Goal: Download file/media

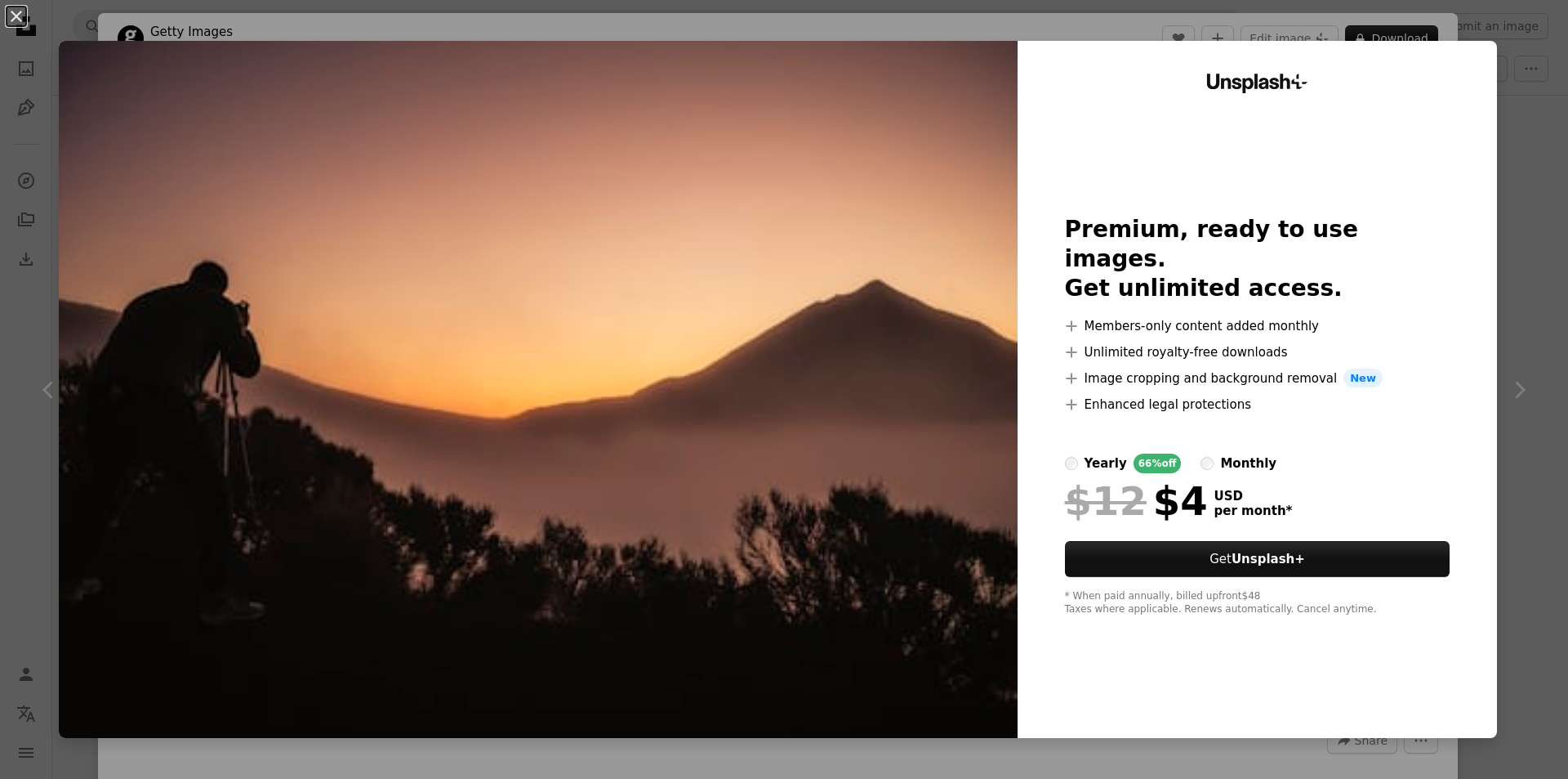
scroll to position [980, 0]
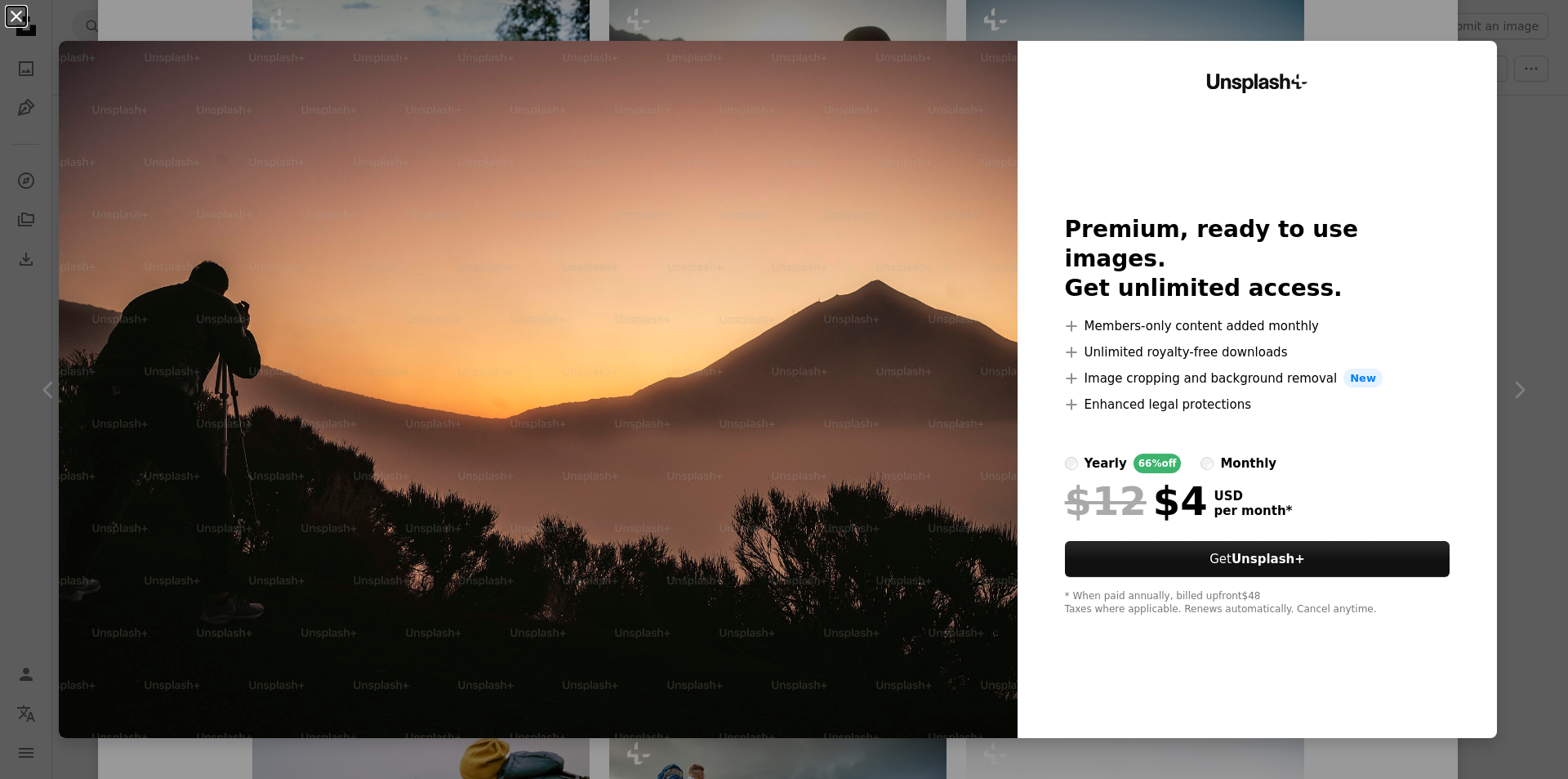
click at [15, 17] on button "An X shape" at bounding box center [16, 16] width 19 height 19
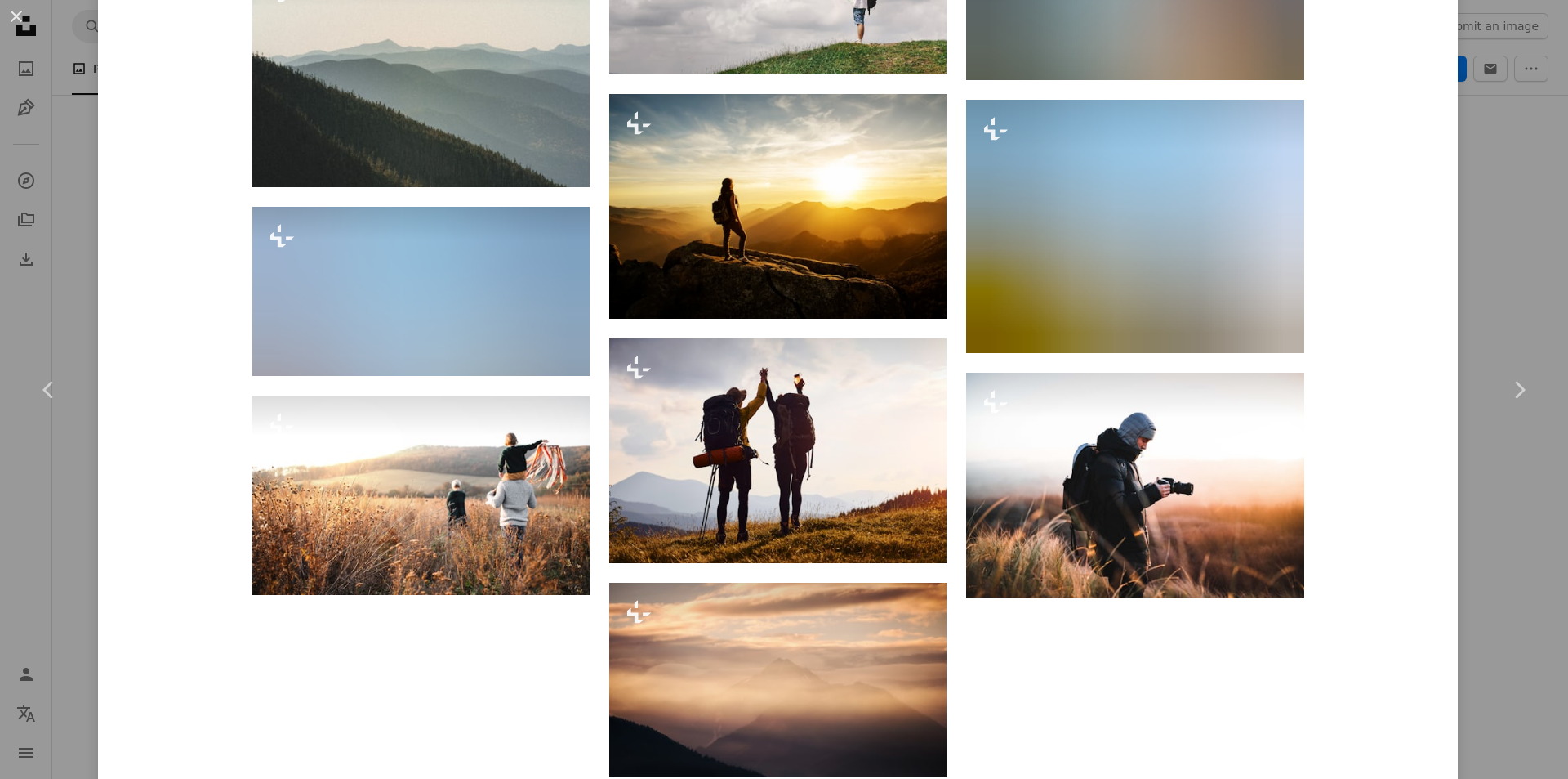
scroll to position [8014, 0]
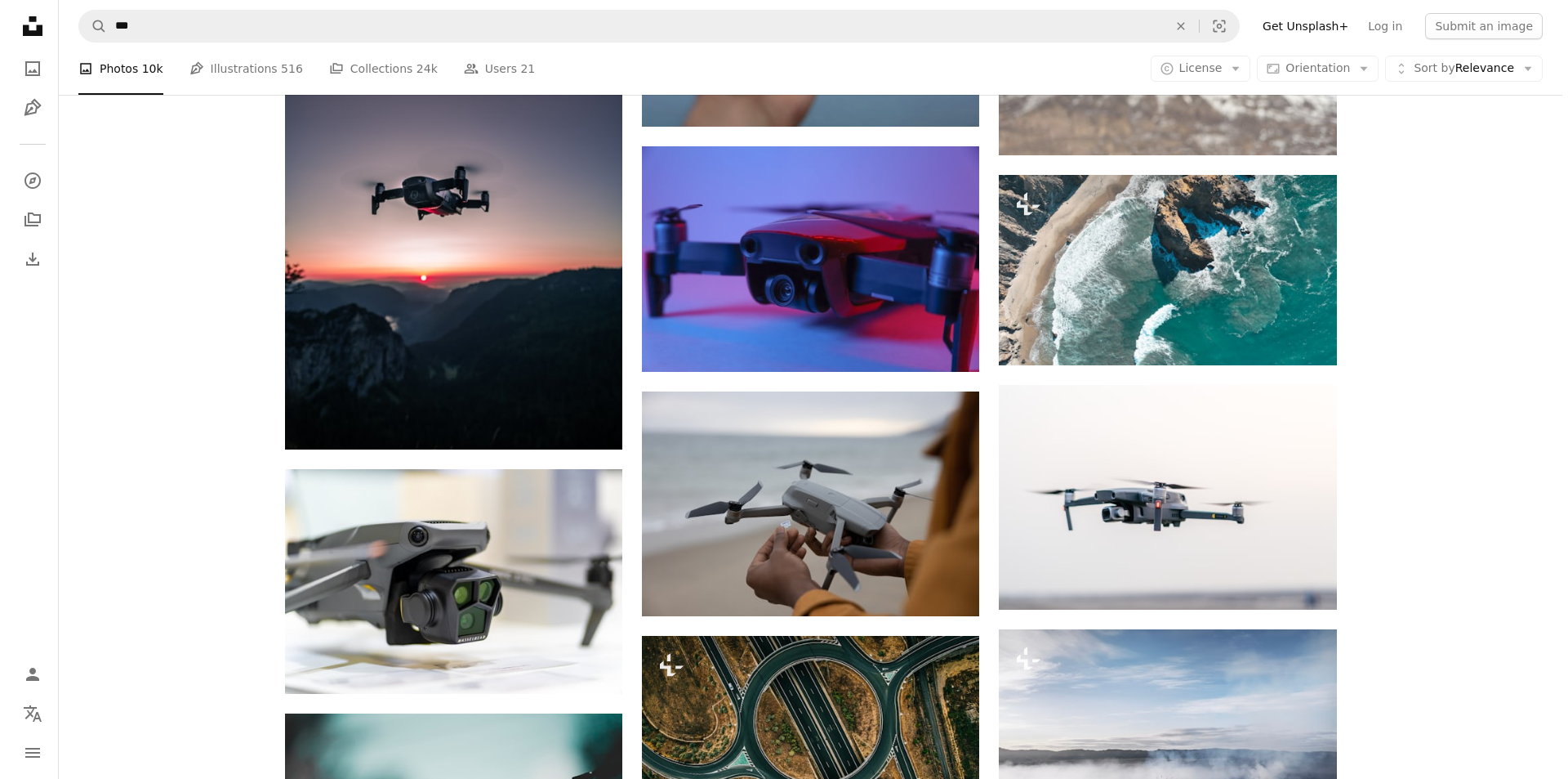
scroll to position [980, 0]
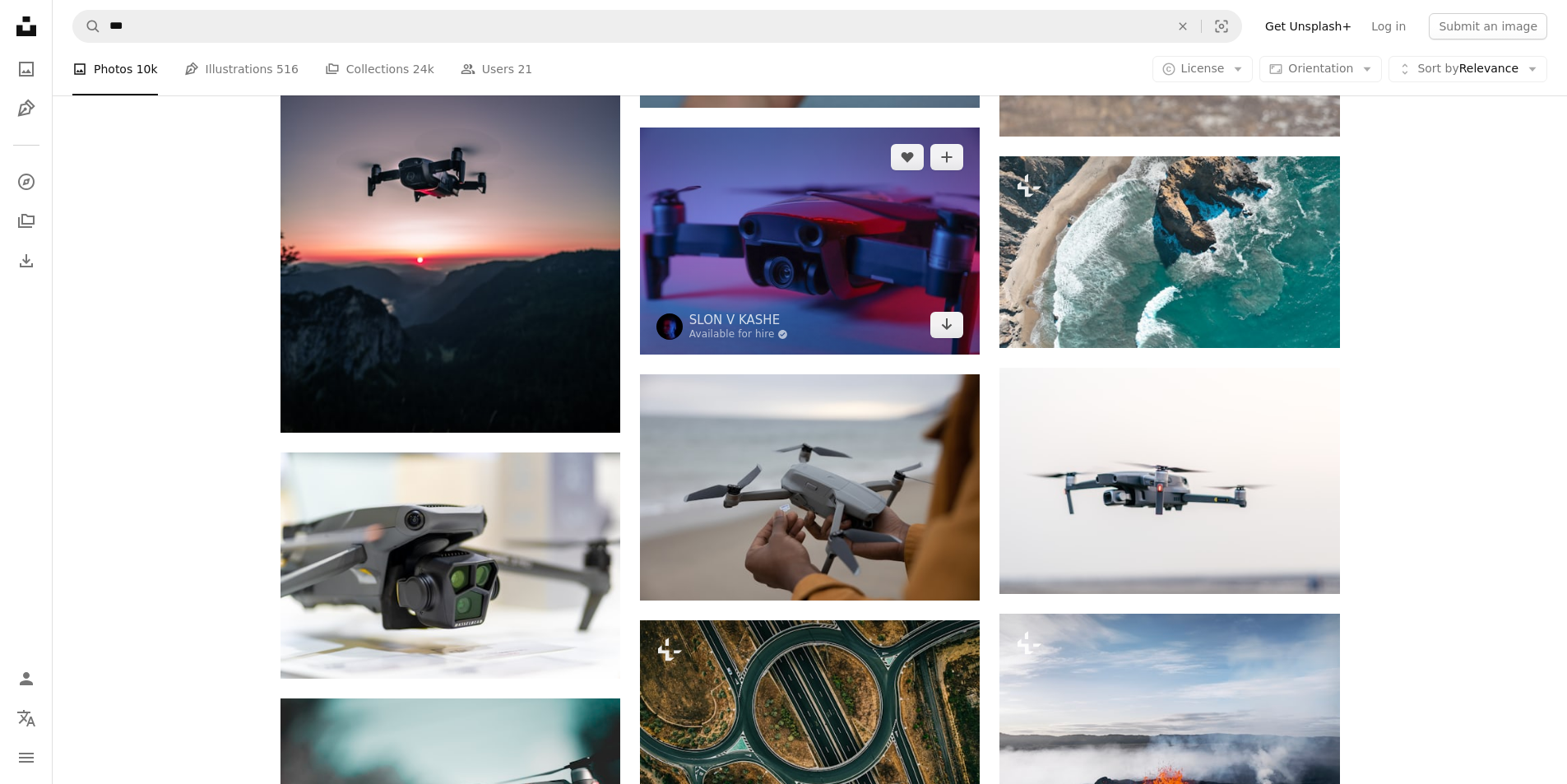
click at [761, 262] on img at bounding box center [810, 241] width 339 height 226
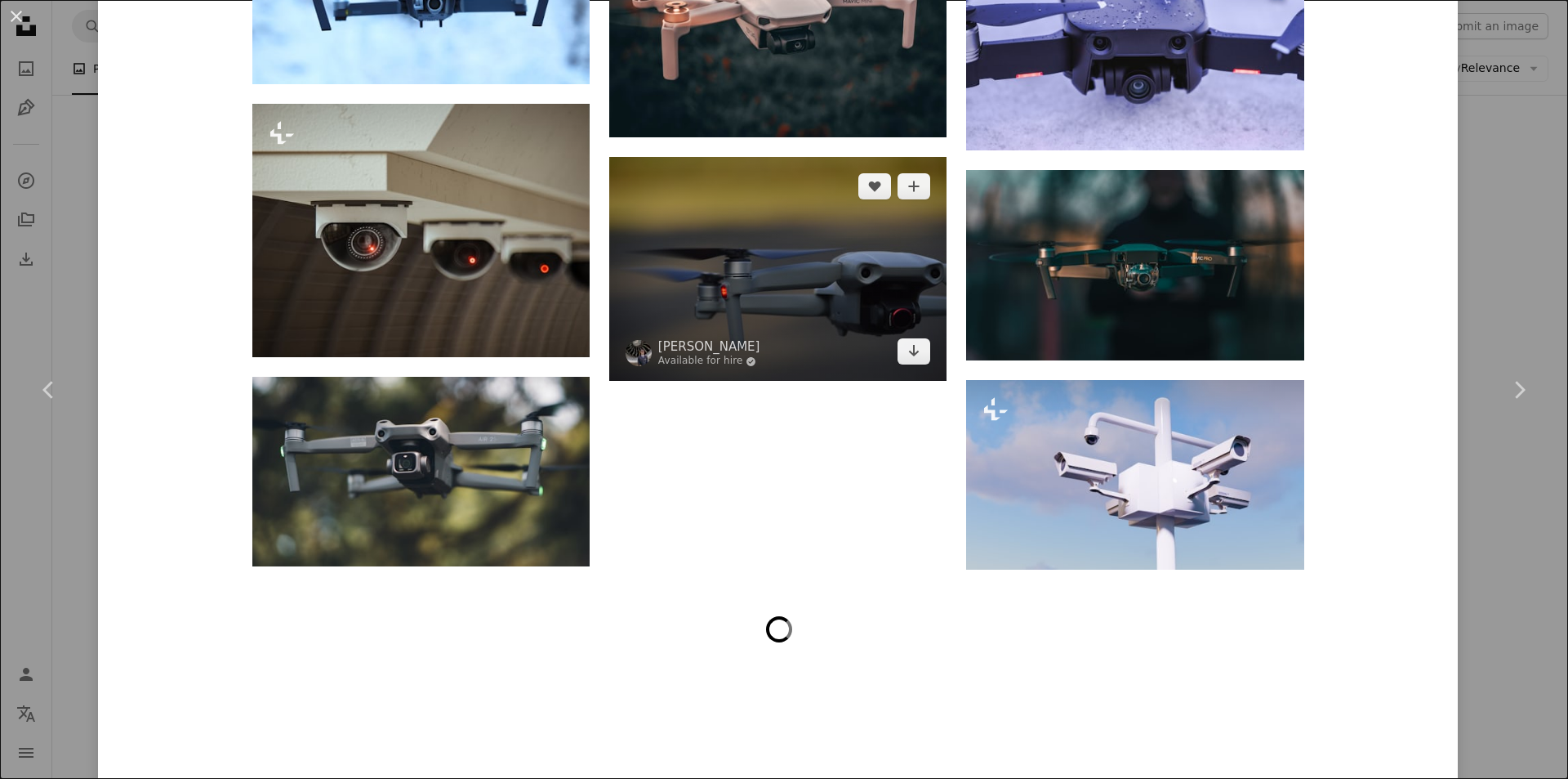
scroll to position [2397, 0]
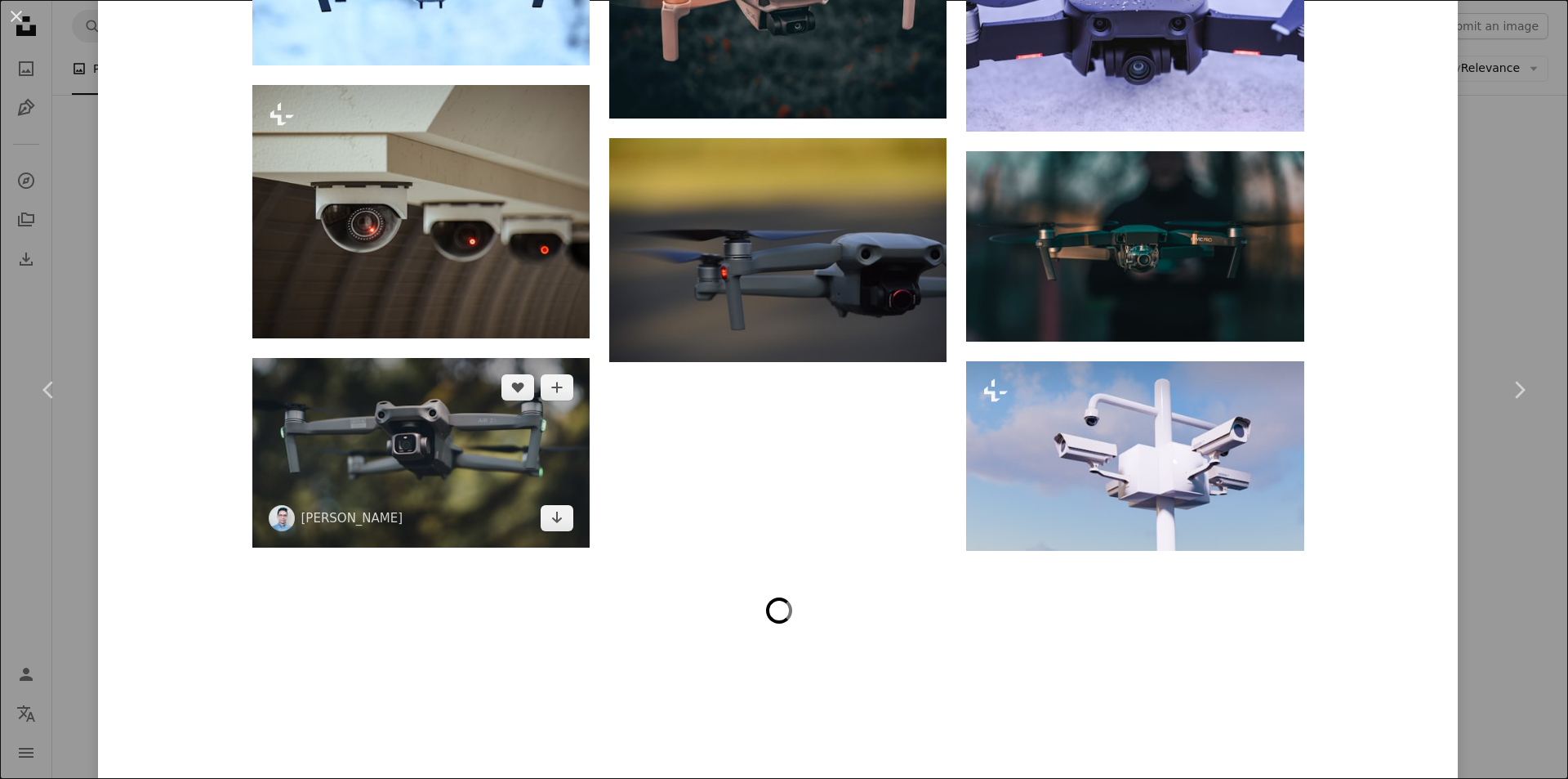
click at [399, 413] on img at bounding box center [421, 453] width 337 height 190
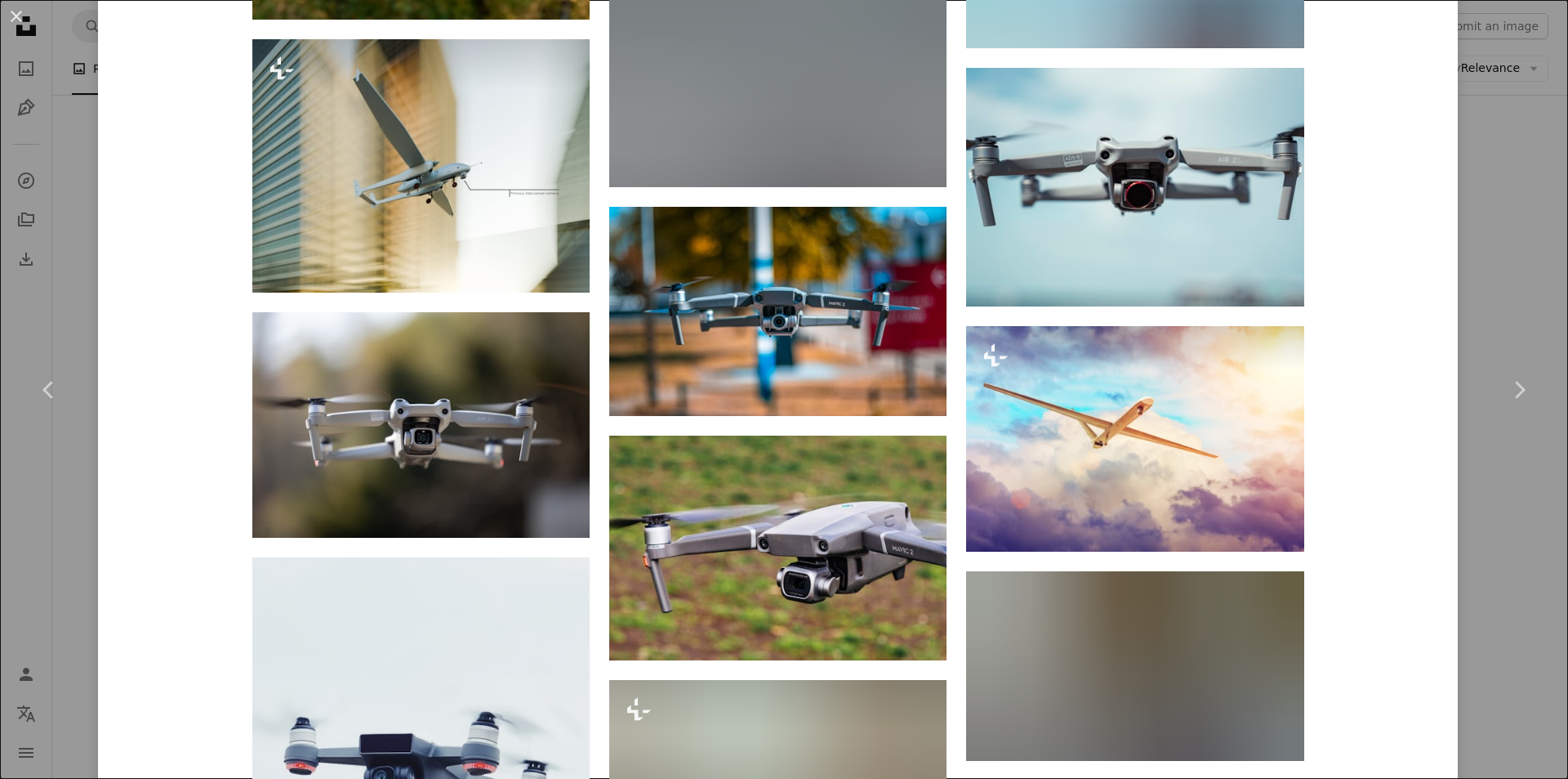
scroll to position [4433, 0]
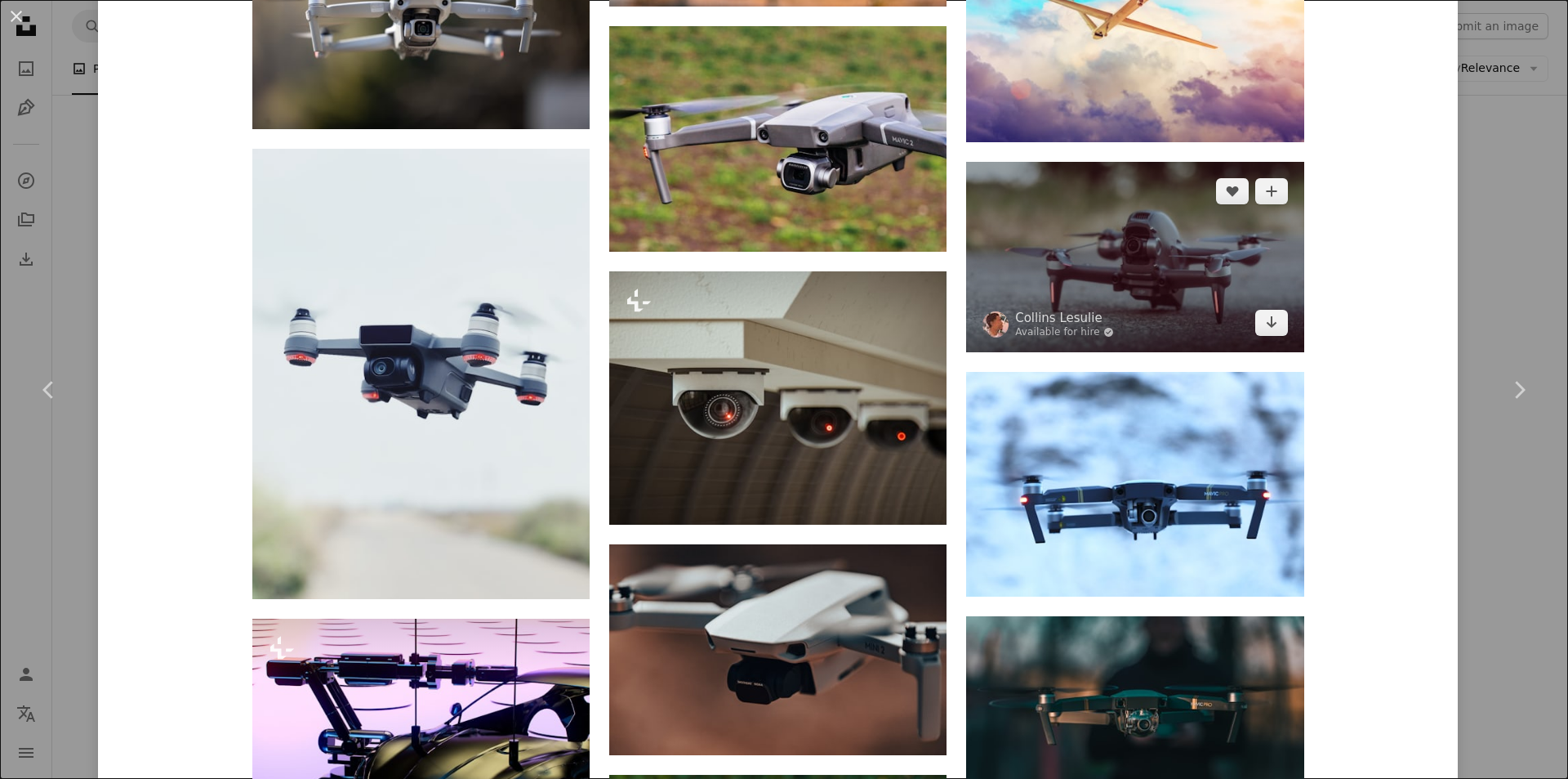
click at [1236, 270] on img at bounding box center [1135, 257] width 337 height 190
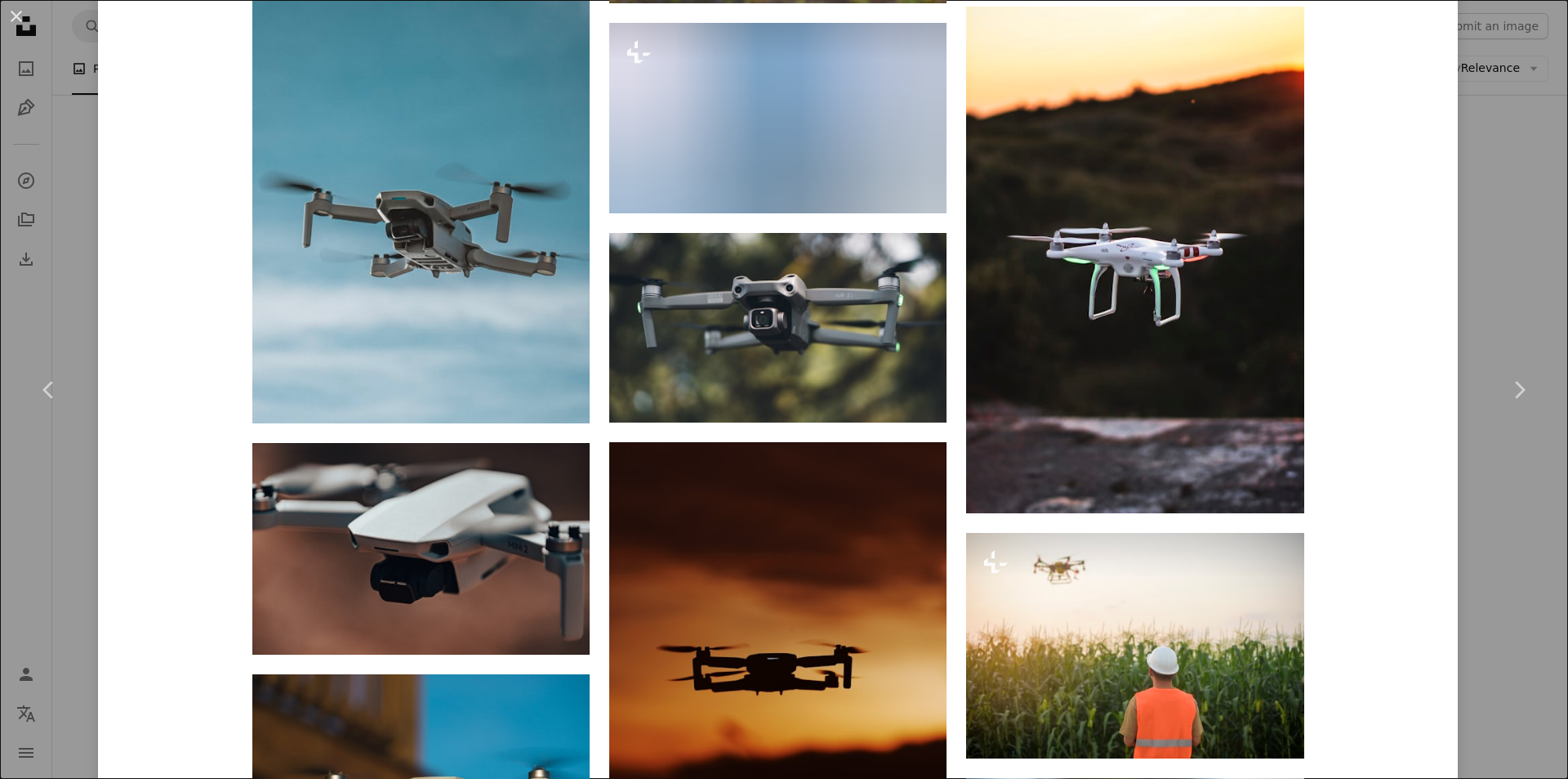
scroll to position [6374, 0]
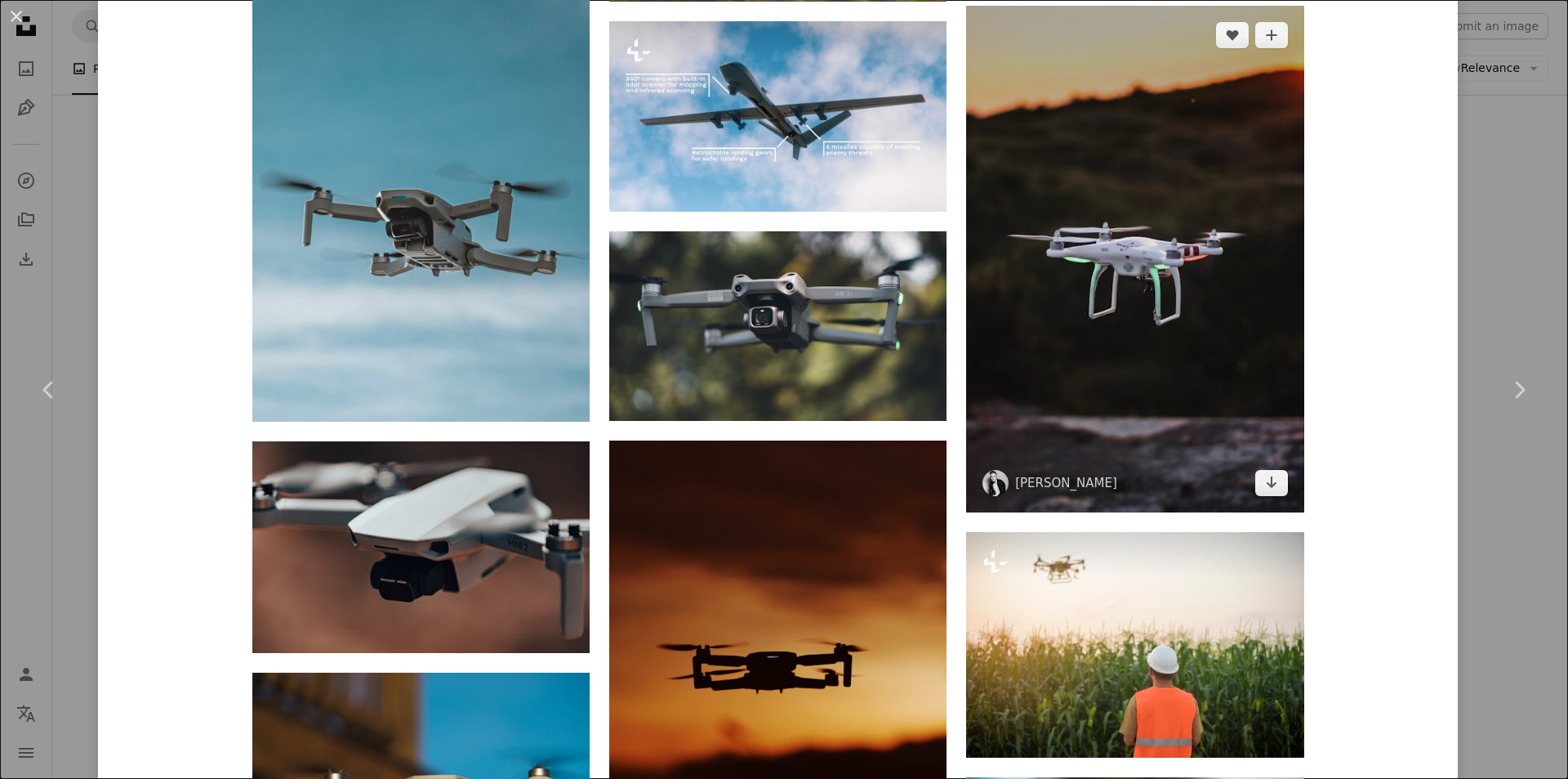
click at [1201, 258] on img at bounding box center [1135, 259] width 337 height 506
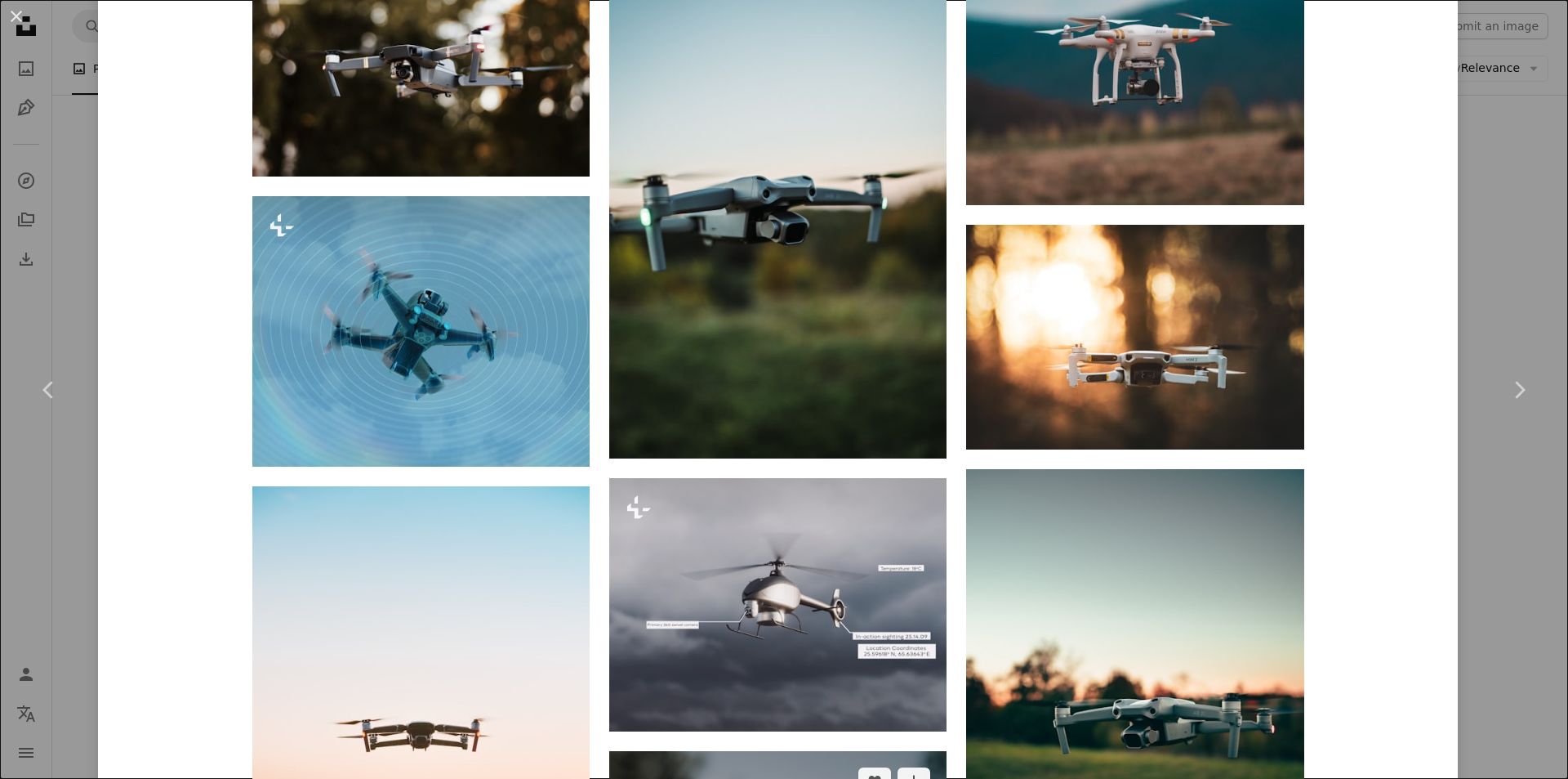
scroll to position [1226, 0]
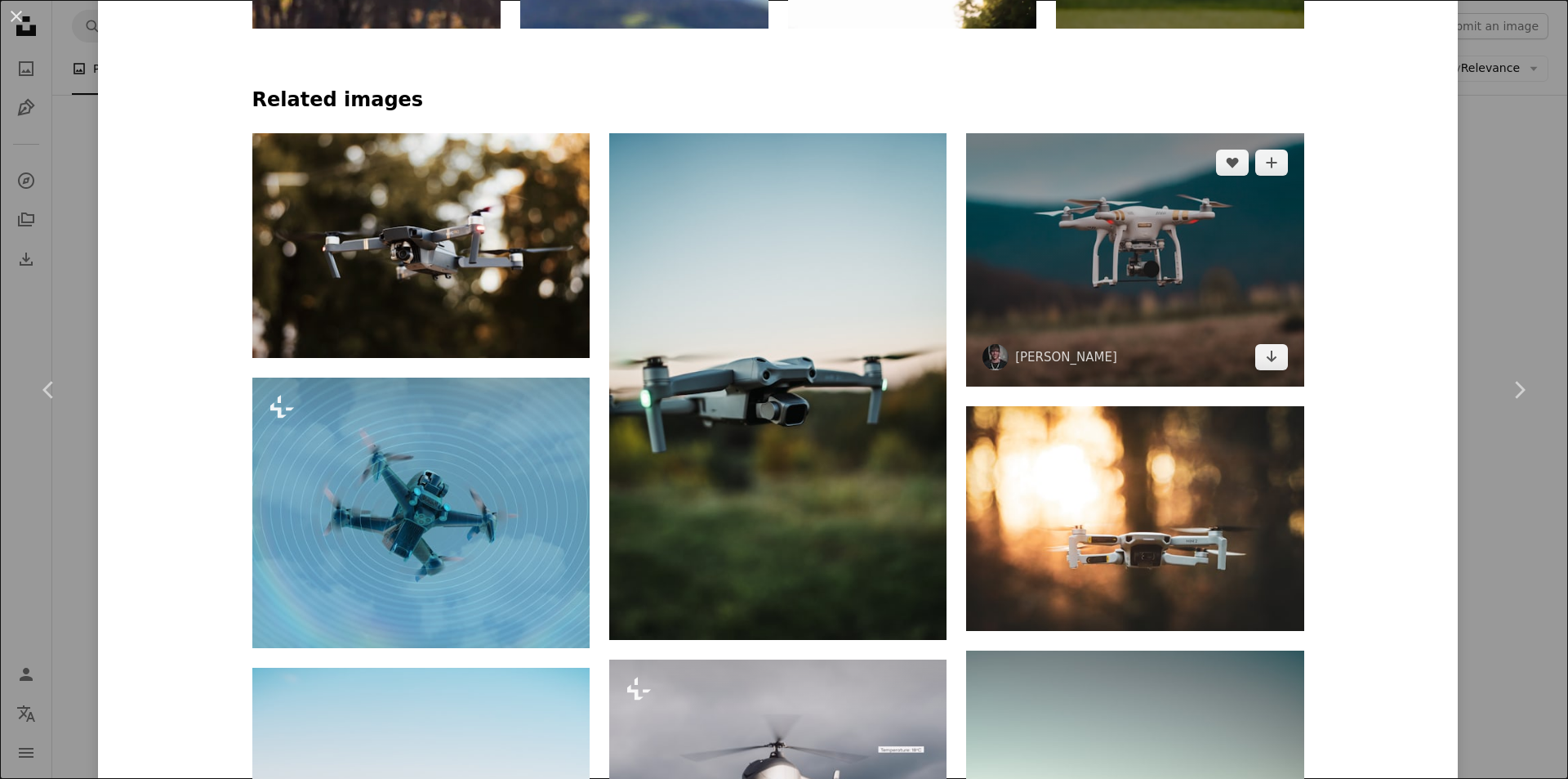
click at [1132, 260] on img at bounding box center [1135, 260] width 337 height 253
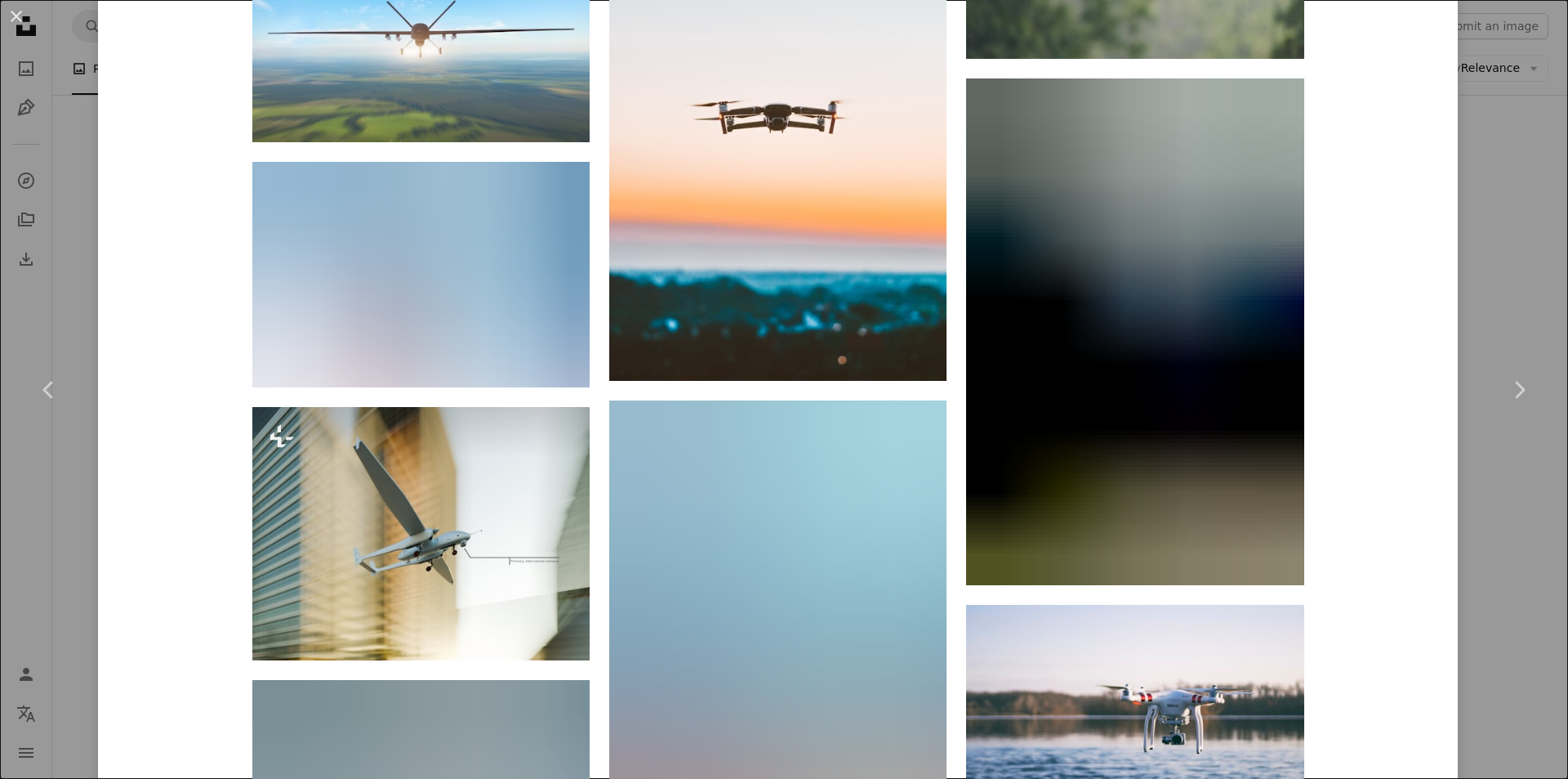
scroll to position [5881, 0]
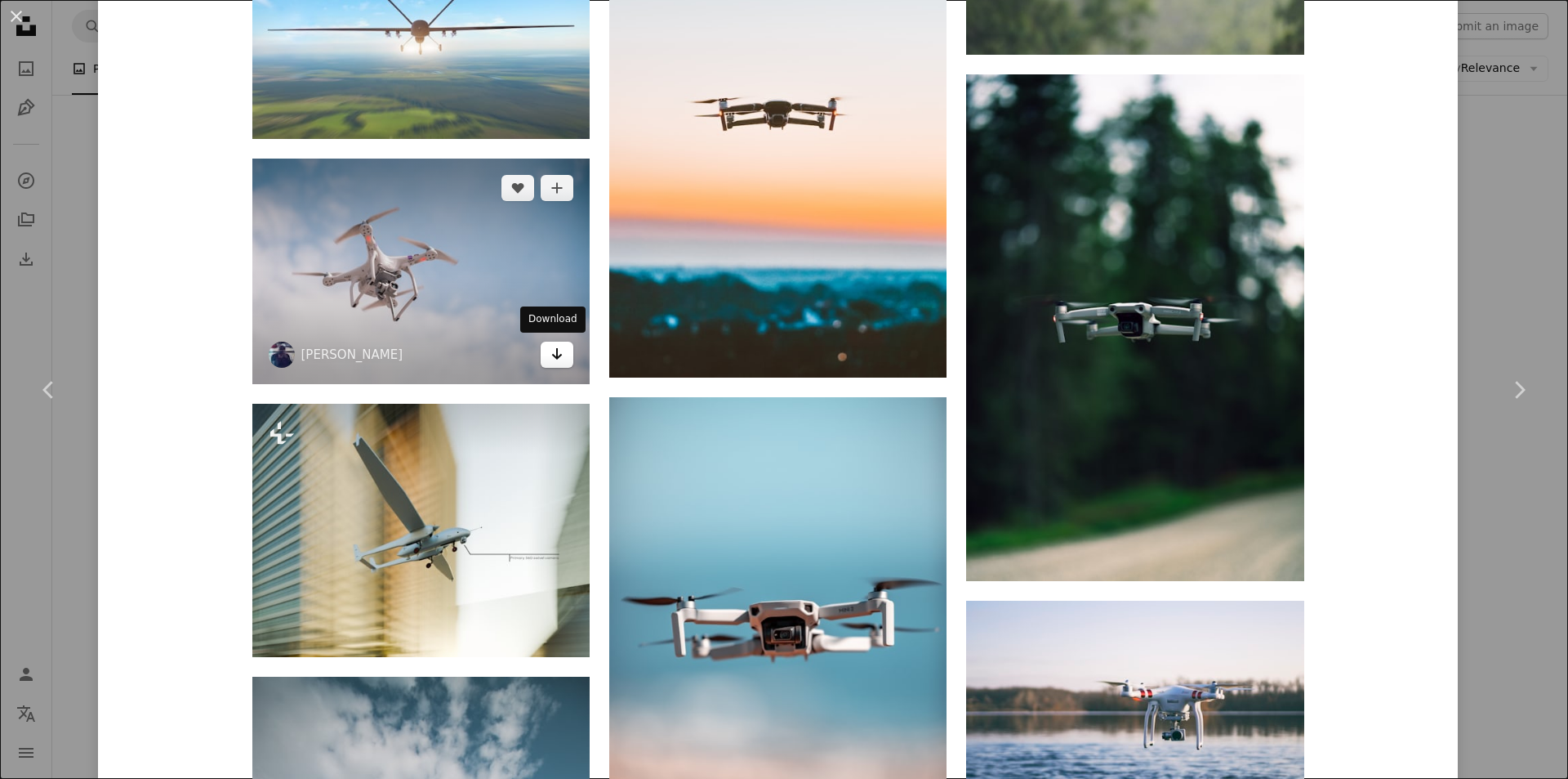
click at [541, 347] on link "Arrow pointing down" at bounding box center [556, 354] width 33 height 26
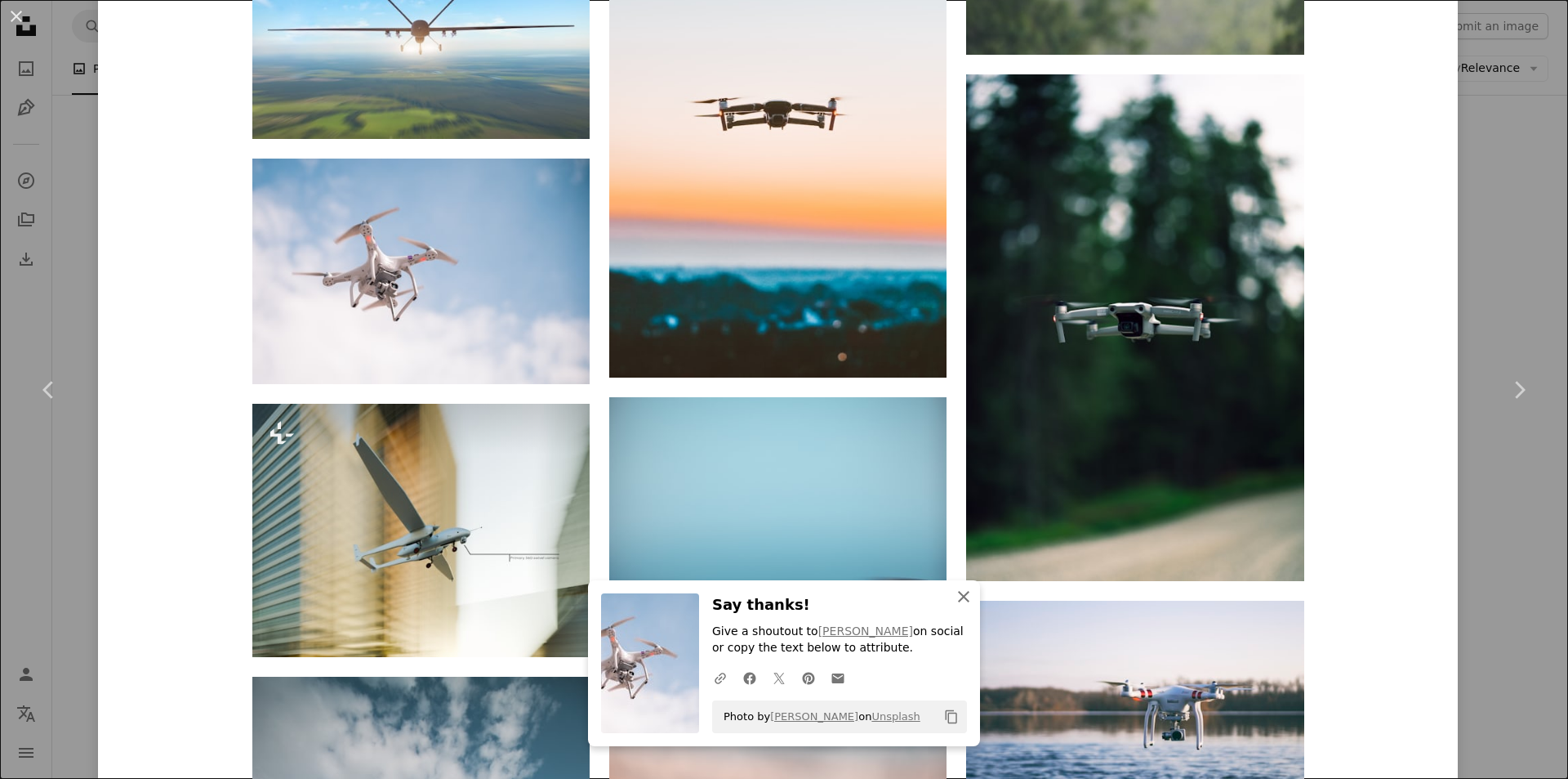
click at [957, 592] on icon "An X shape" at bounding box center [963, 596] width 19 height 19
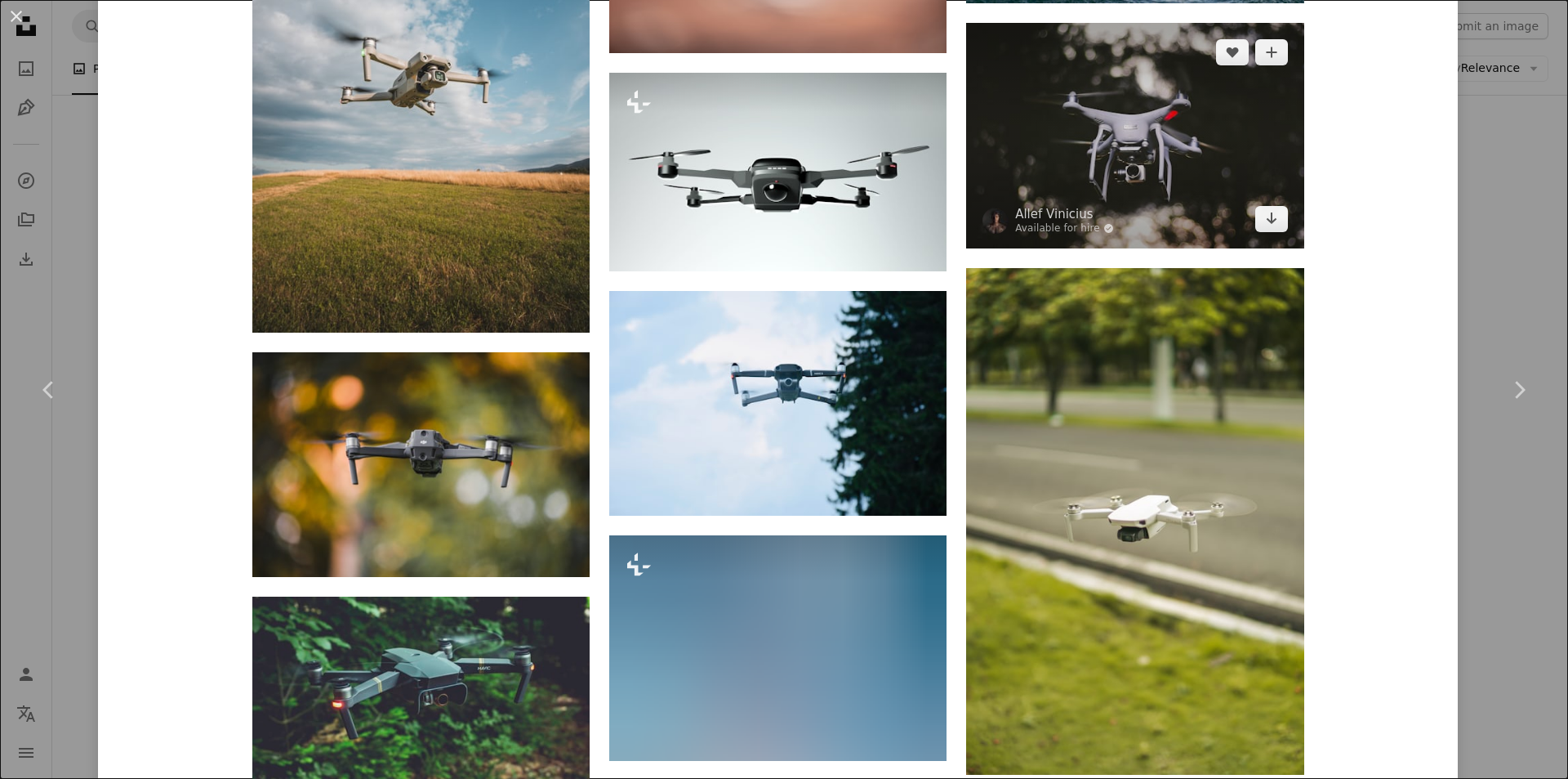
scroll to position [6758, 0]
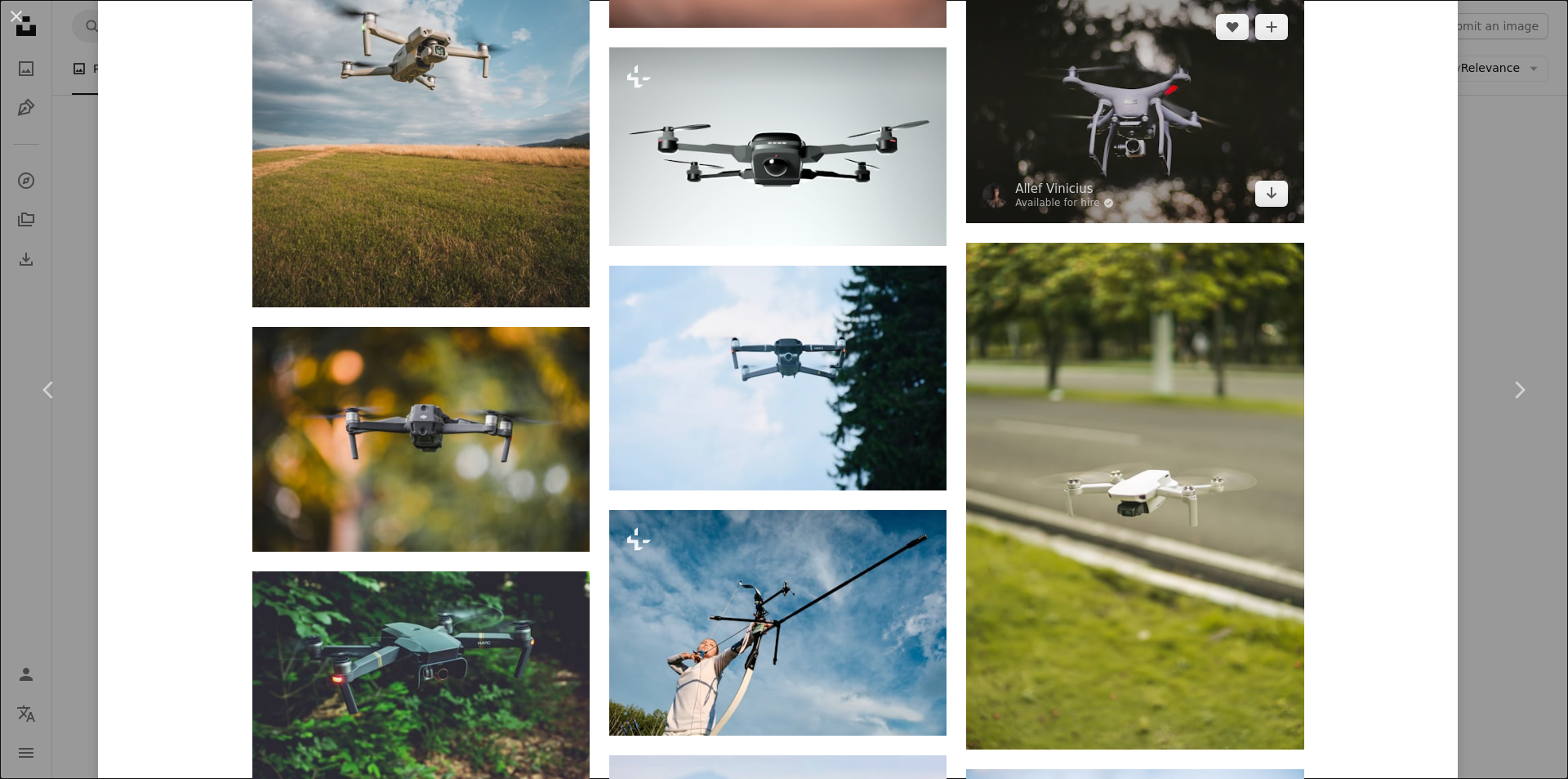
click at [1112, 170] on img at bounding box center [1135, 110] width 337 height 225
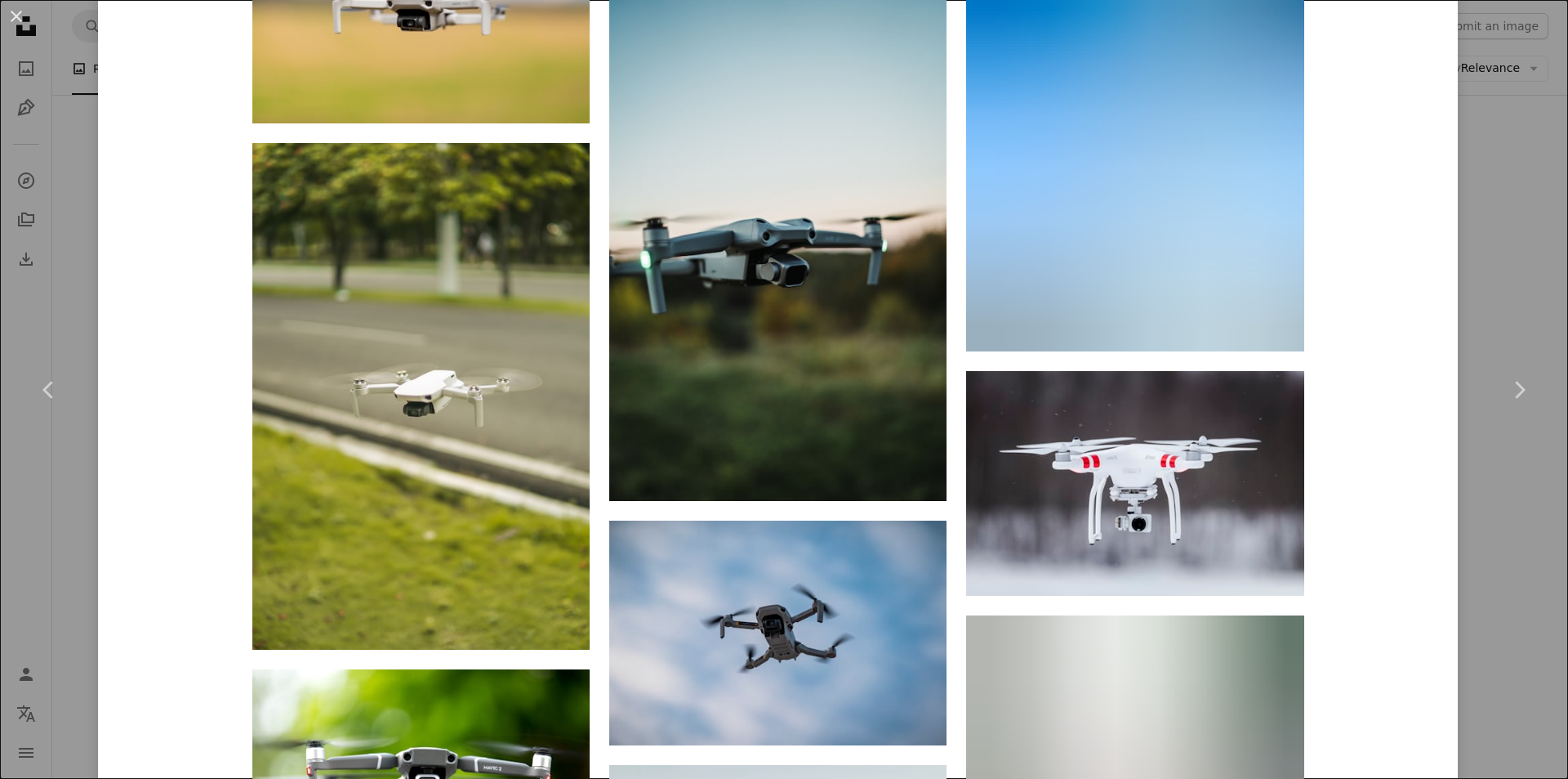
scroll to position [5035, 0]
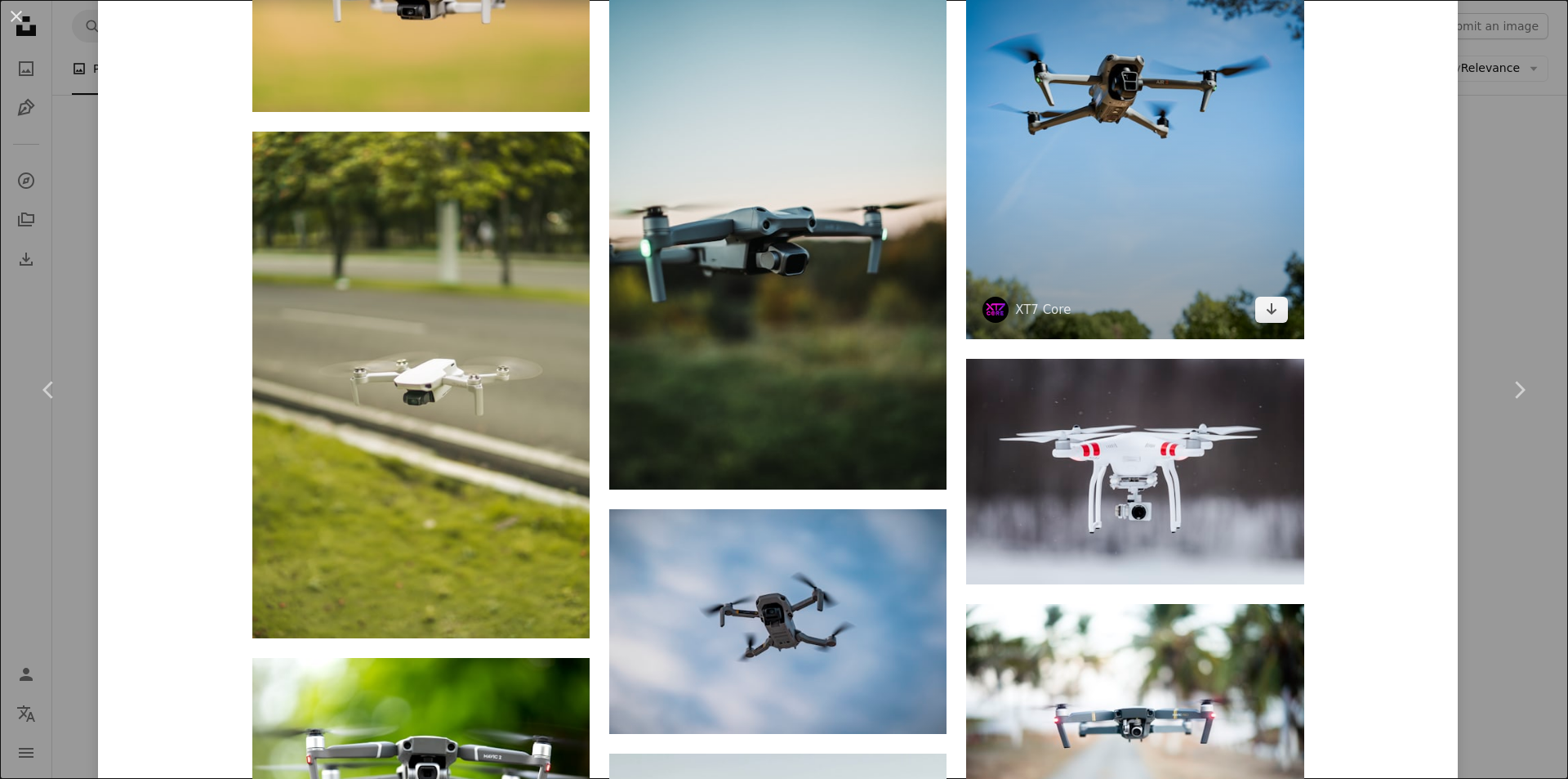
click at [1058, 165] on img at bounding box center [1135, 129] width 337 height 423
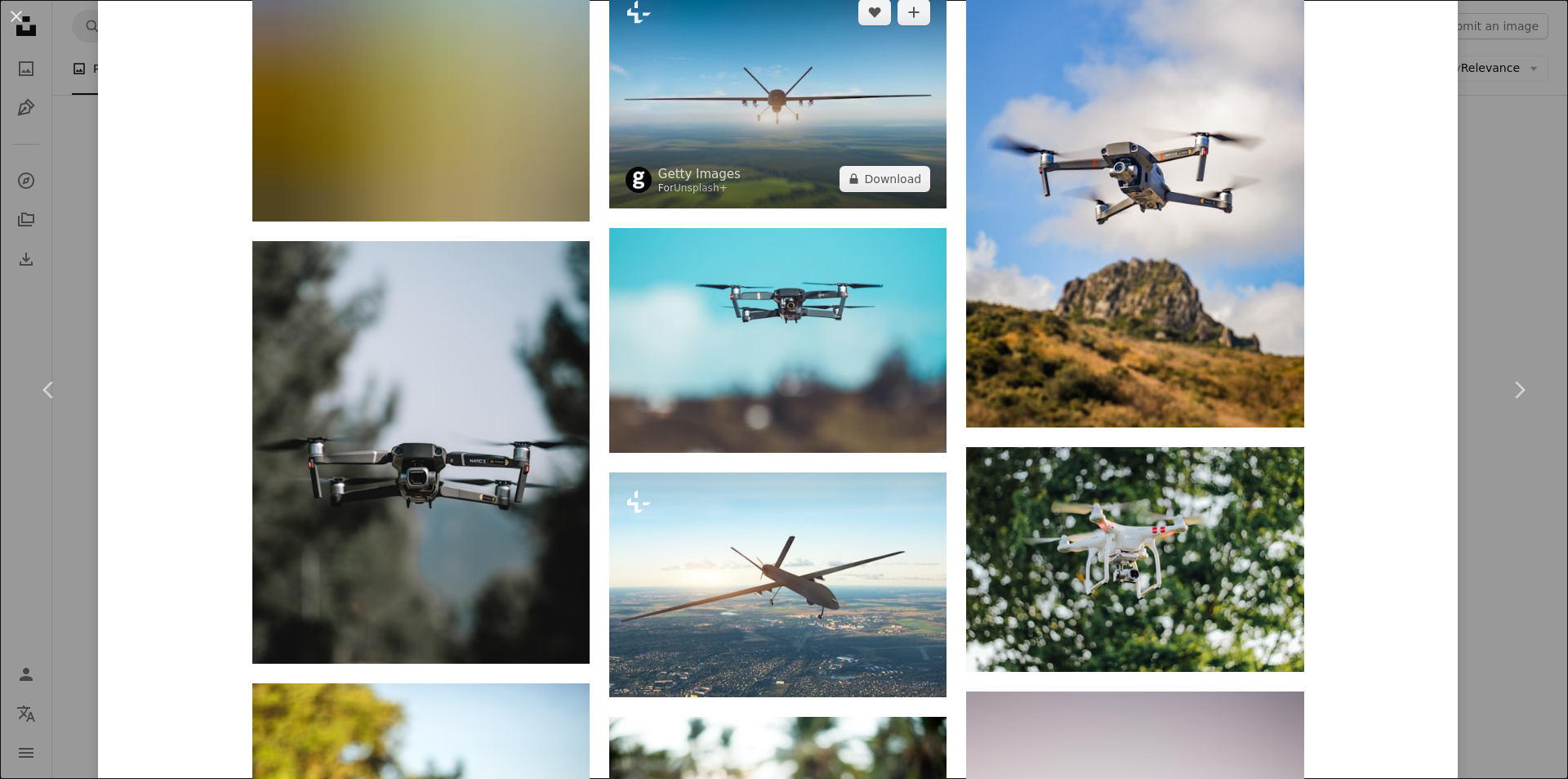
scroll to position [7496, 0]
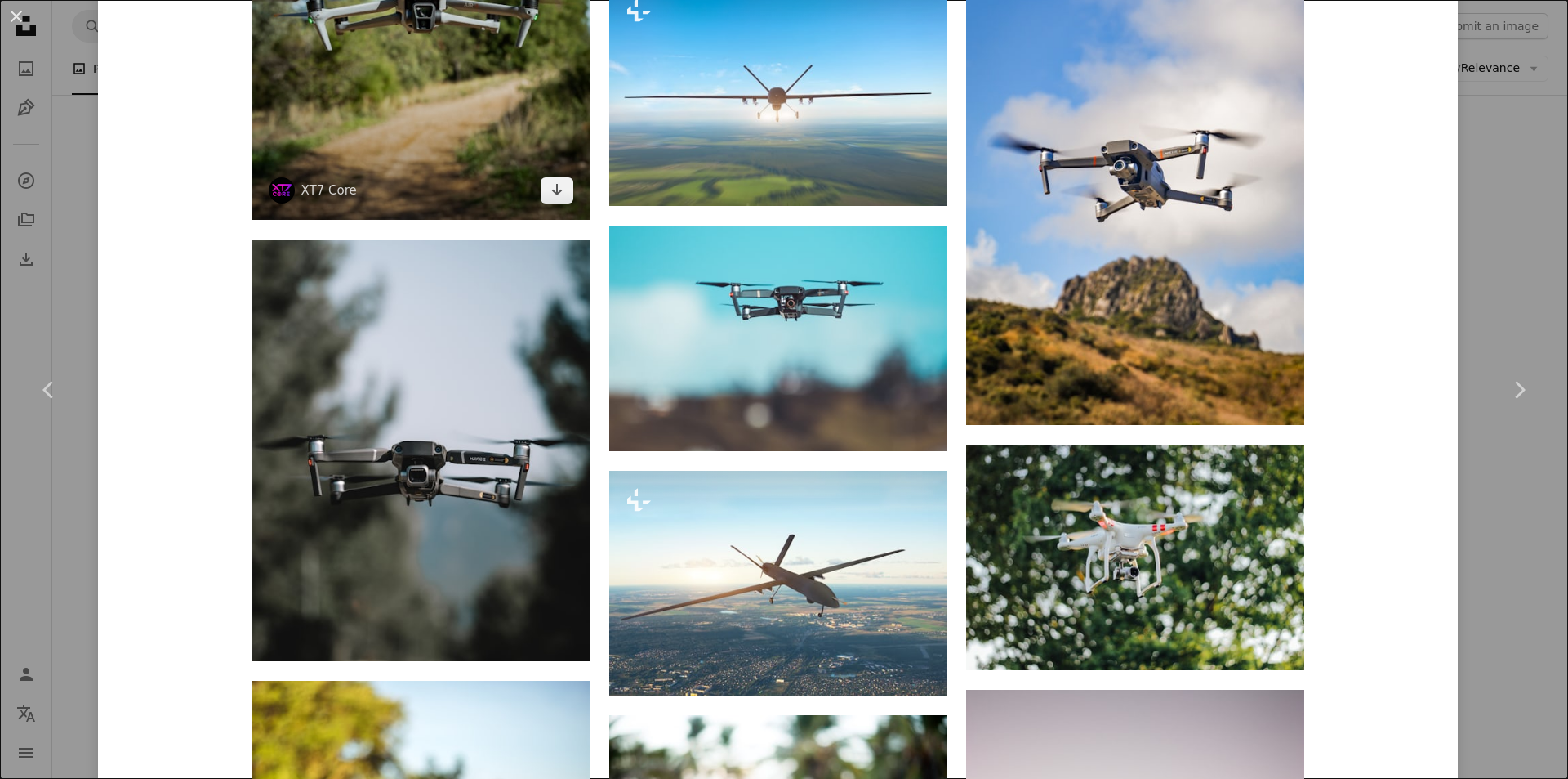
click at [483, 91] on img at bounding box center [421, 8] width 337 height 423
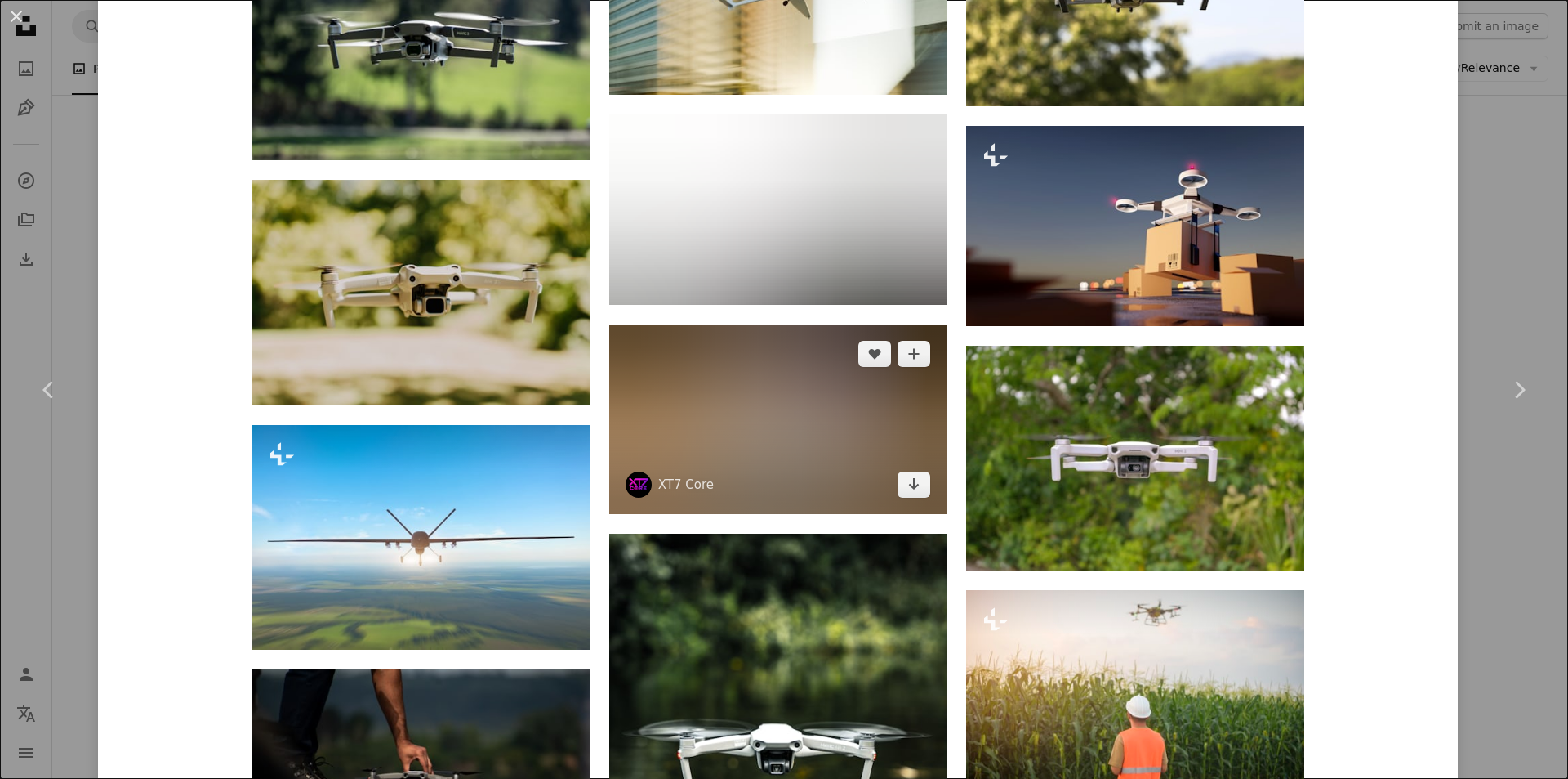
scroll to position [4821, 0]
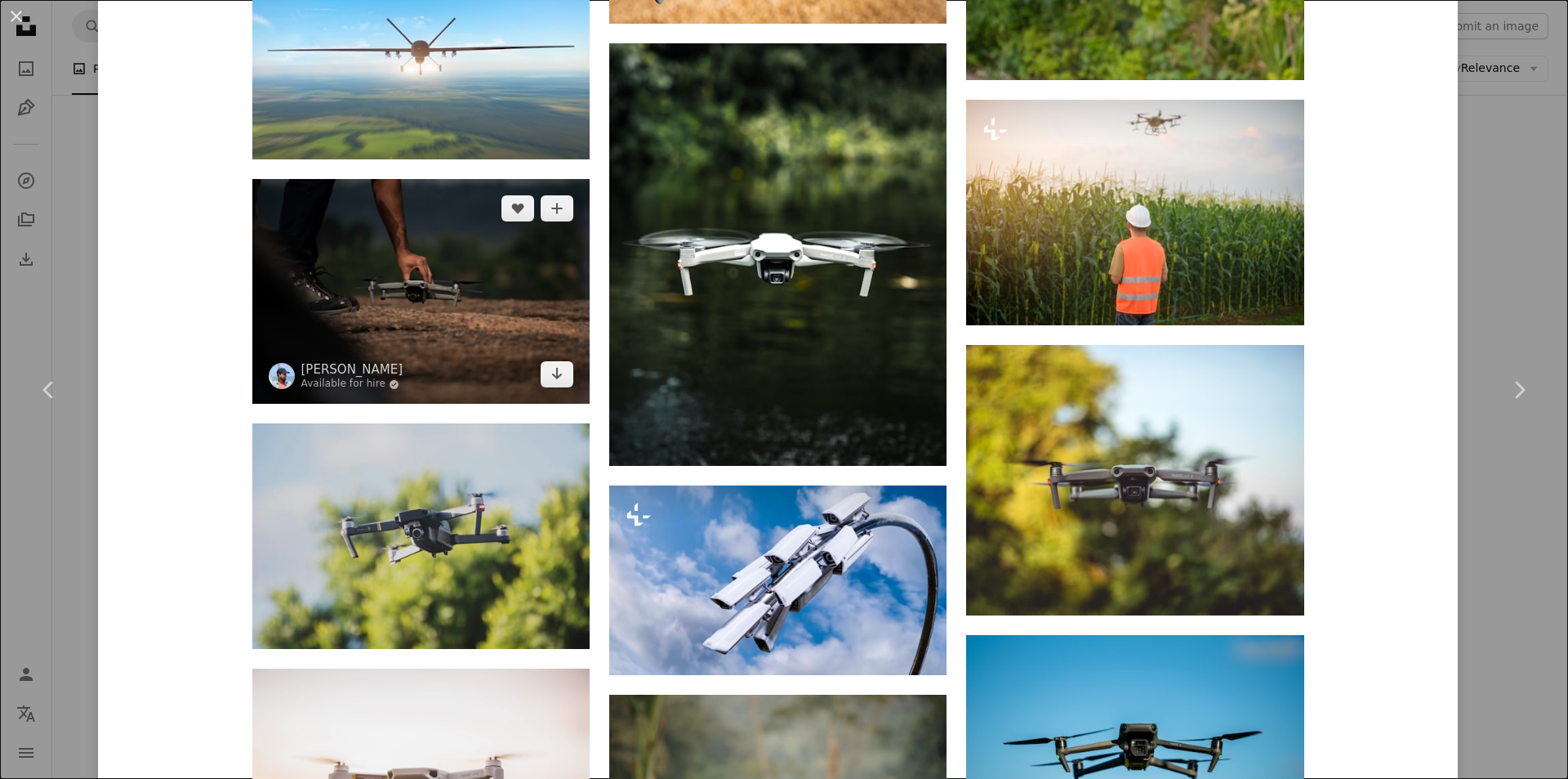
click at [464, 273] on img at bounding box center [421, 291] width 337 height 225
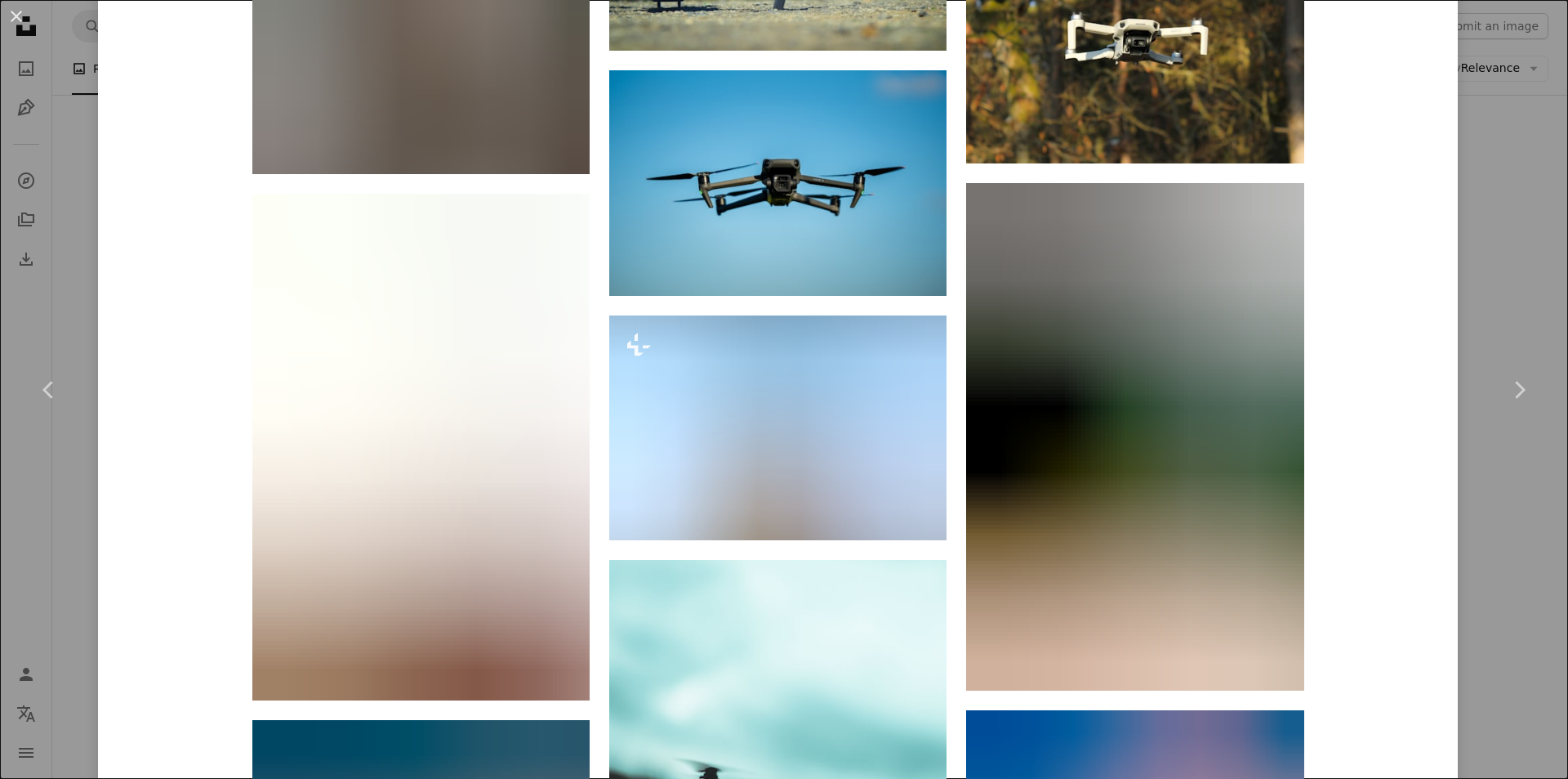
scroll to position [11641, 0]
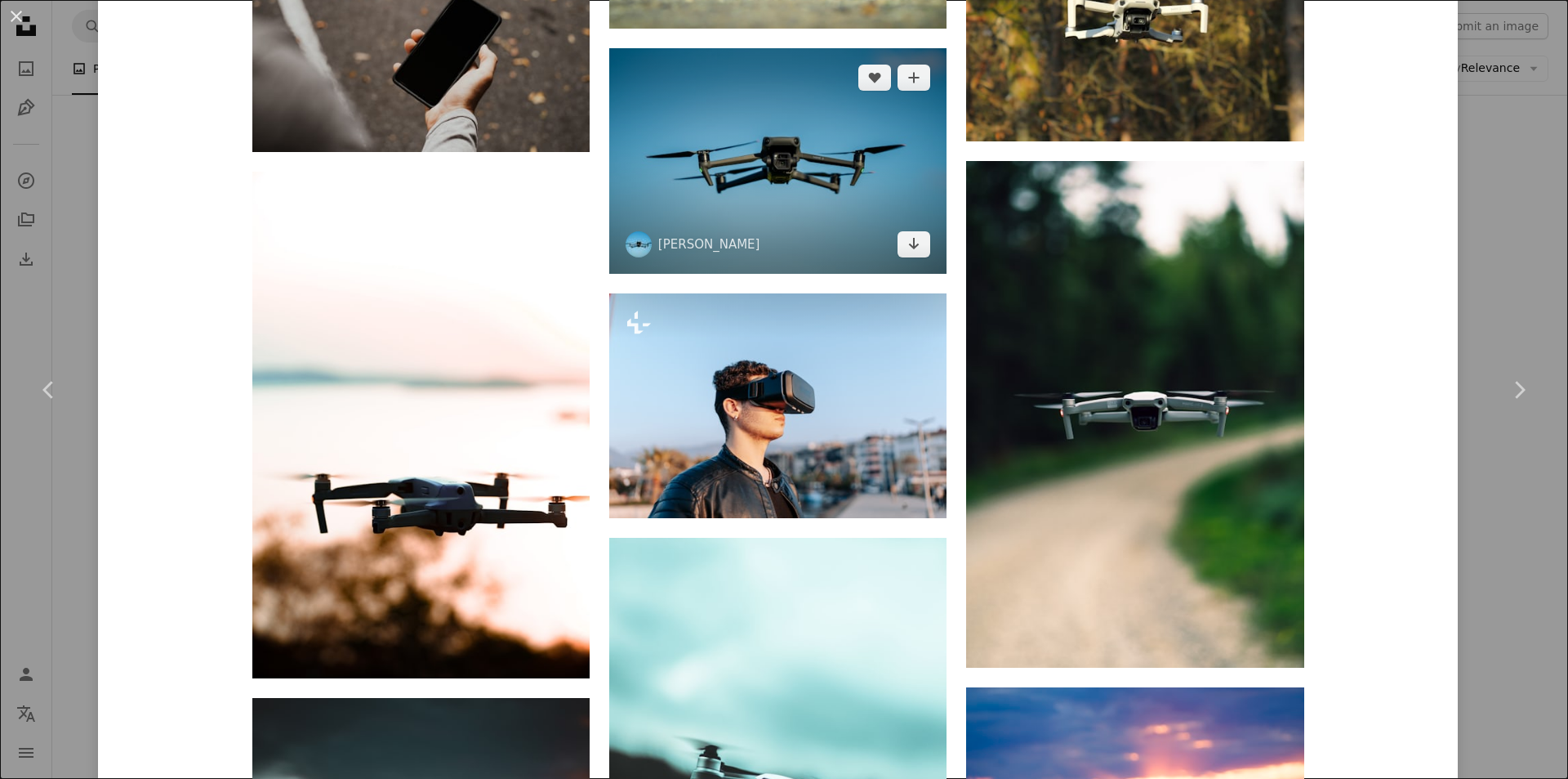
click at [801, 175] on img at bounding box center [778, 160] width 337 height 225
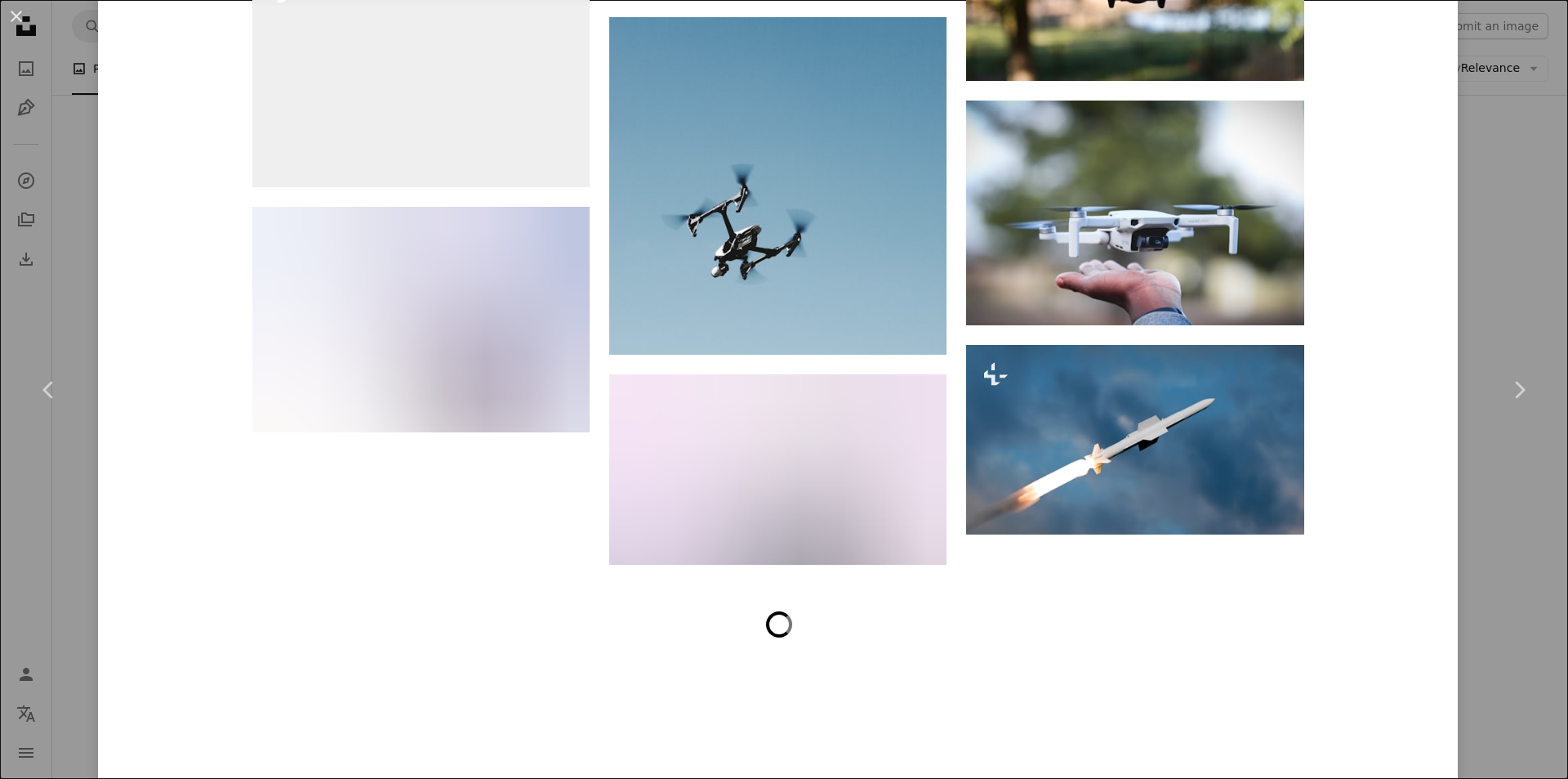
scroll to position [12632, 0]
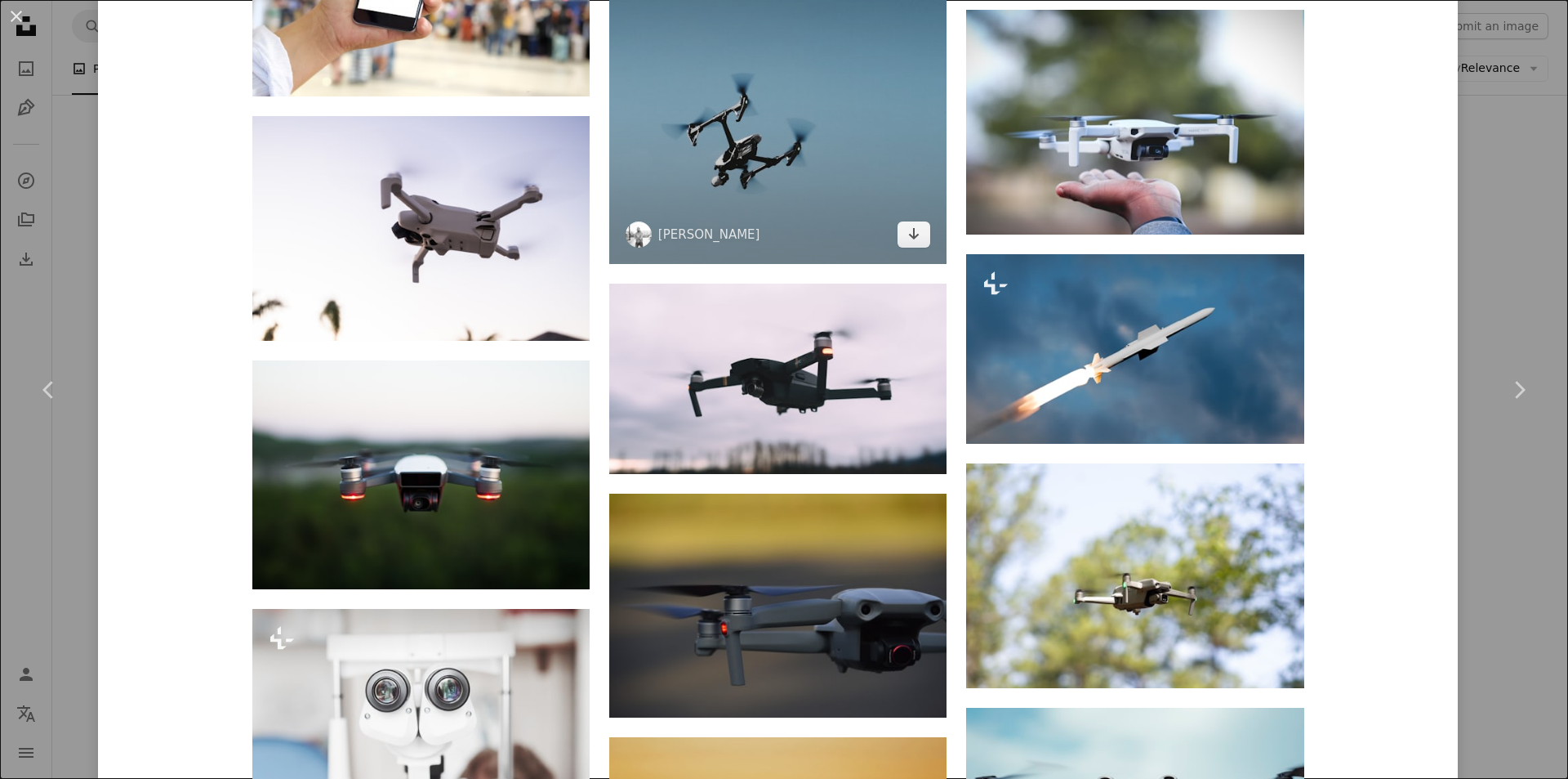
click at [783, 169] on img at bounding box center [778, 95] width 337 height 337
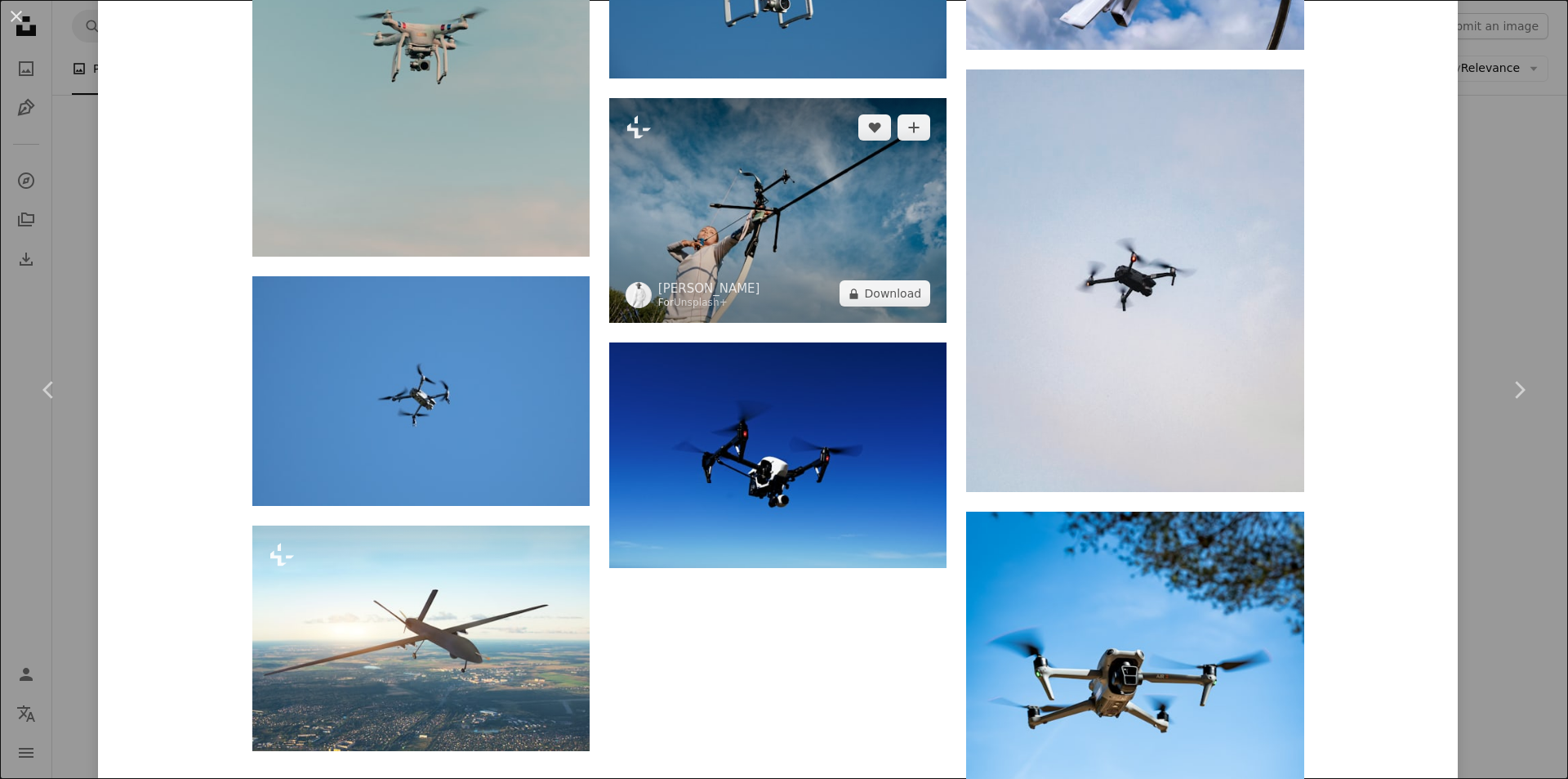
scroll to position [6700, 0]
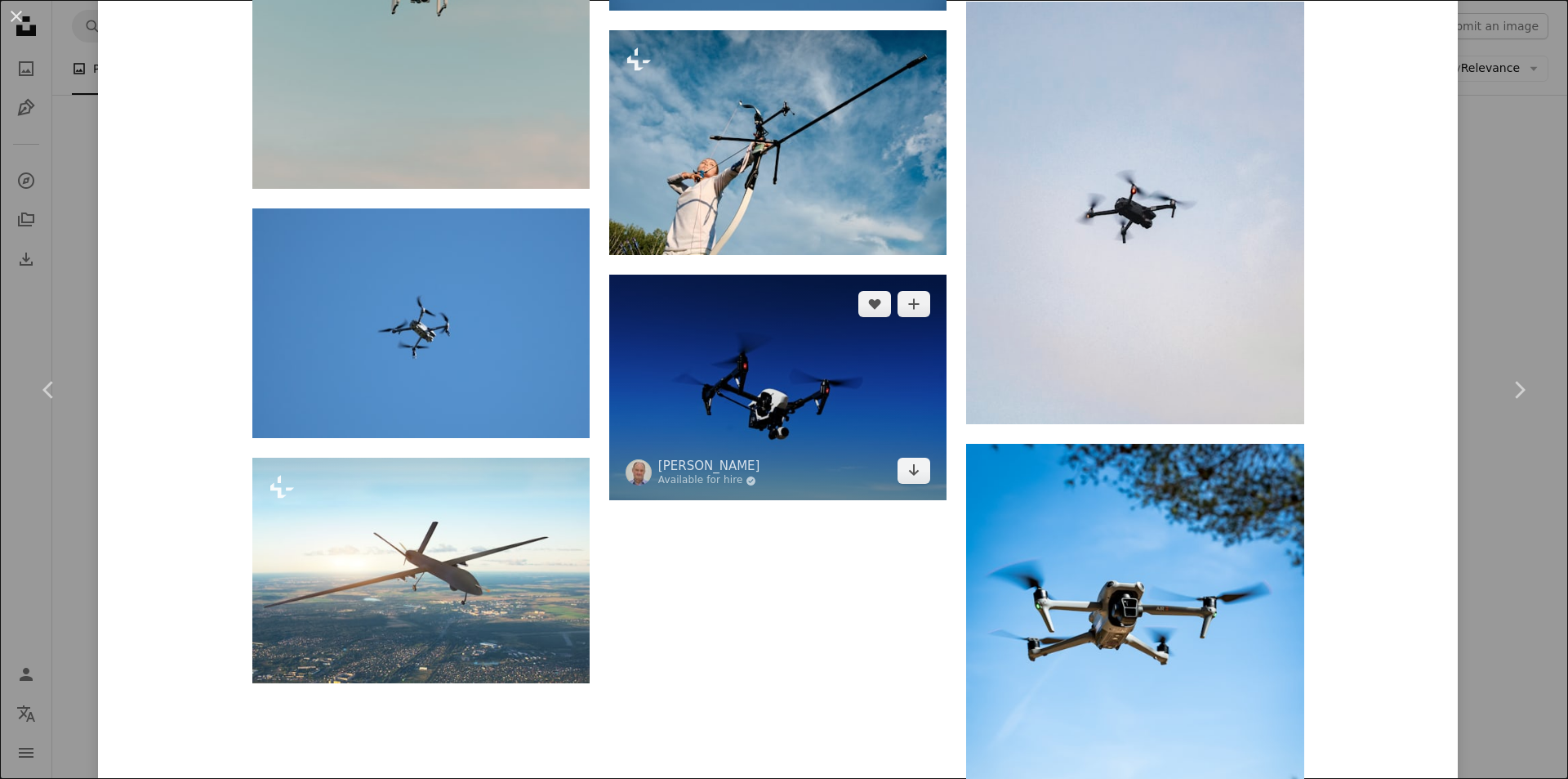
click at [860, 438] on img at bounding box center [778, 387] width 337 height 226
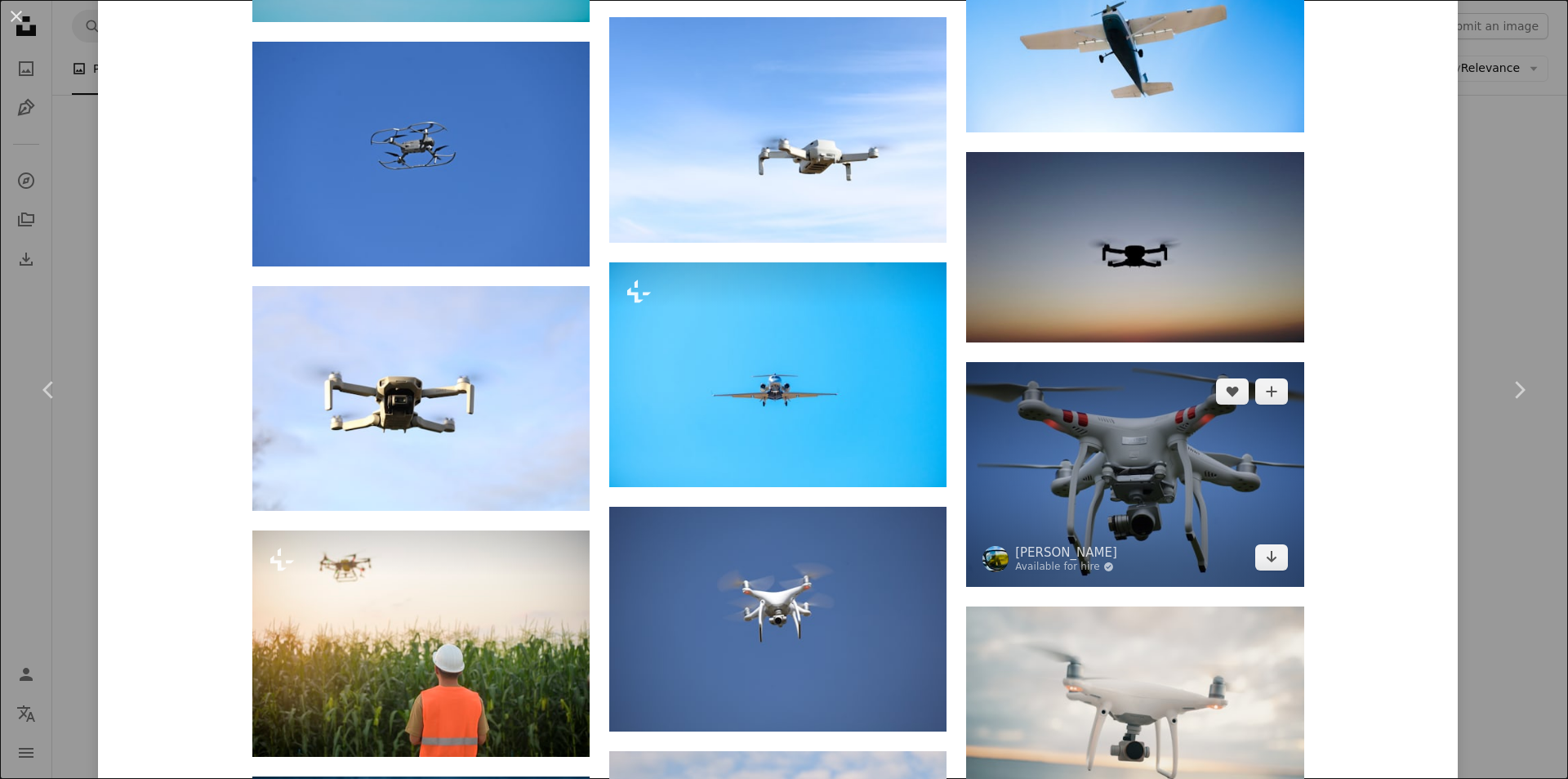
scroll to position [3268, 0]
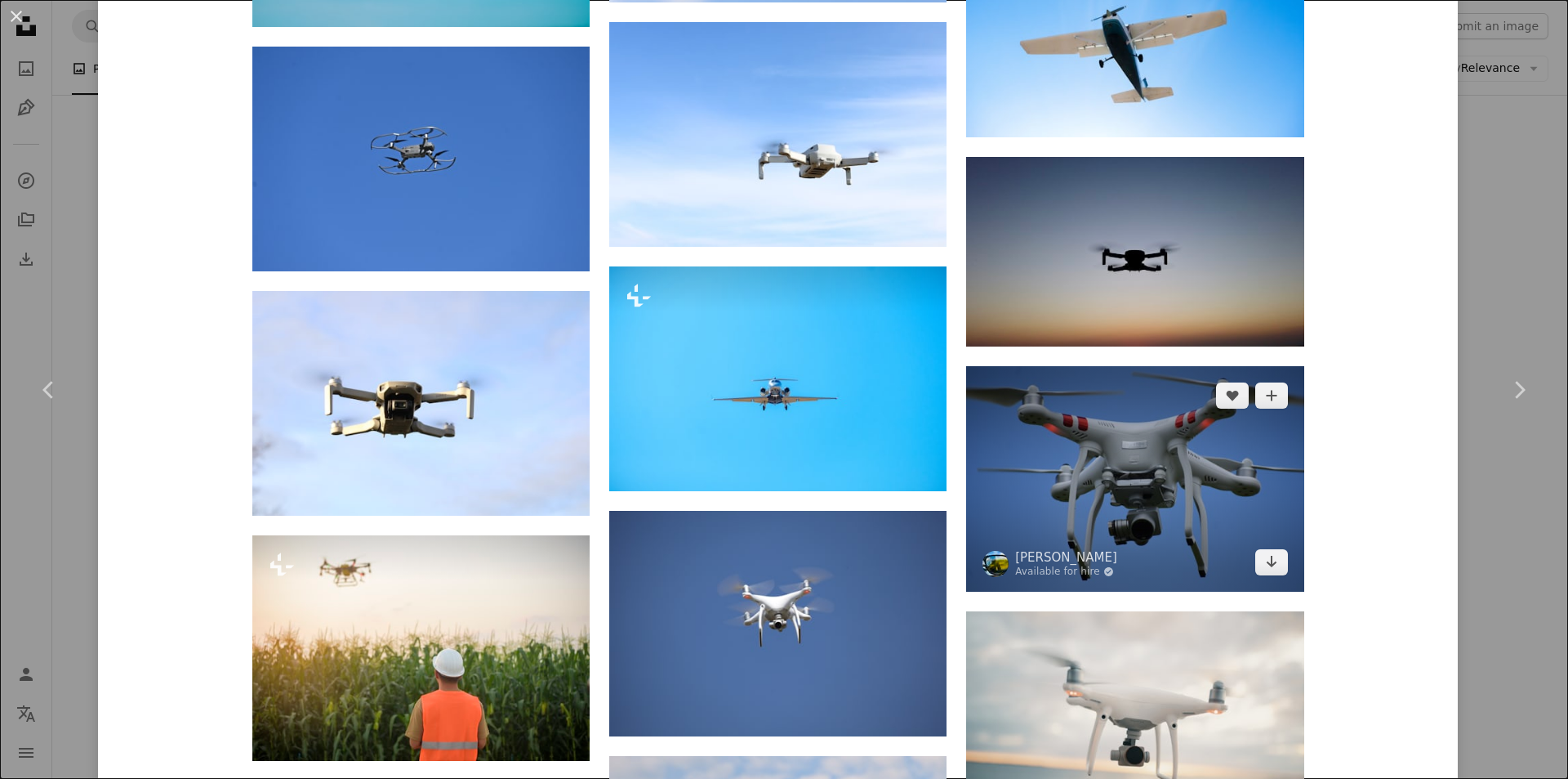
click at [1191, 505] on img at bounding box center [1135, 479] width 337 height 225
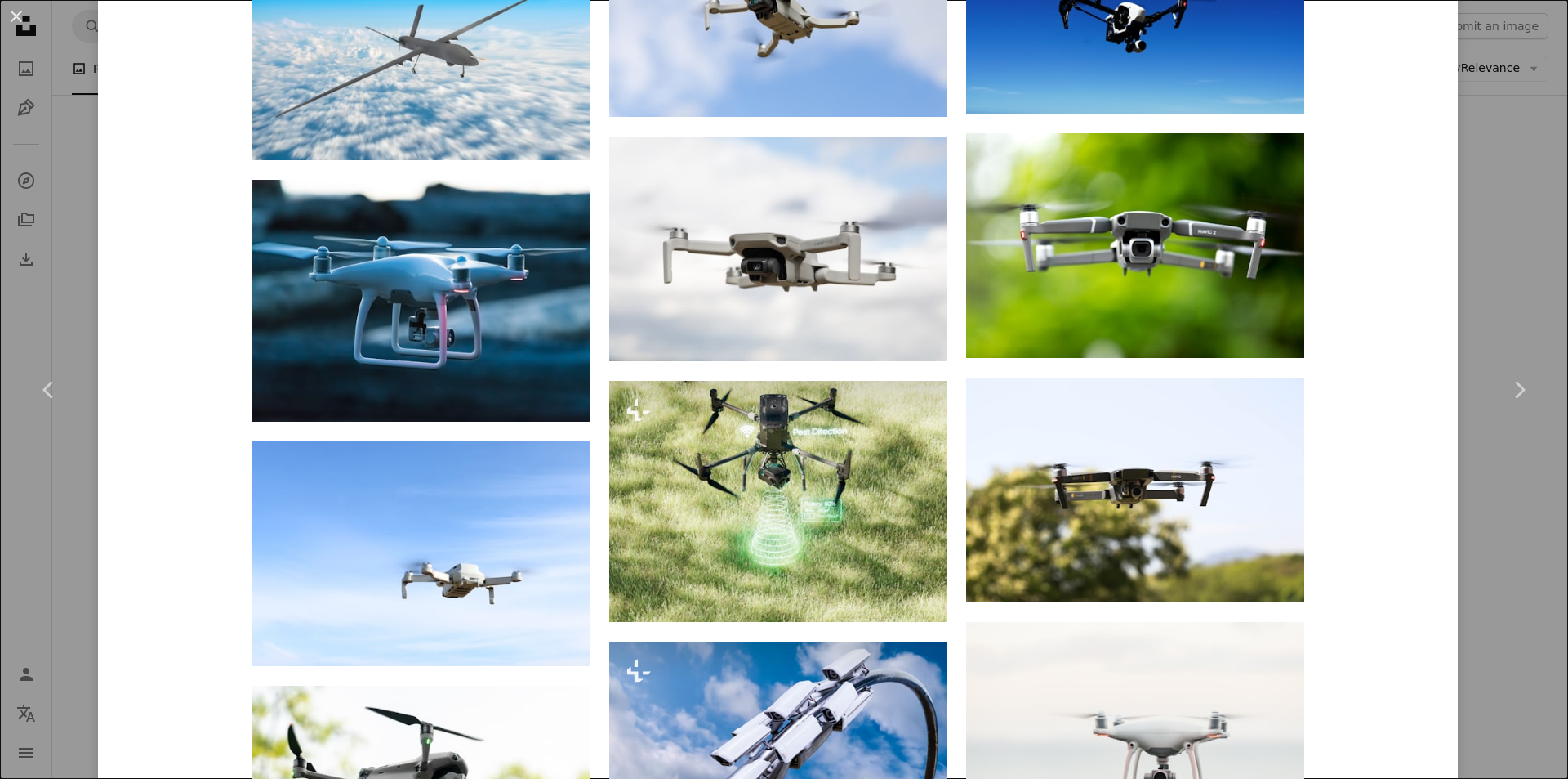
scroll to position [2859, 0]
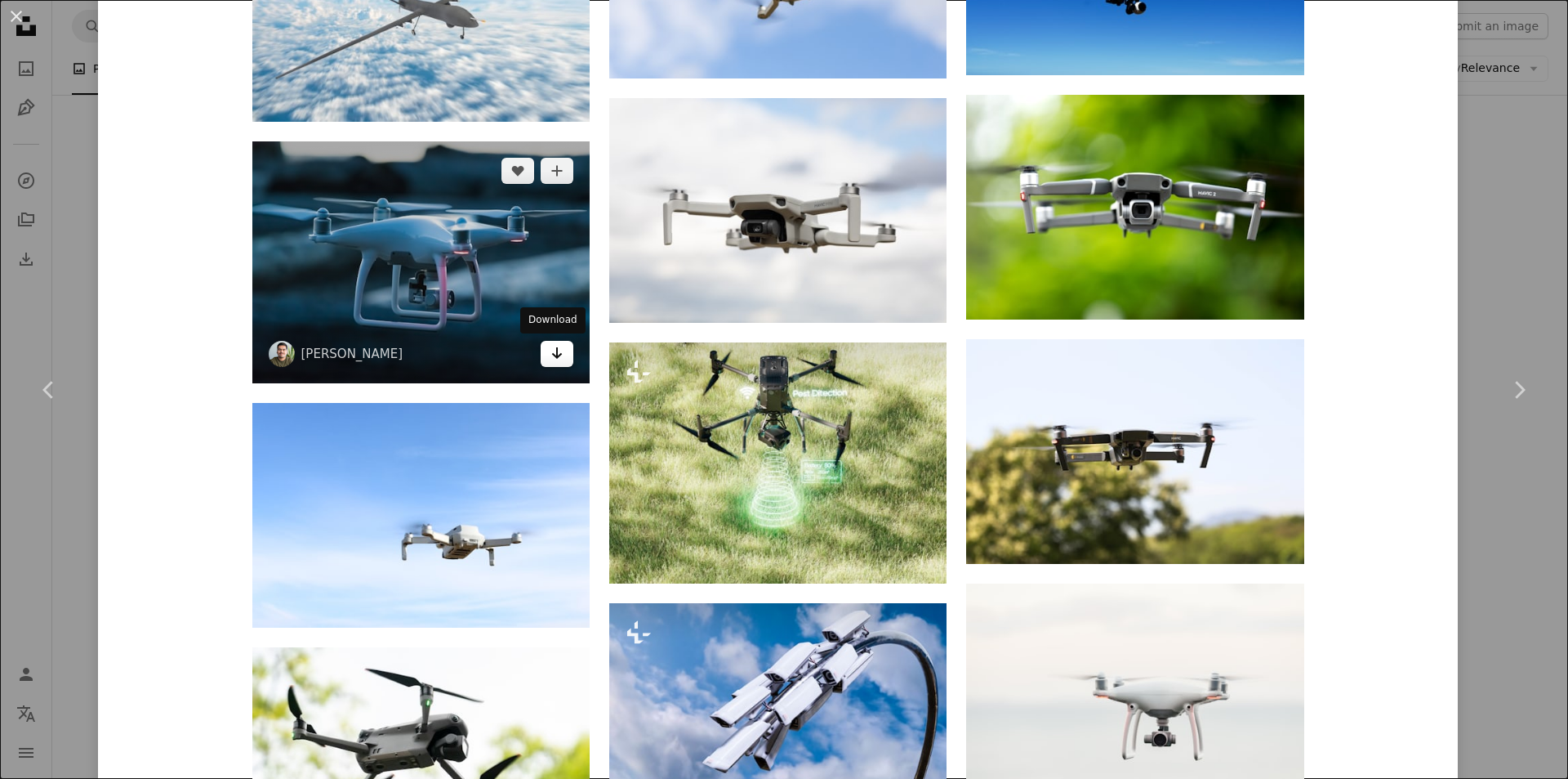
click at [542, 357] on link "Arrow pointing down" at bounding box center [556, 353] width 33 height 26
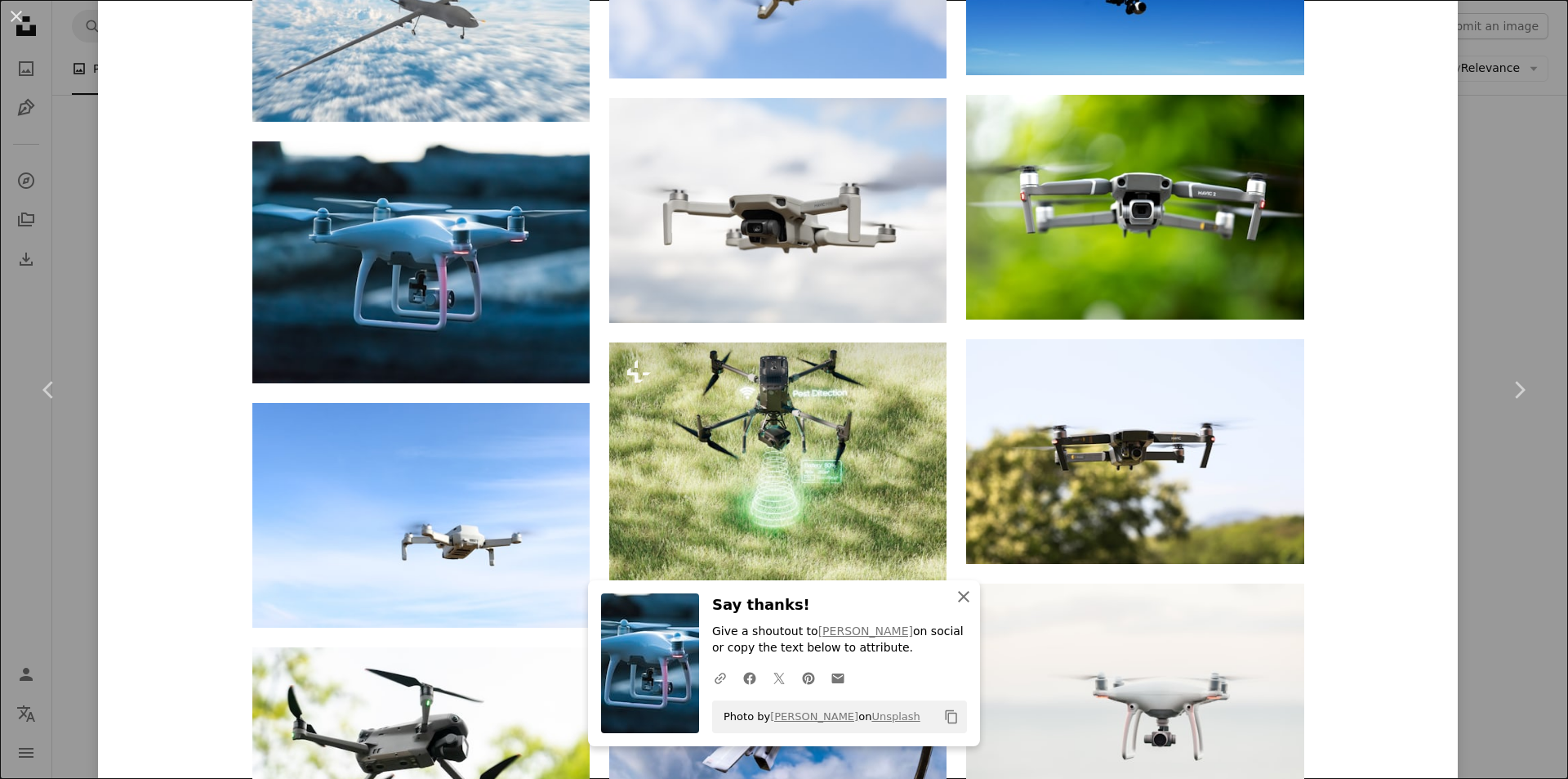
click at [955, 592] on icon "An X shape" at bounding box center [963, 596] width 19 height 19
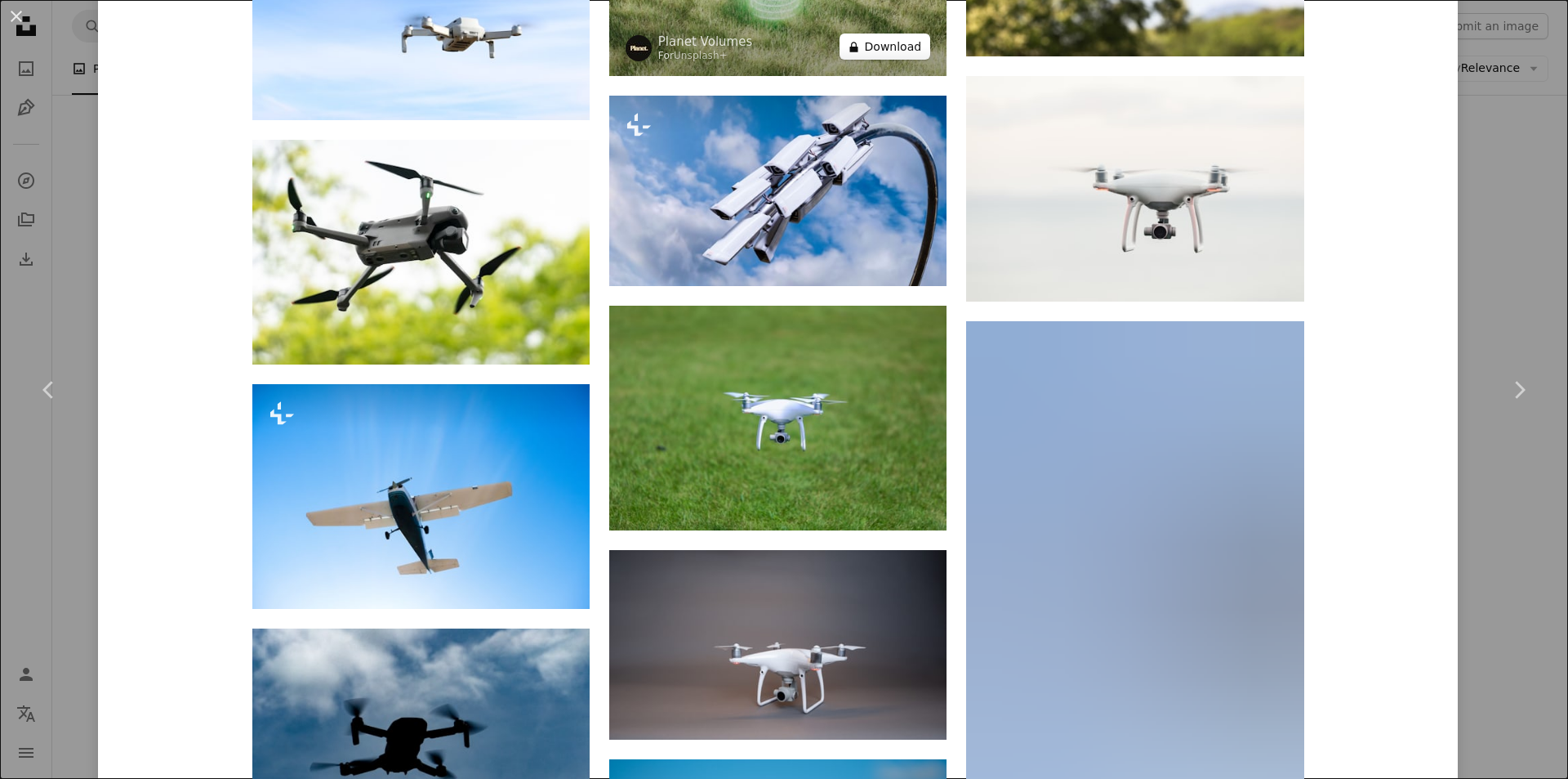
scroll to position [3431, 0]
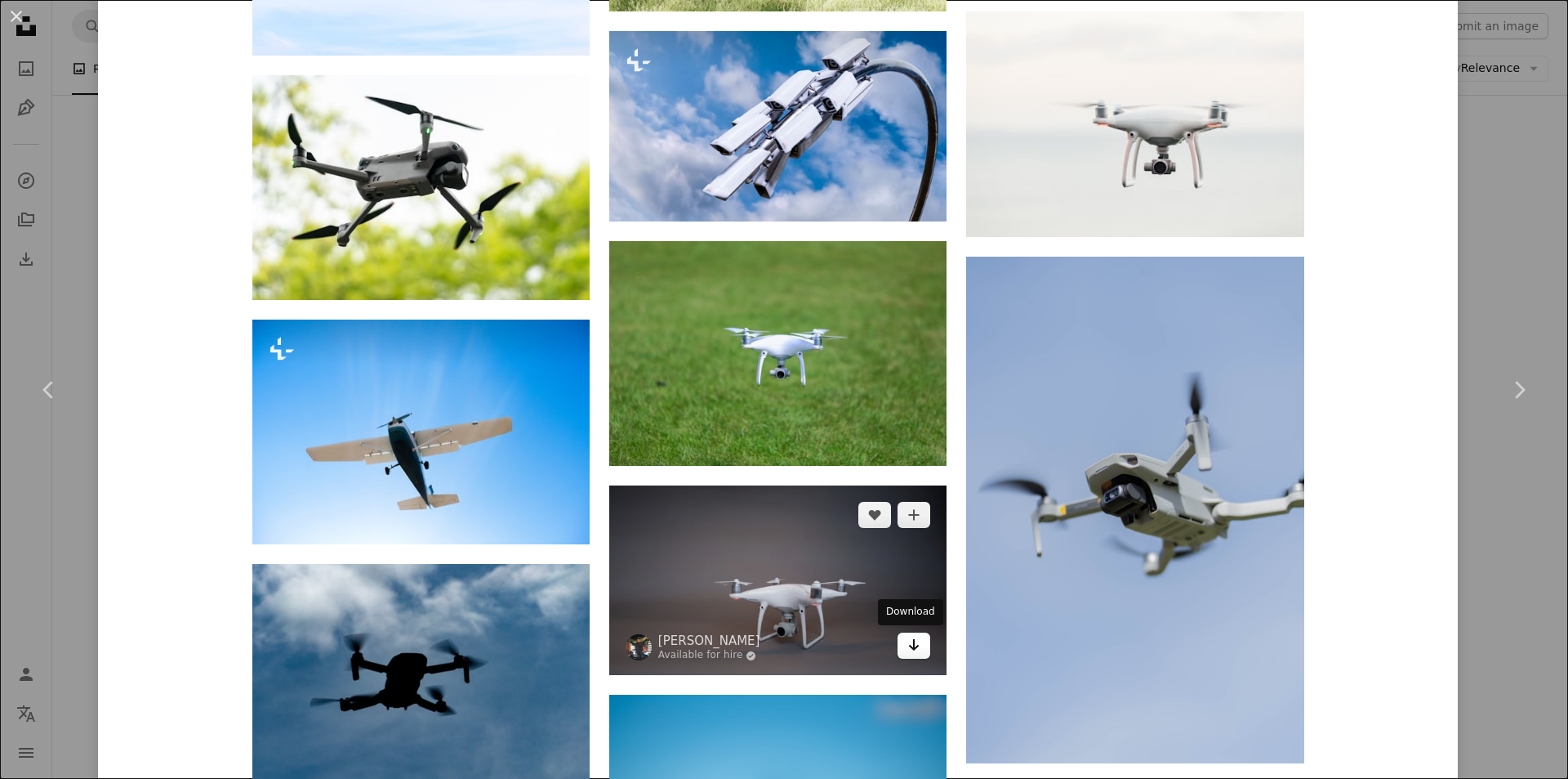
click at [916, 649] on link "Arrow pointing down" at bounding box center [913, 645] width 33 height 26
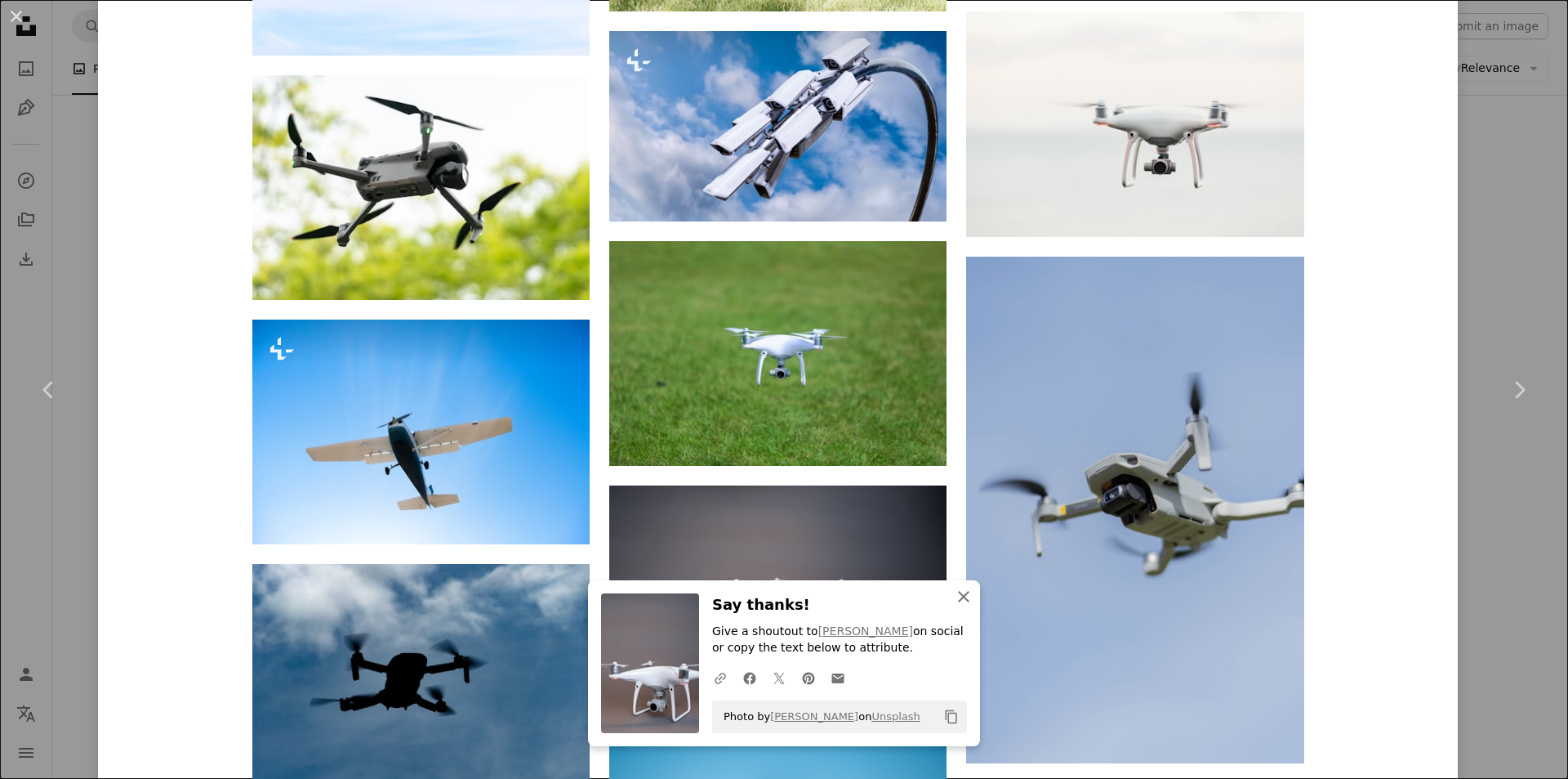
click at [959, 595] on icon "button" at bounding box center [964, 596] width 12 height 12
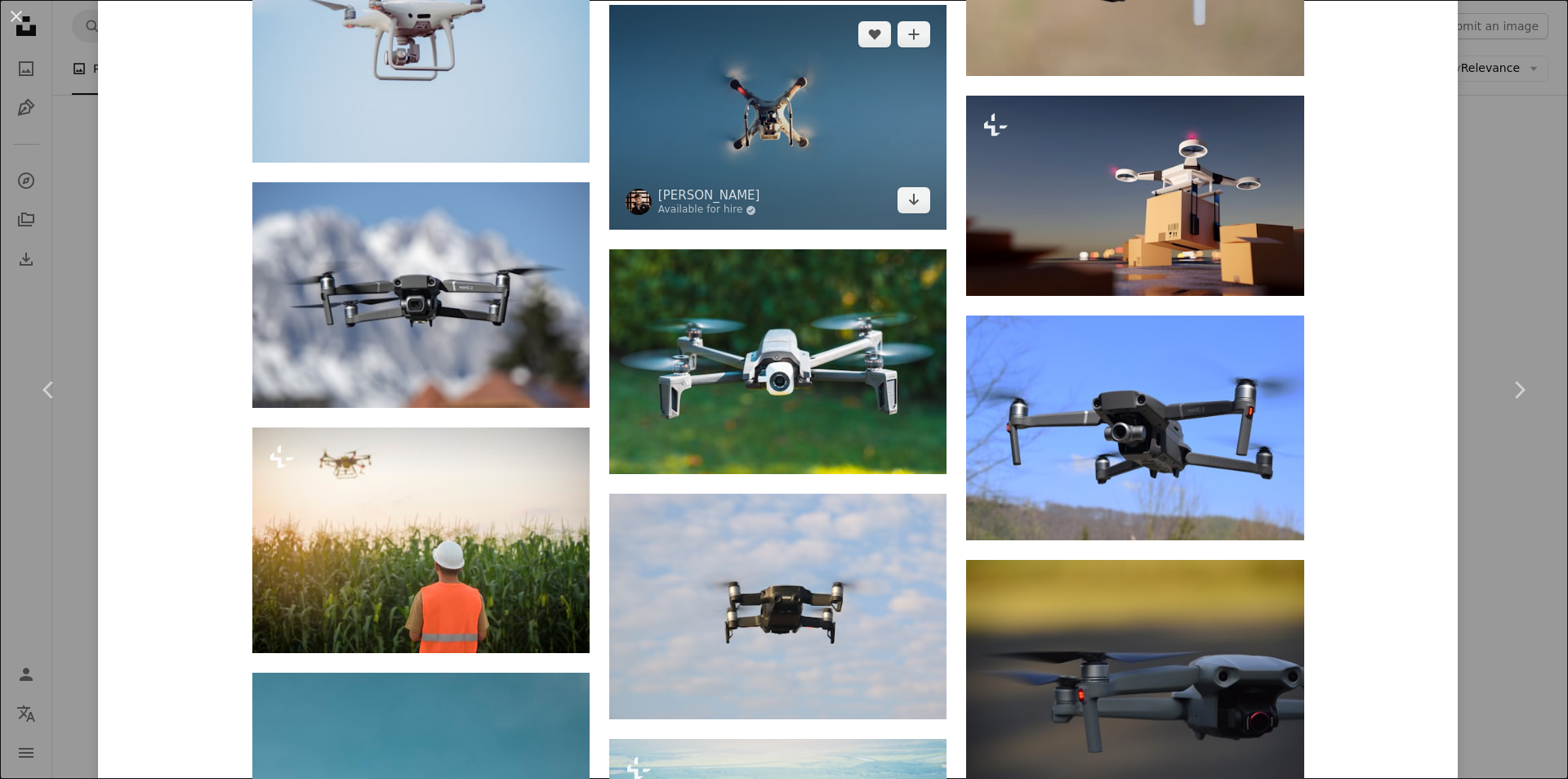
scroll to position [5107, 0]
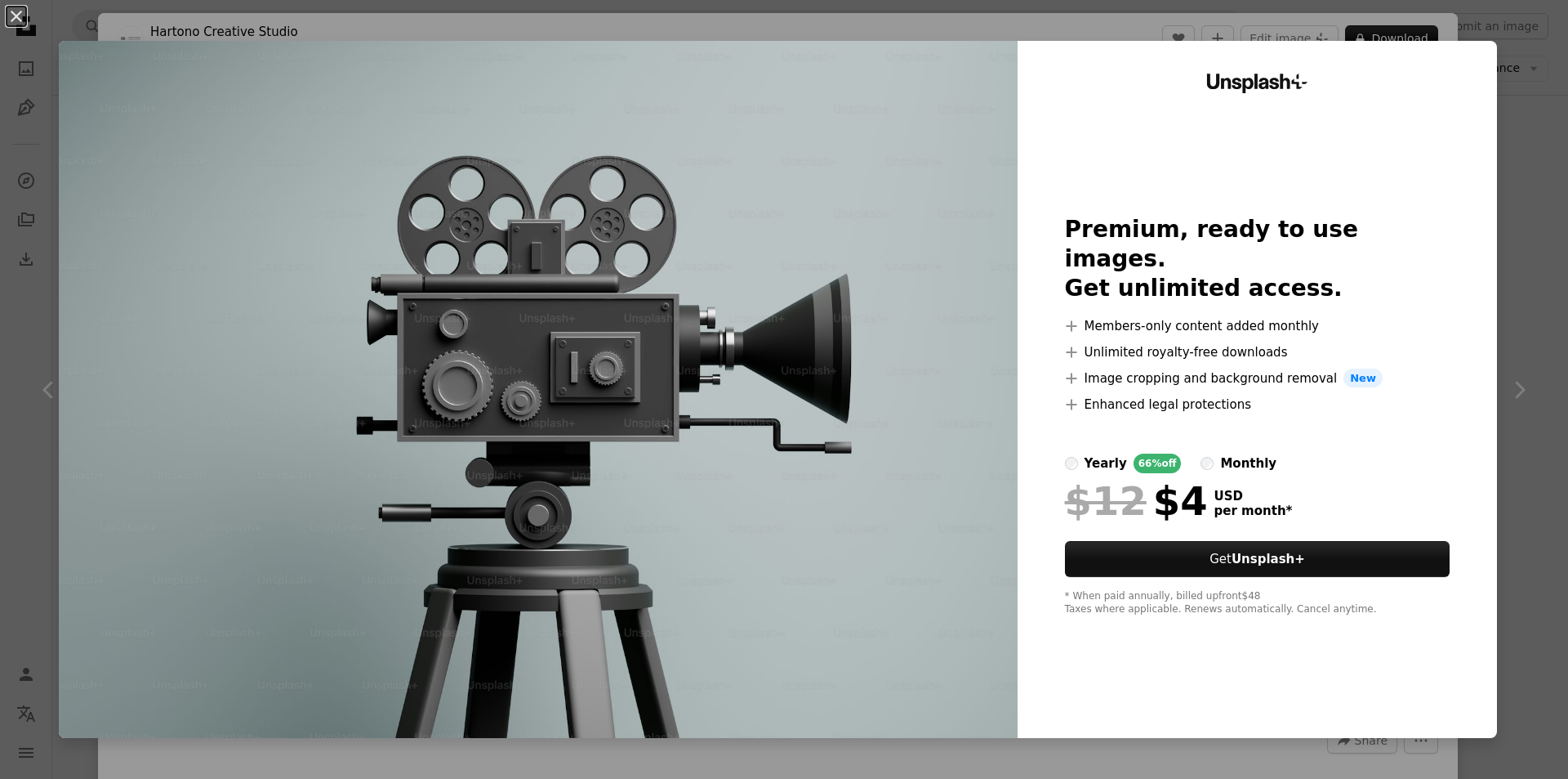
scroll to position [1307, 0]
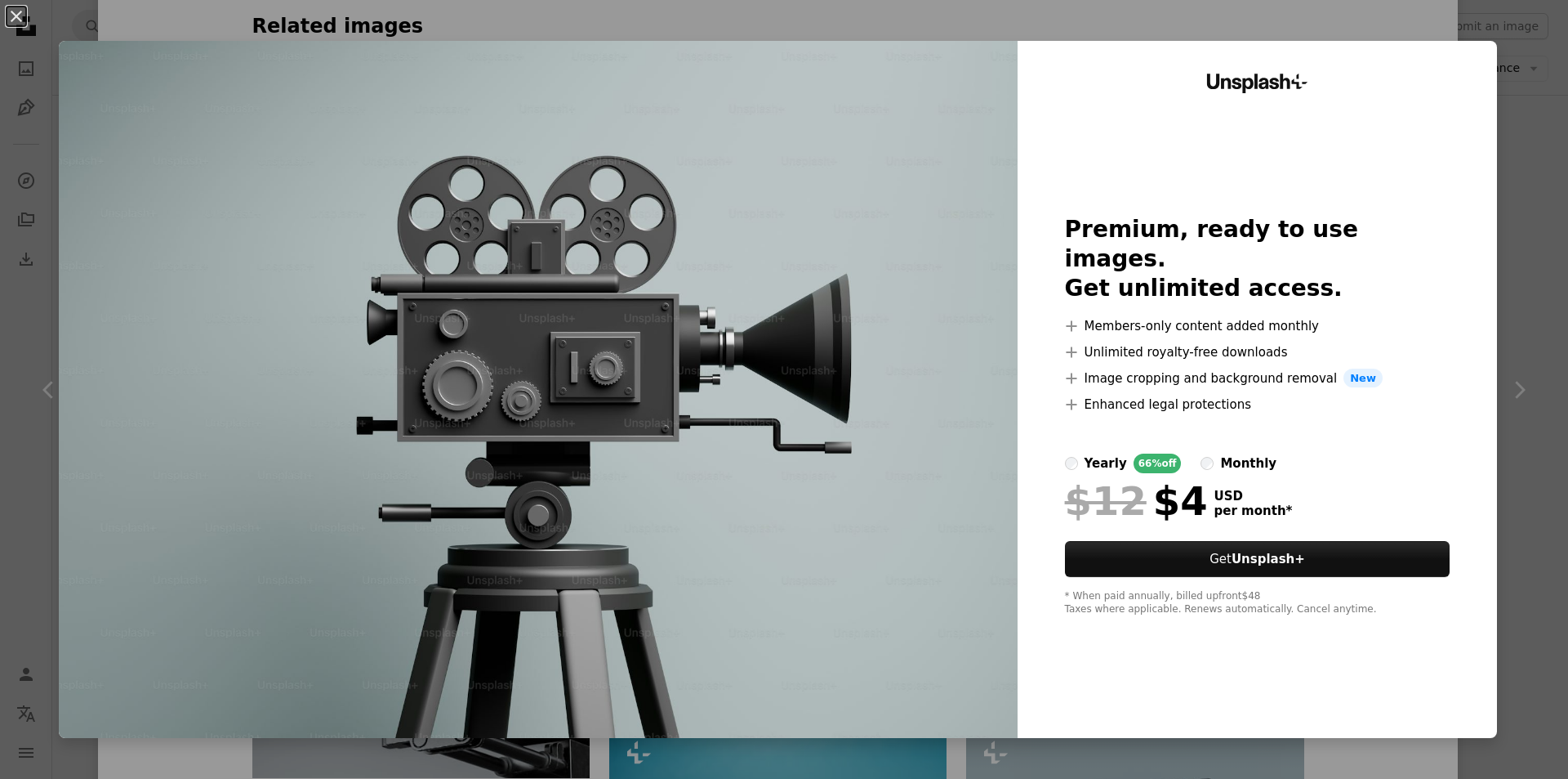
click at [16, 13] on button "An X shape" at bounding box center [16, 16] width 19 height 19
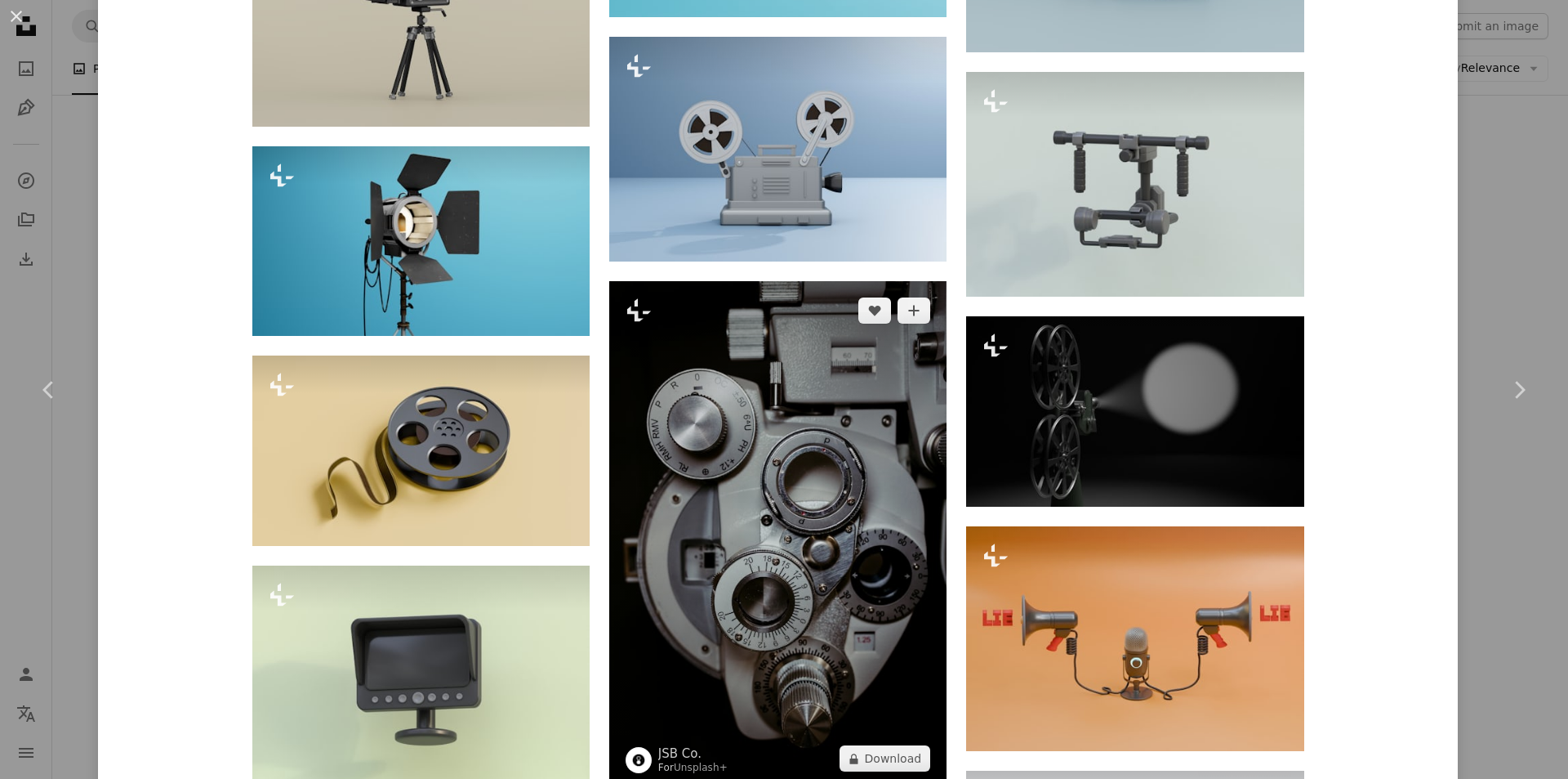
scroll to position [2206, 0]
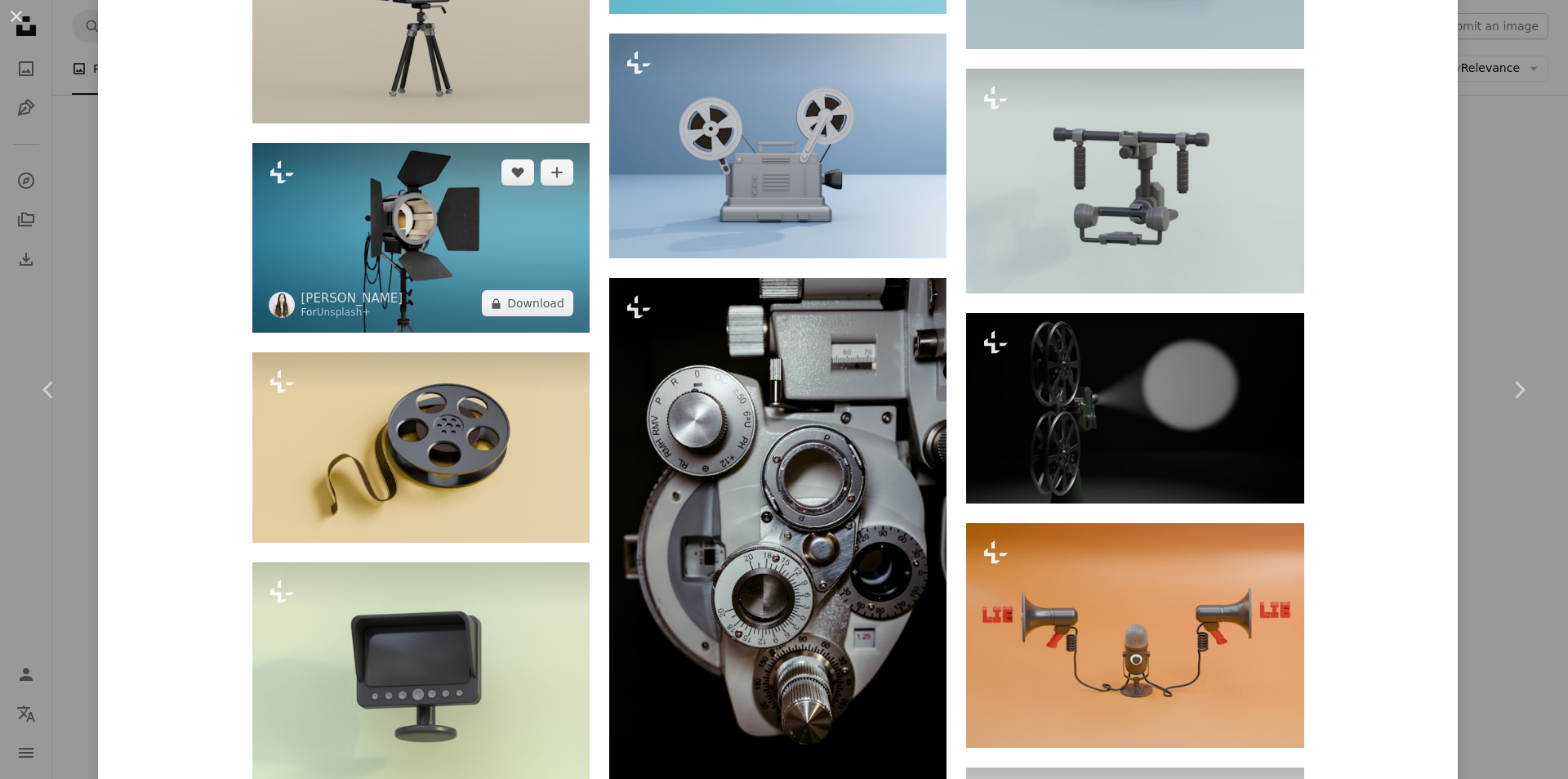
click at [460, 239] on img at bounding box center [421, 238] width 337 height 190
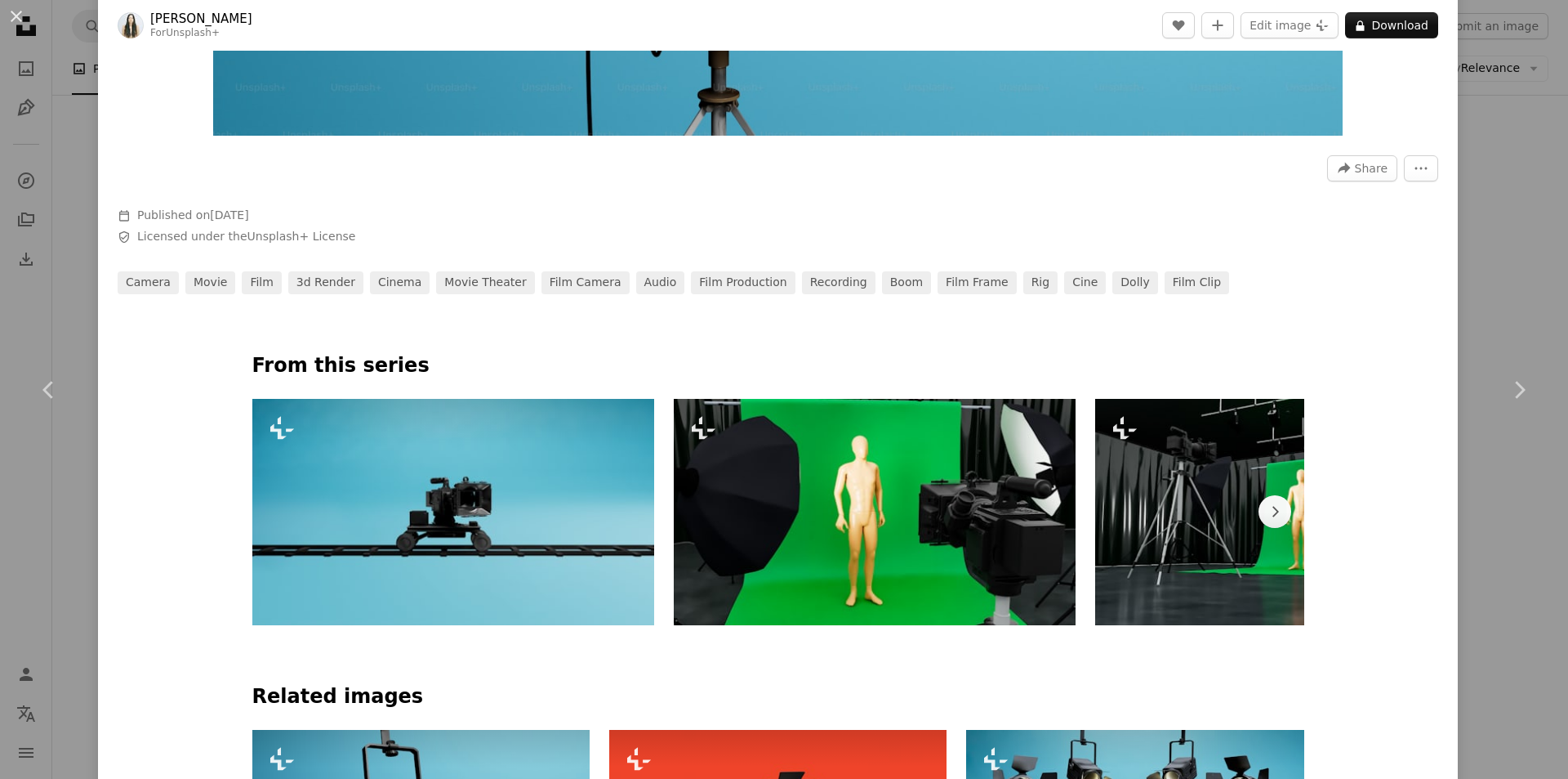
scroll to position [980, 0]
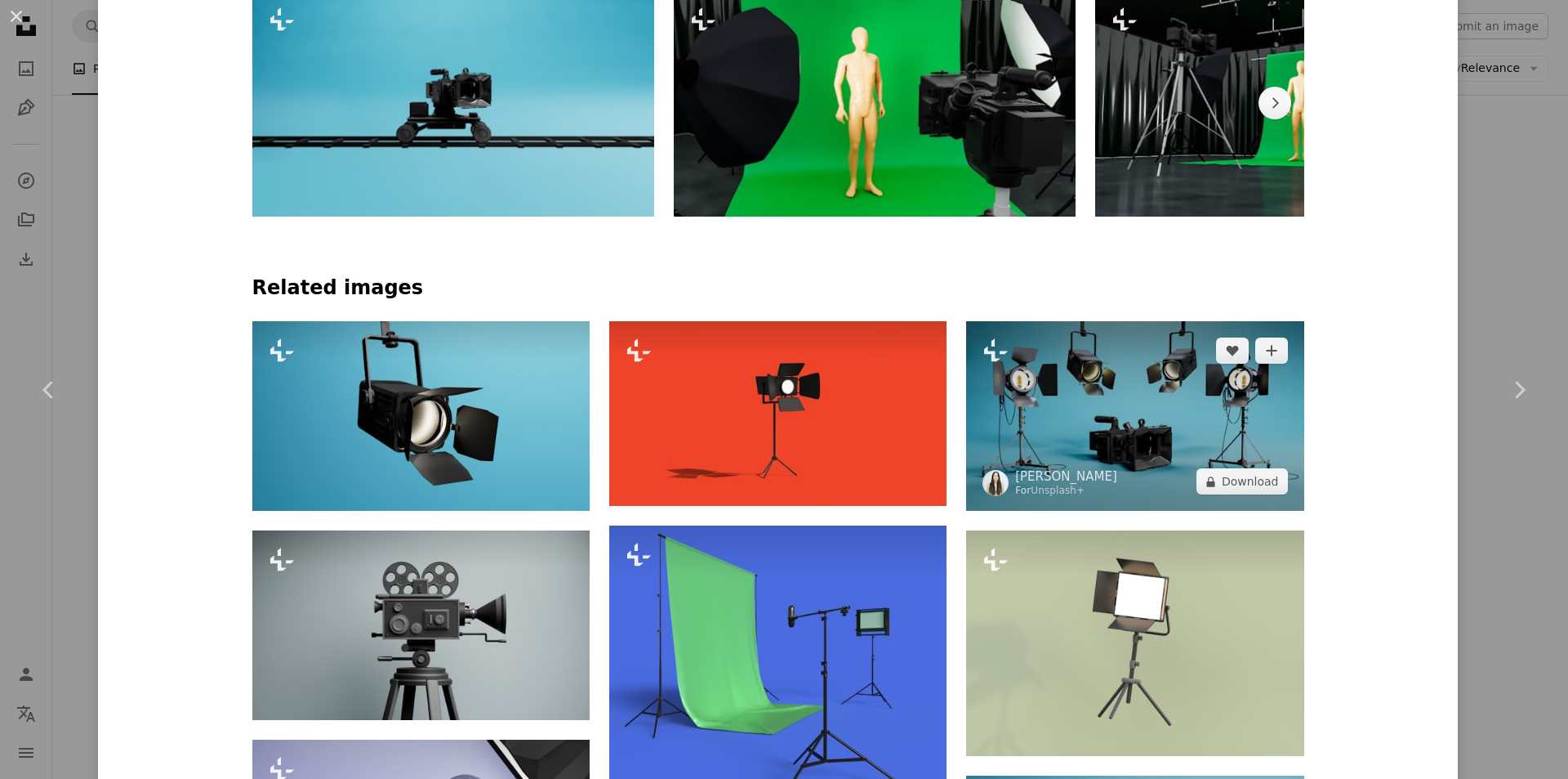
click at [1139, 401] on img at bounding box center [1135, 416] width 337 height 190
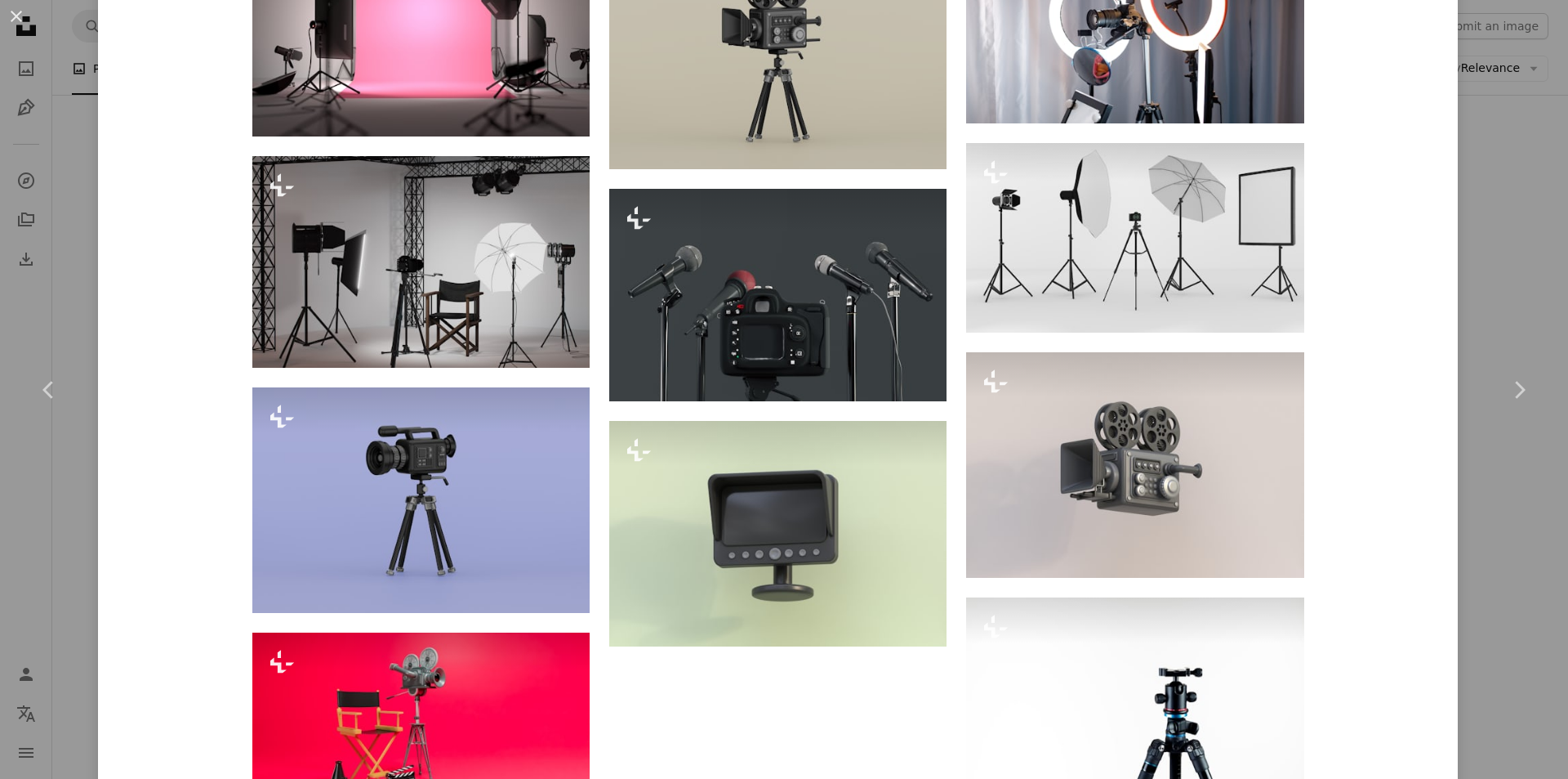
scroll to position [2124, 0]
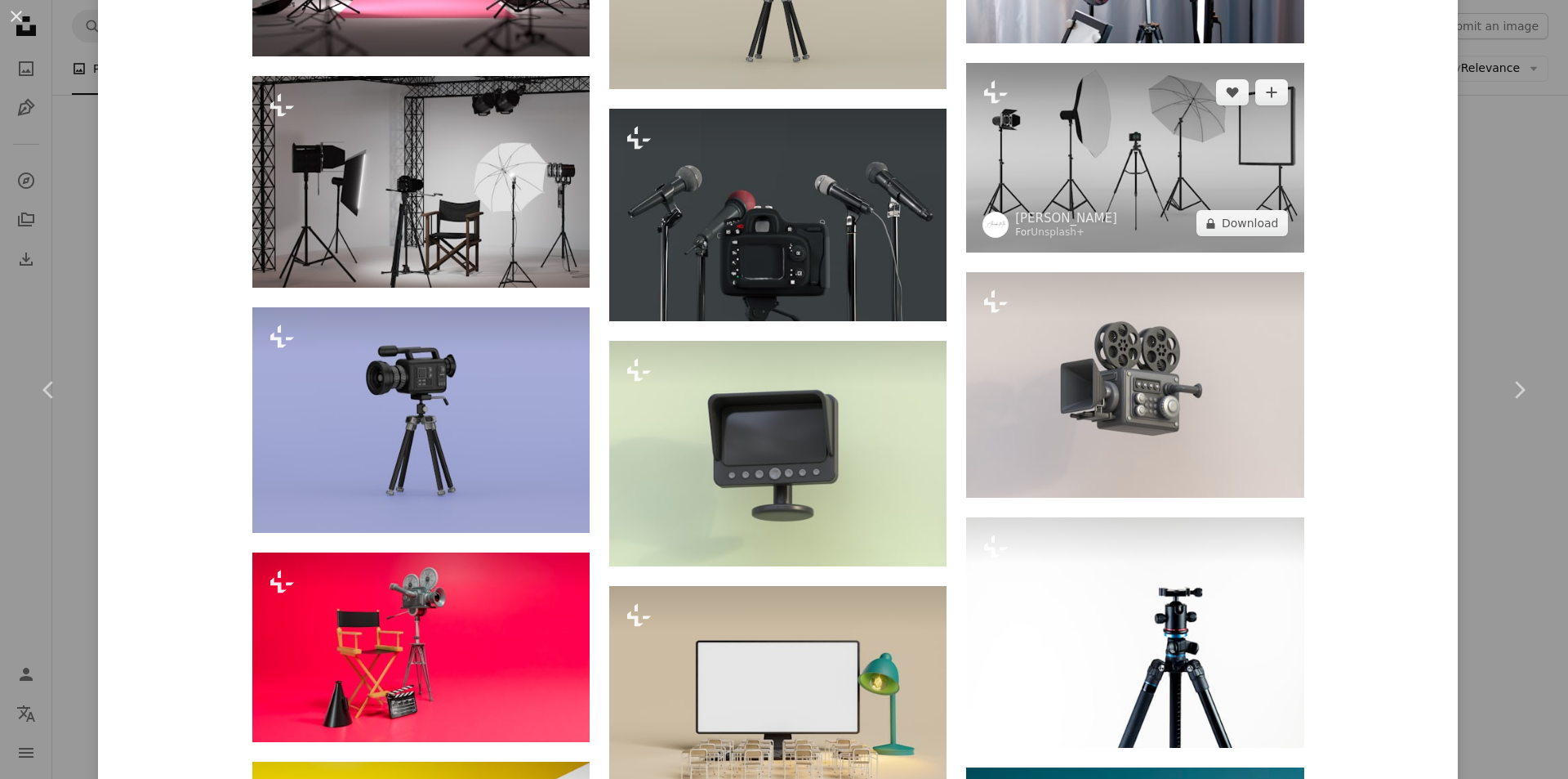
click at [1158, 193] on img at bounding box center [1135, 158] width 337 height 190
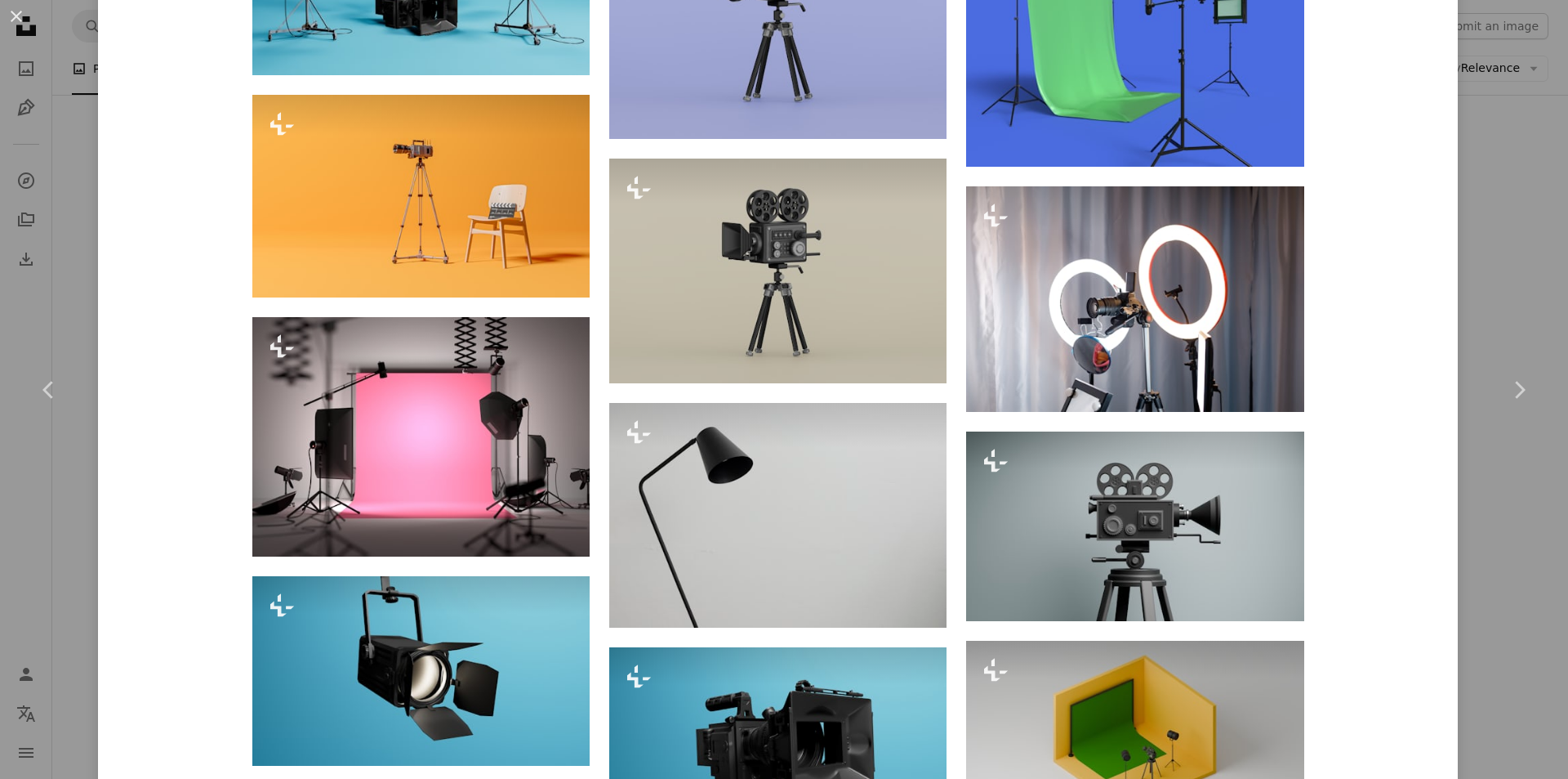
scroll to position [1960, 0]
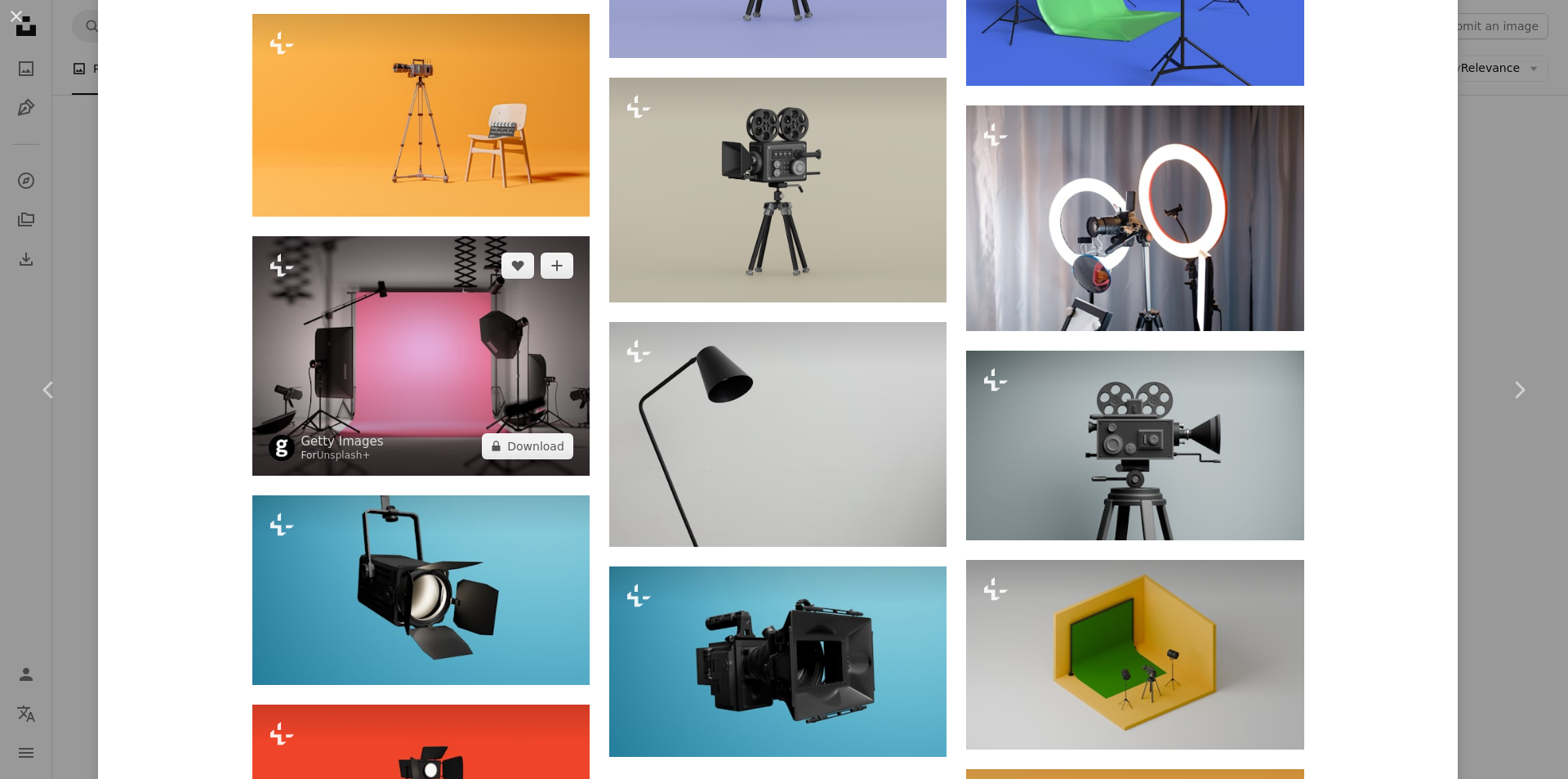
click at [398, 407] on img at bounding box center [421, 356] width 337 height 239
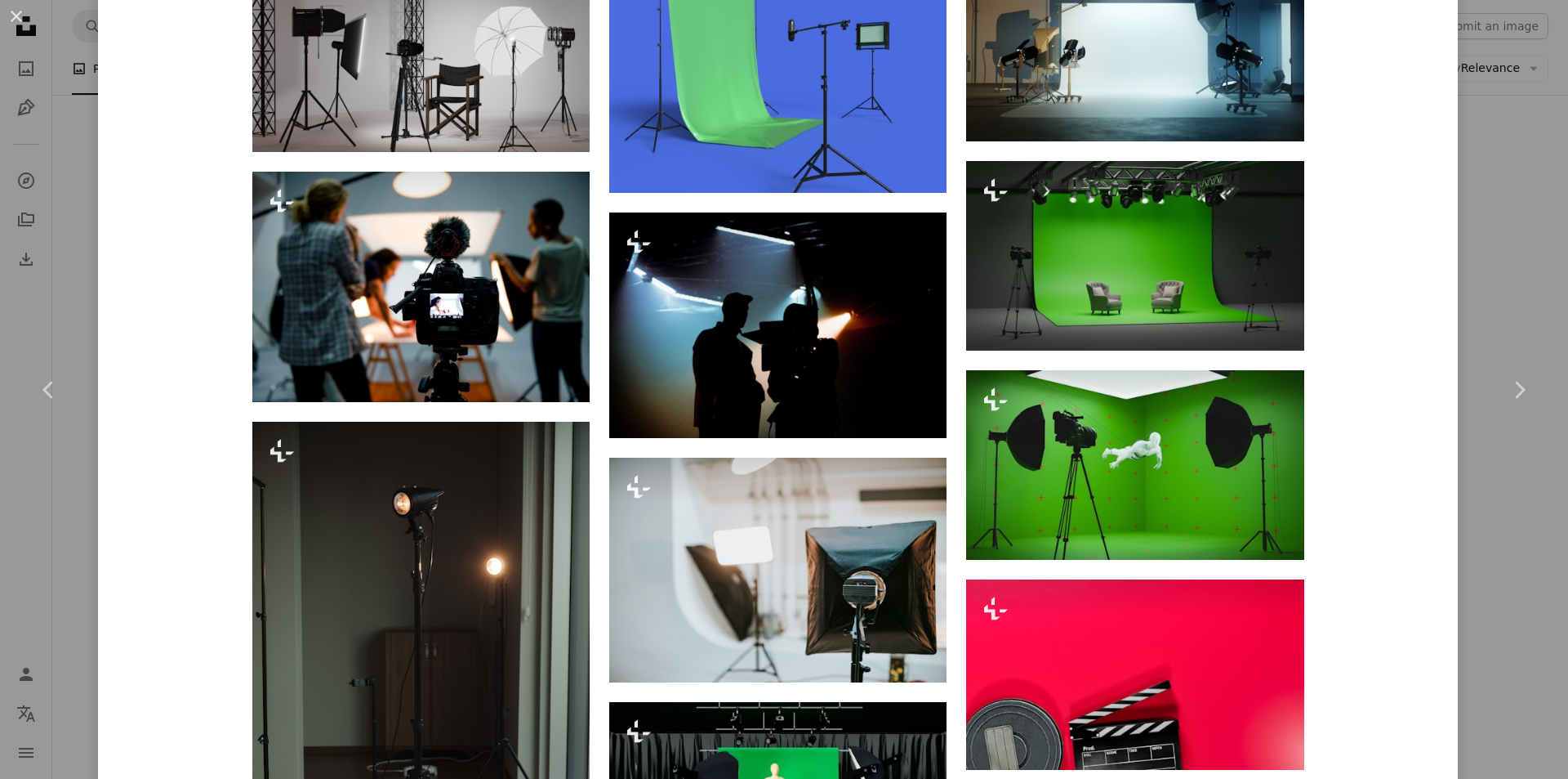
scroll to position [1062, 0]
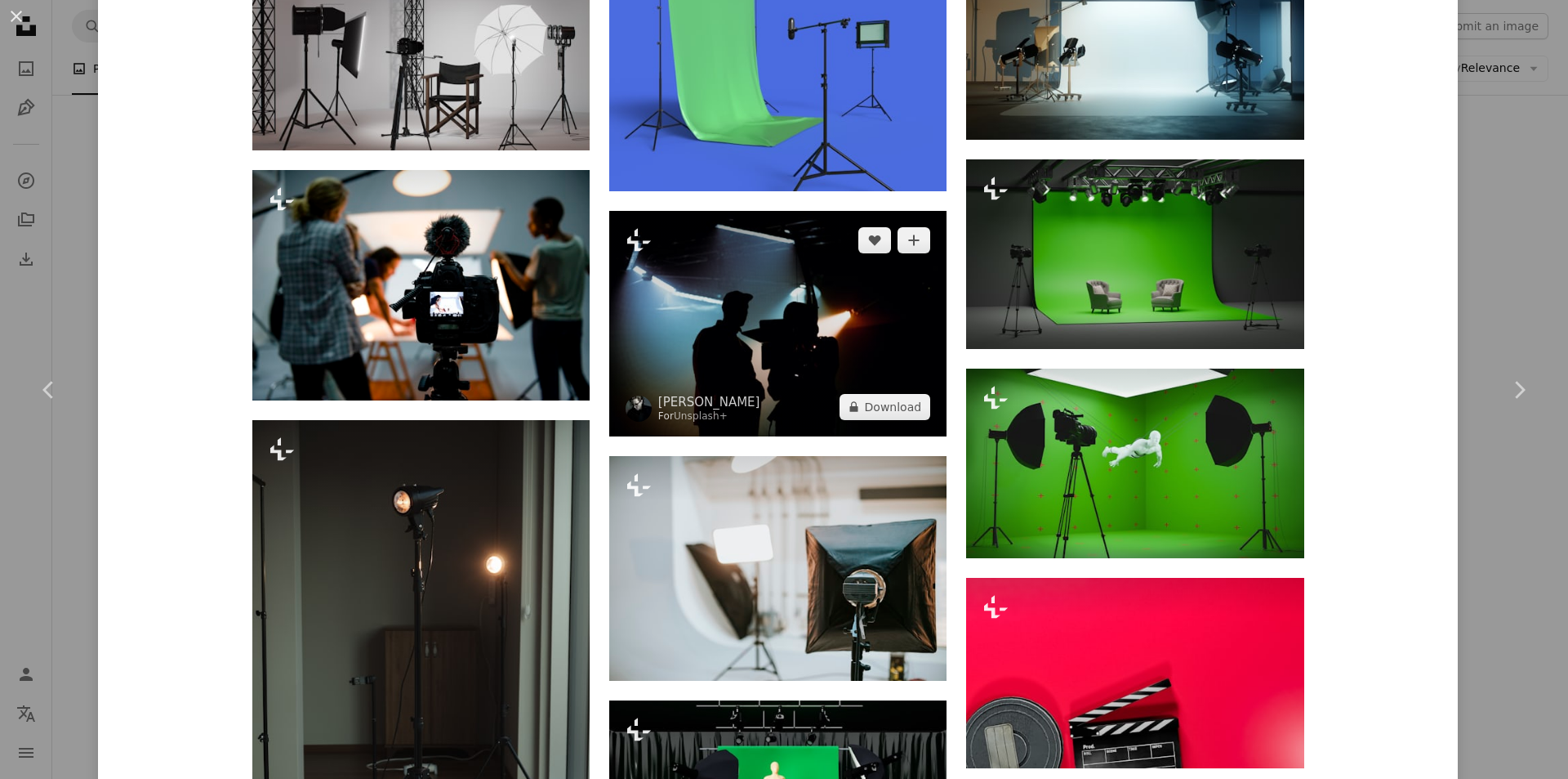
click at [654, 314] on img at bounding box center [778, 323] width 337 height 225
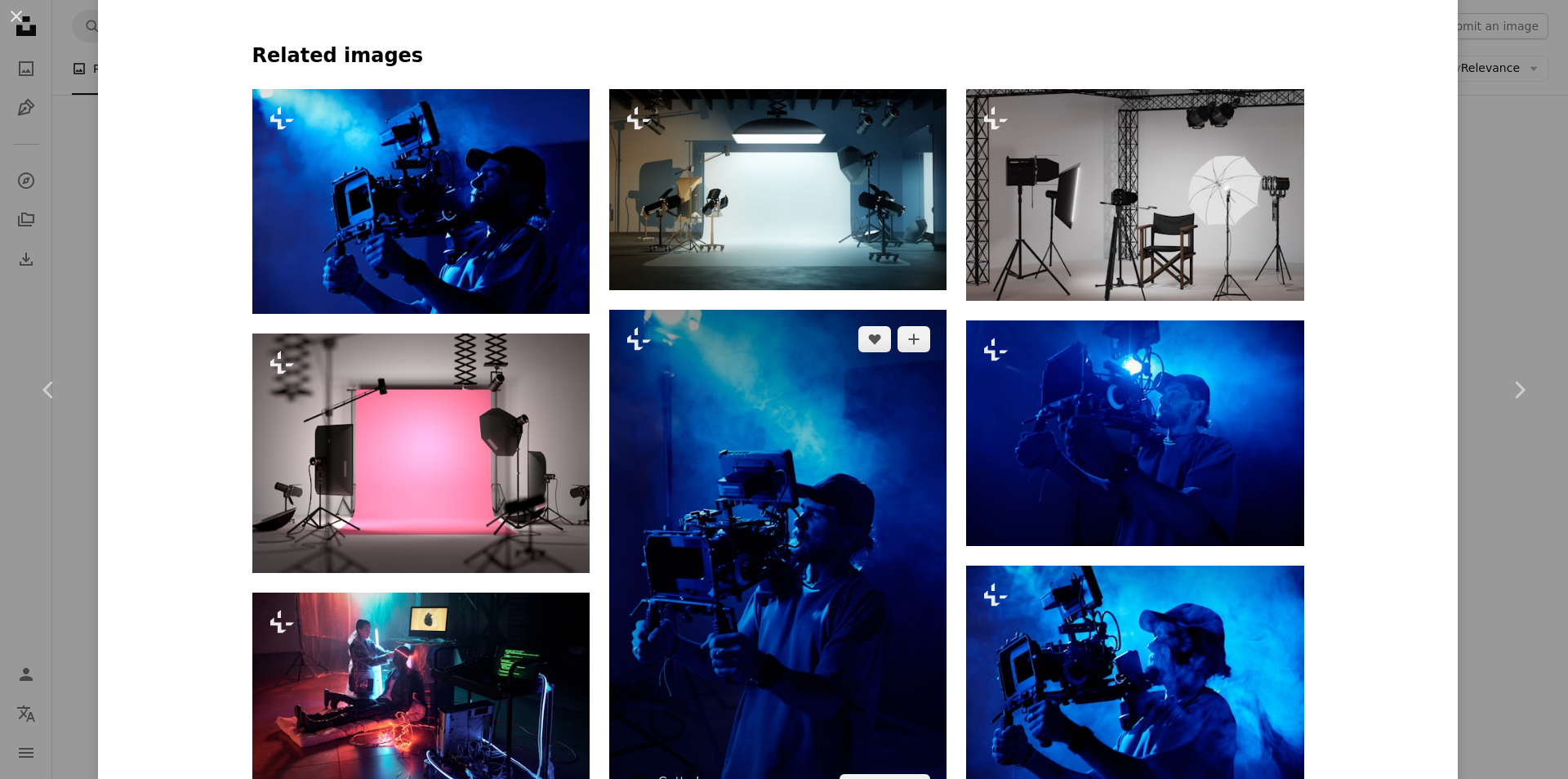
scroll to position [1226, 0]
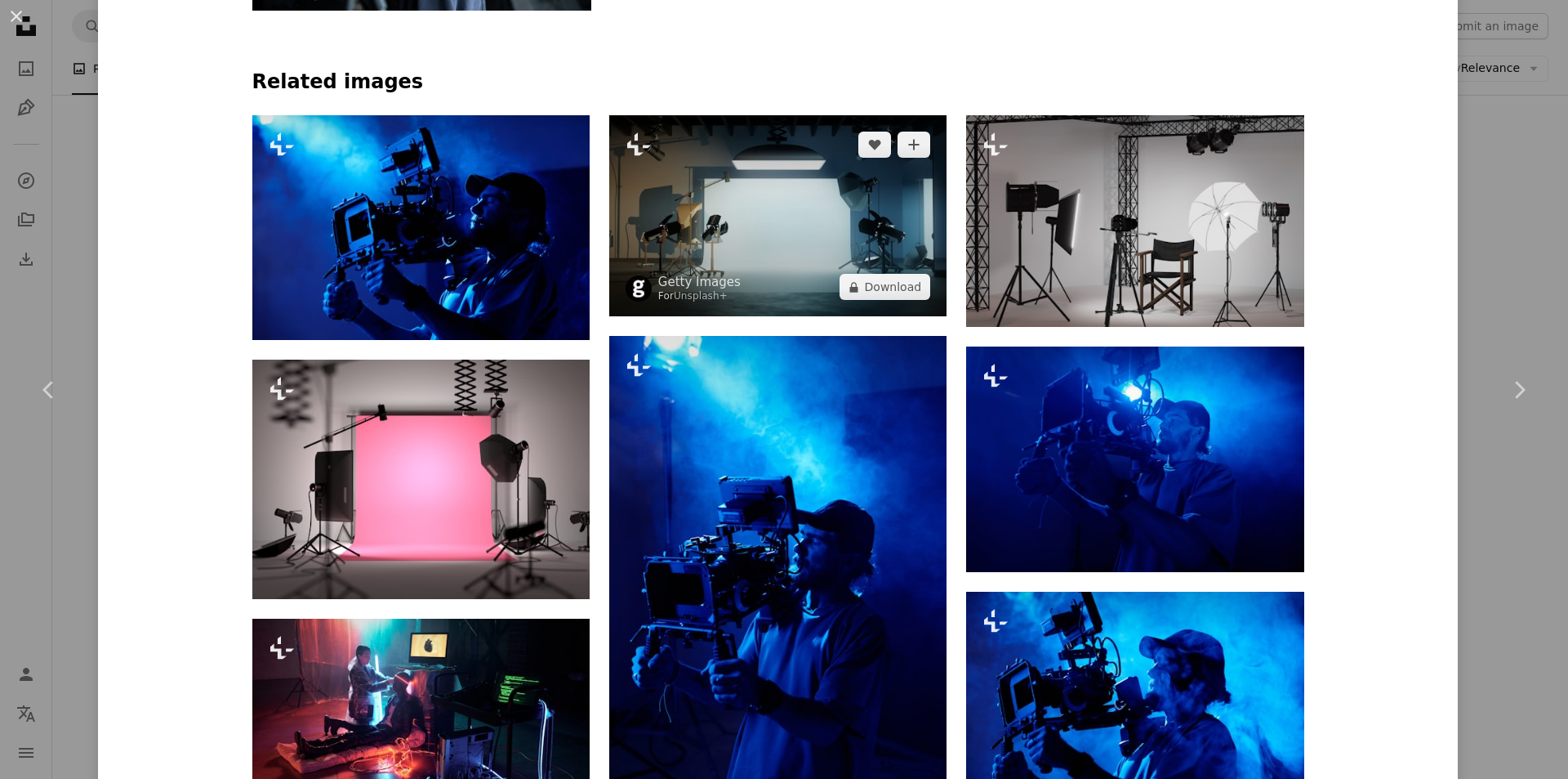
click at [821, 220] on img at bounding box center [778, 216] width 337 height 201
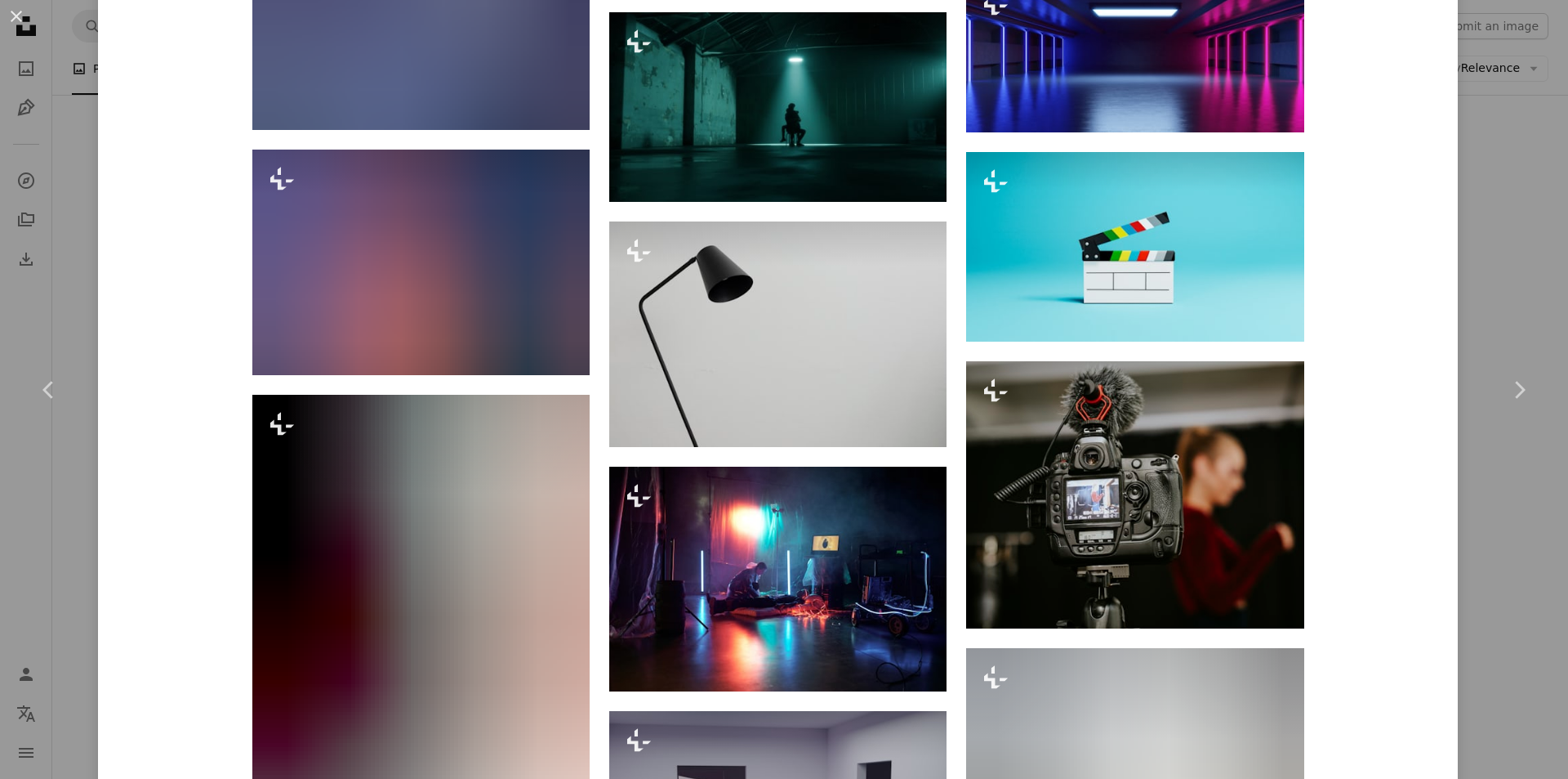
scroll to position [5229, 0]
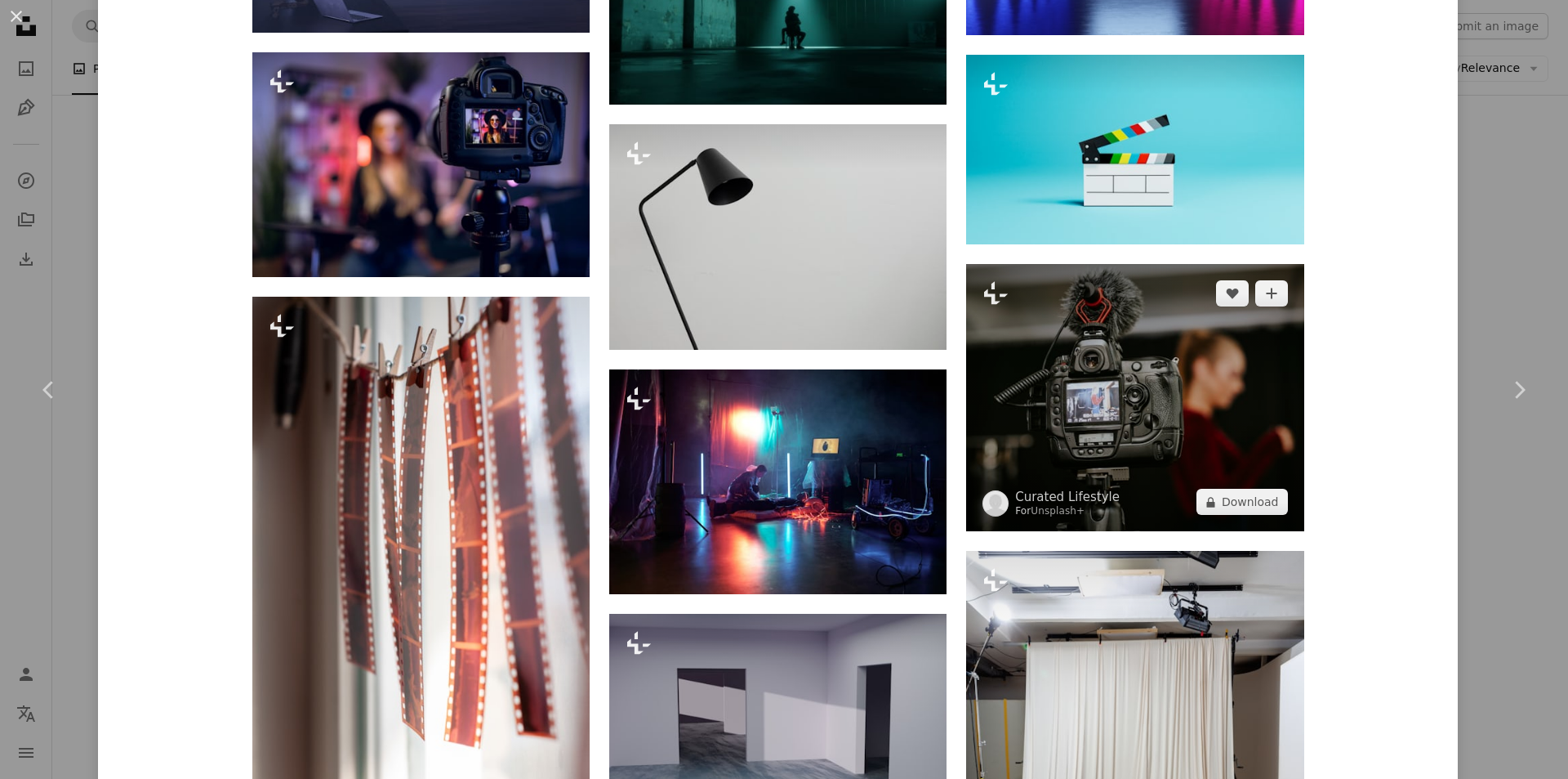
click at [1148, 360] on img at bounding box center [1135, 397] width 337 height 267
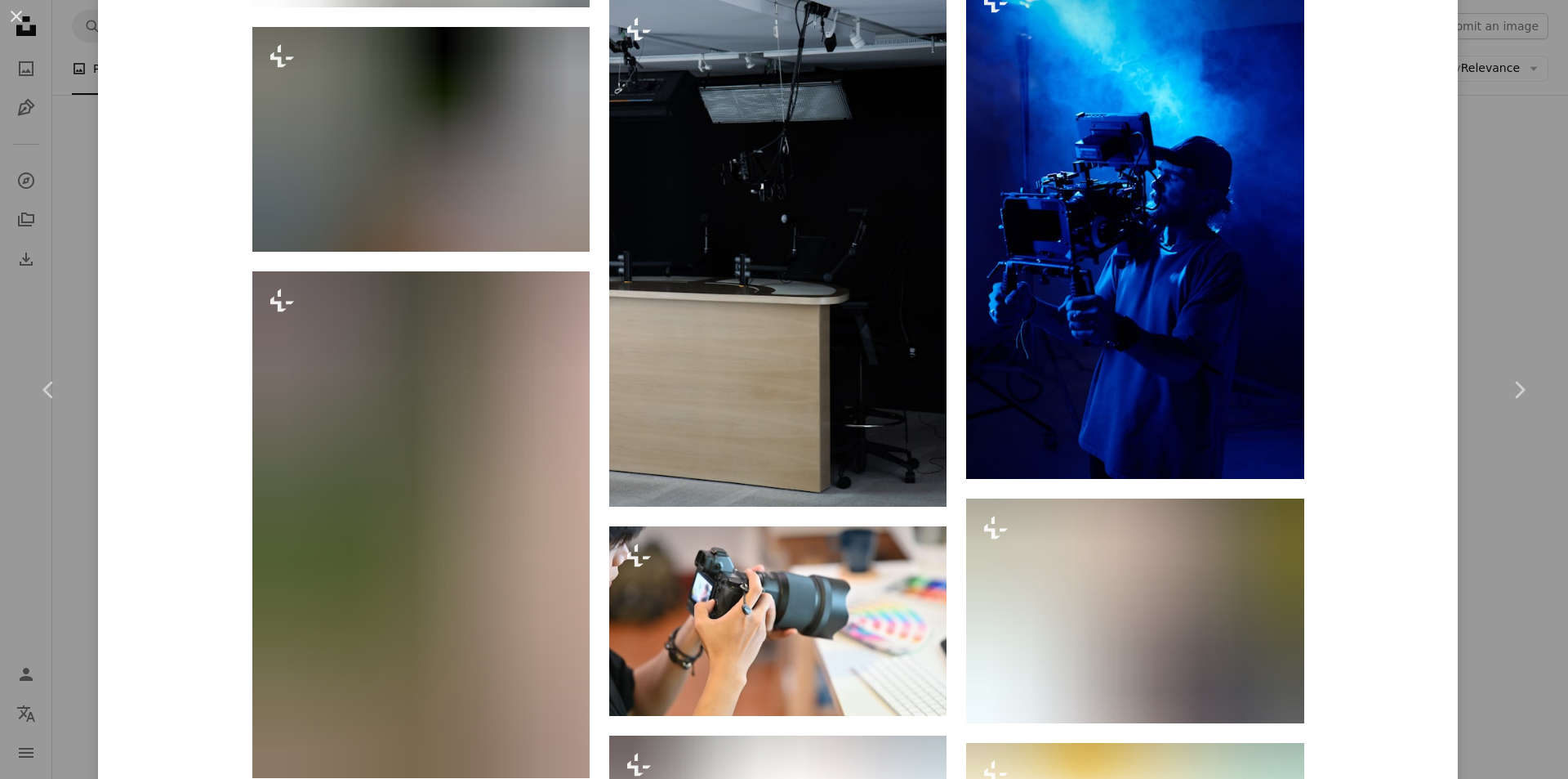
scroll to position [6000, 0]
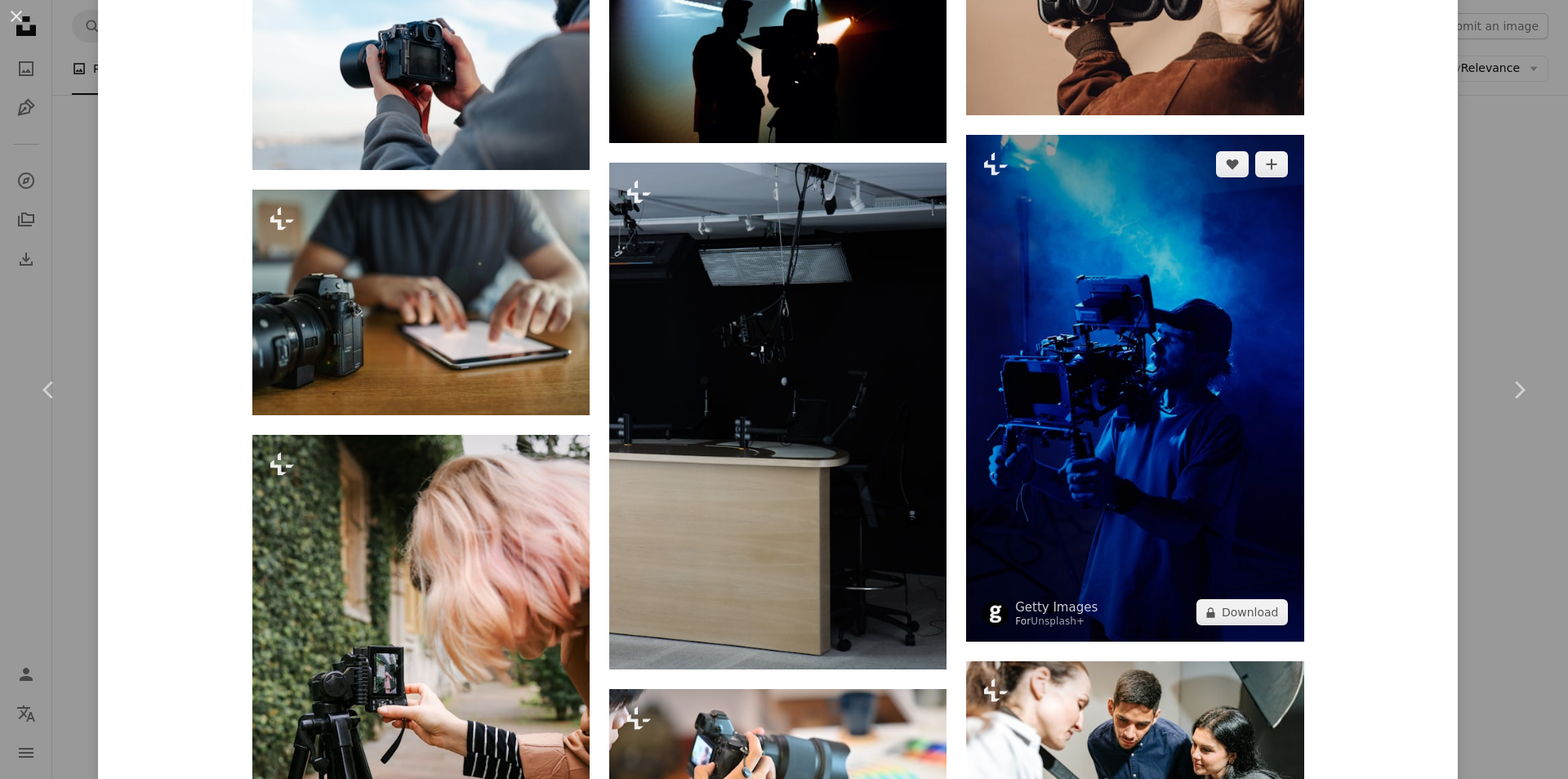
click at [1068, 345] on img at bounding box center [1135, 388] width 337 height 506
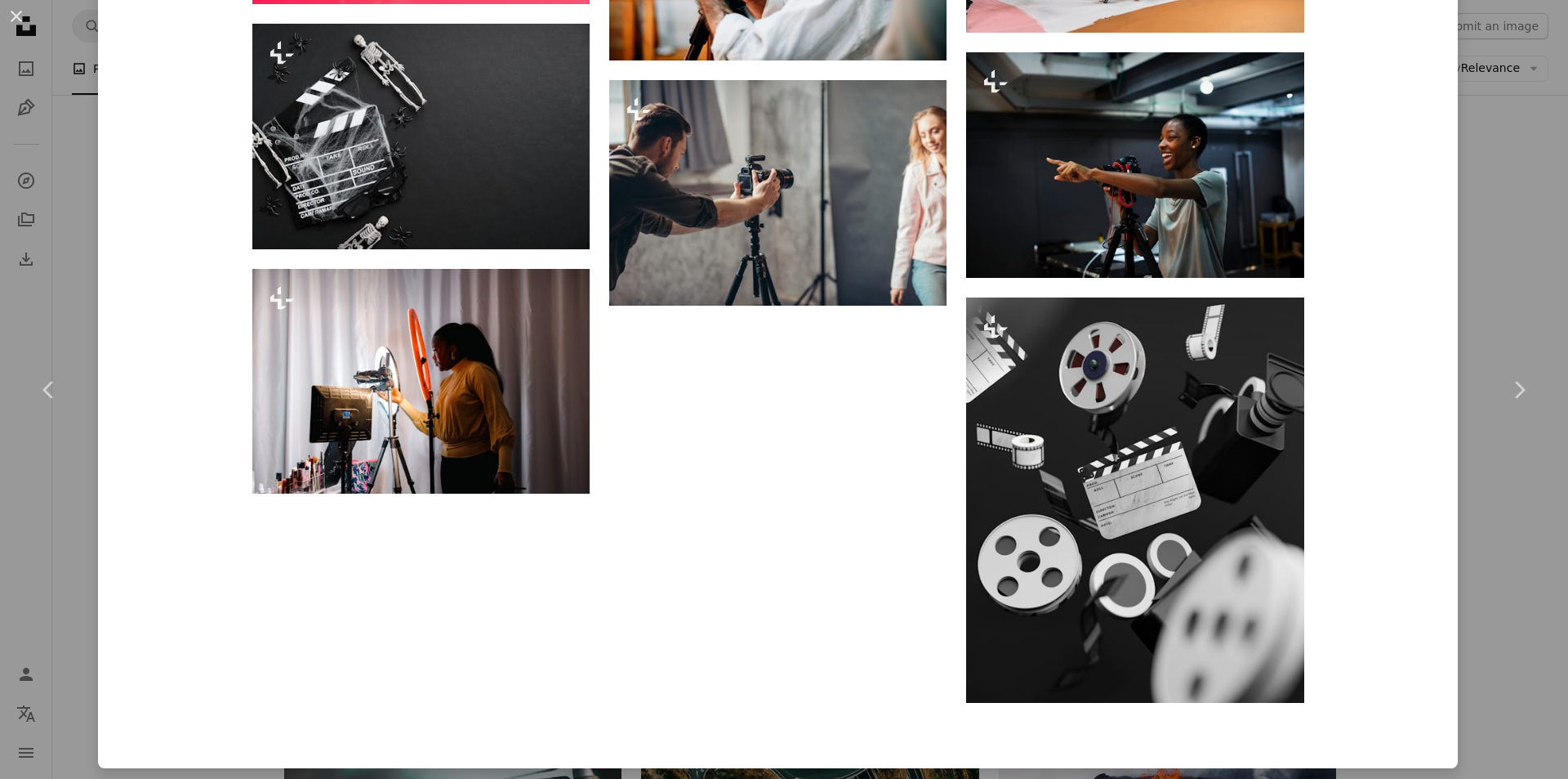
scroll to position [3285, 0]
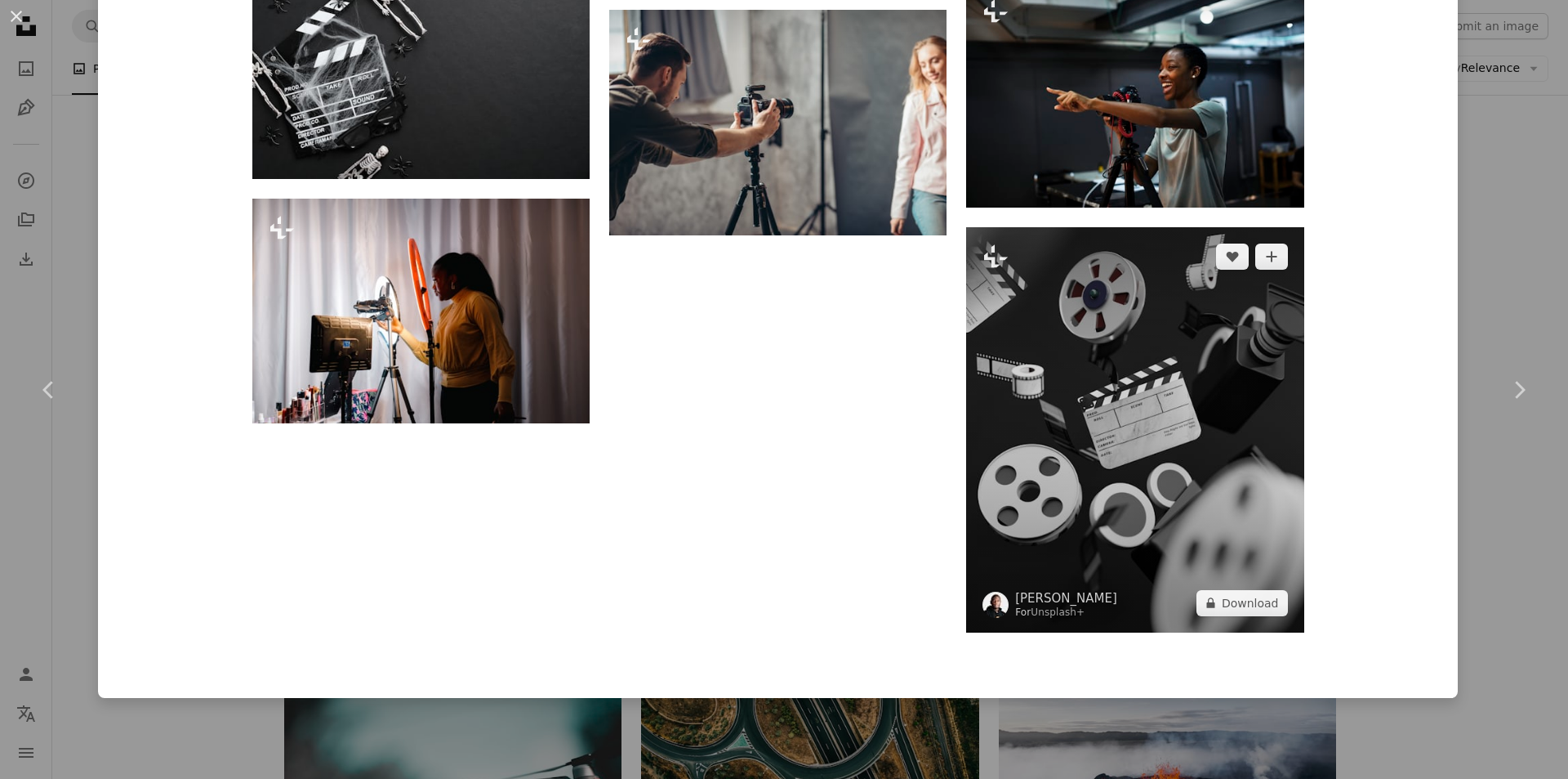
click at [1032, 304] on img at bounding box center [1135, 429] width 337 height 405
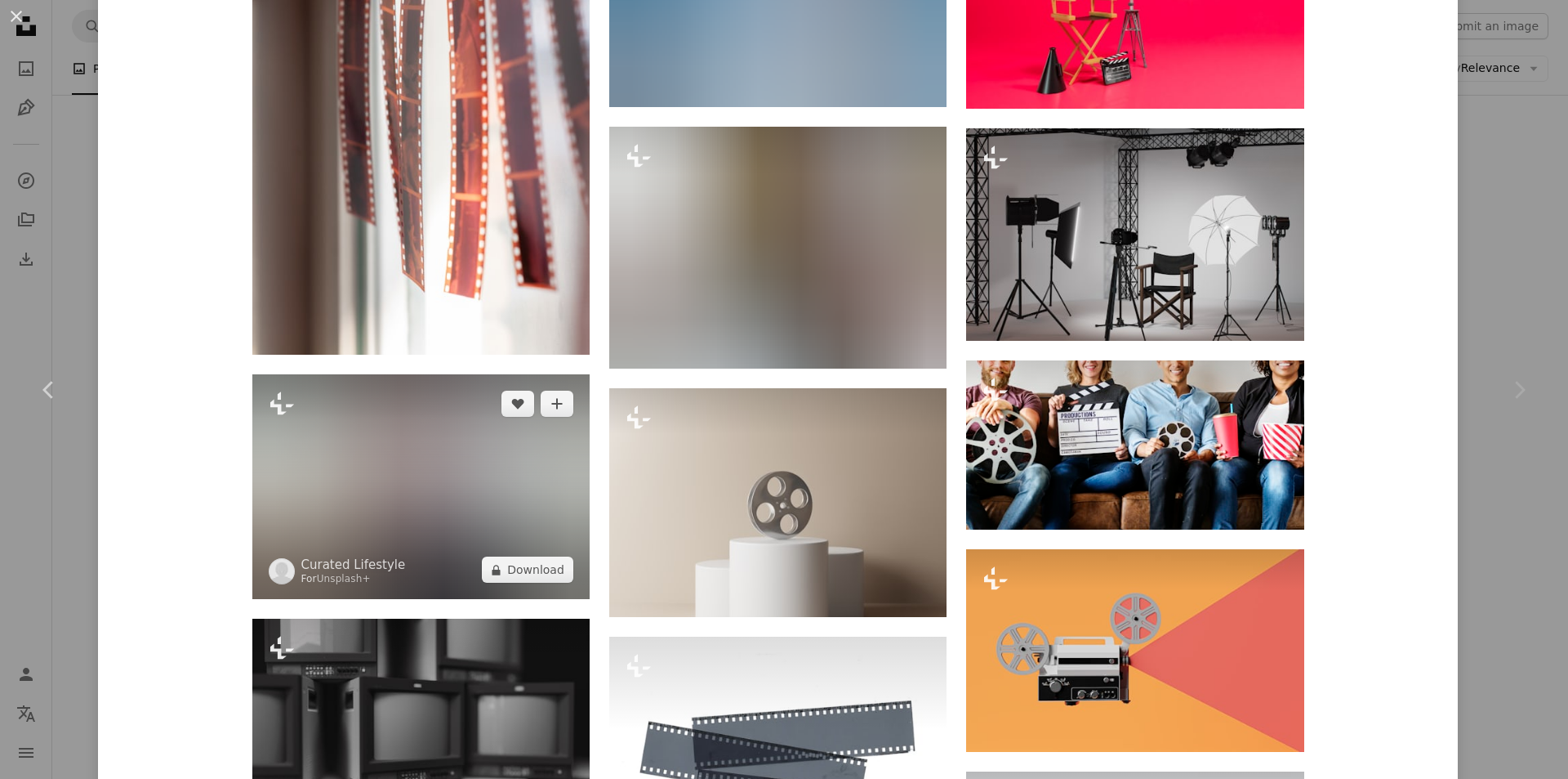
scroll to position [4249, 0]
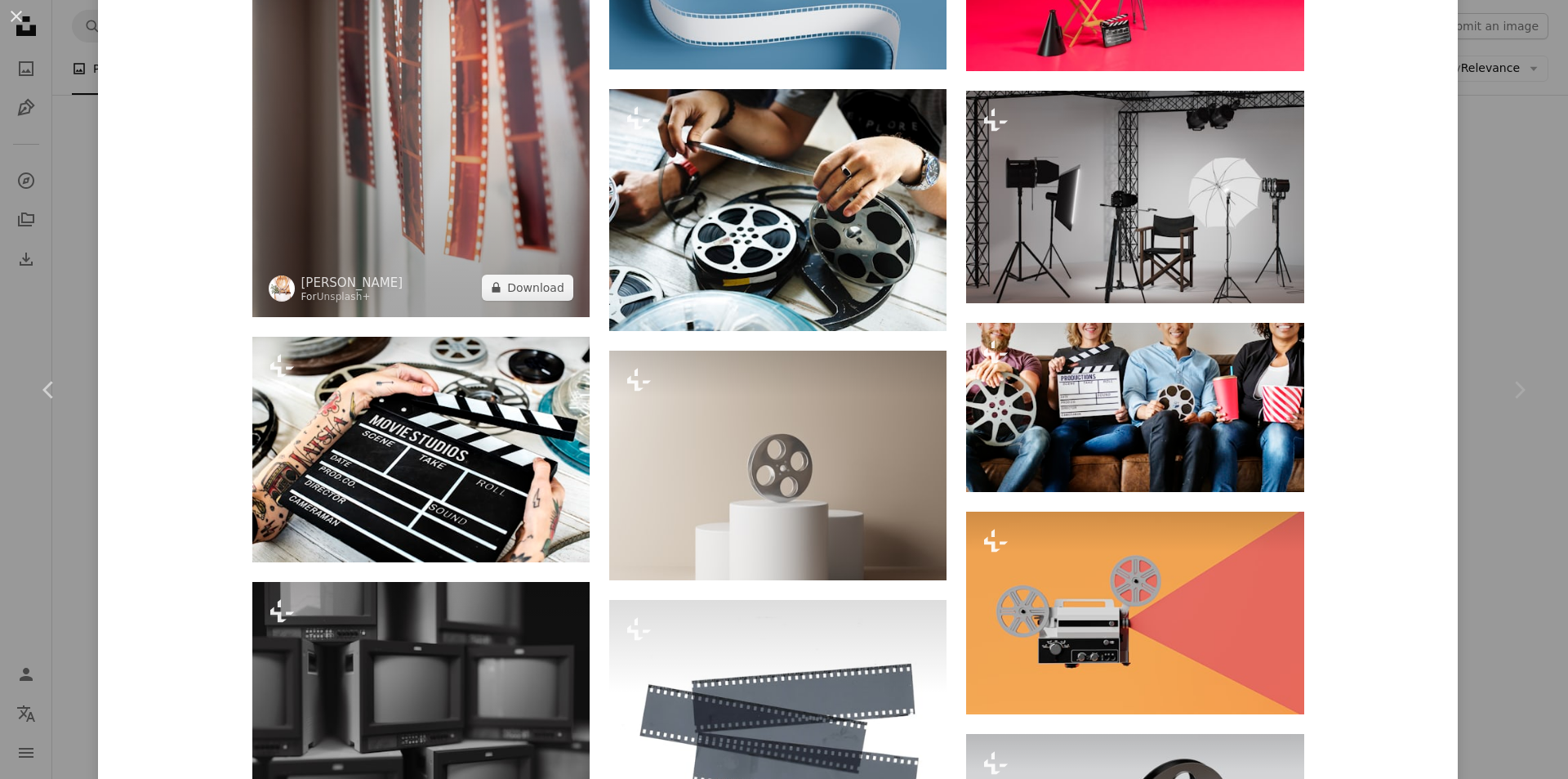
click at [472, 247] on img at bounding box center [421, 64] width 337 height 506
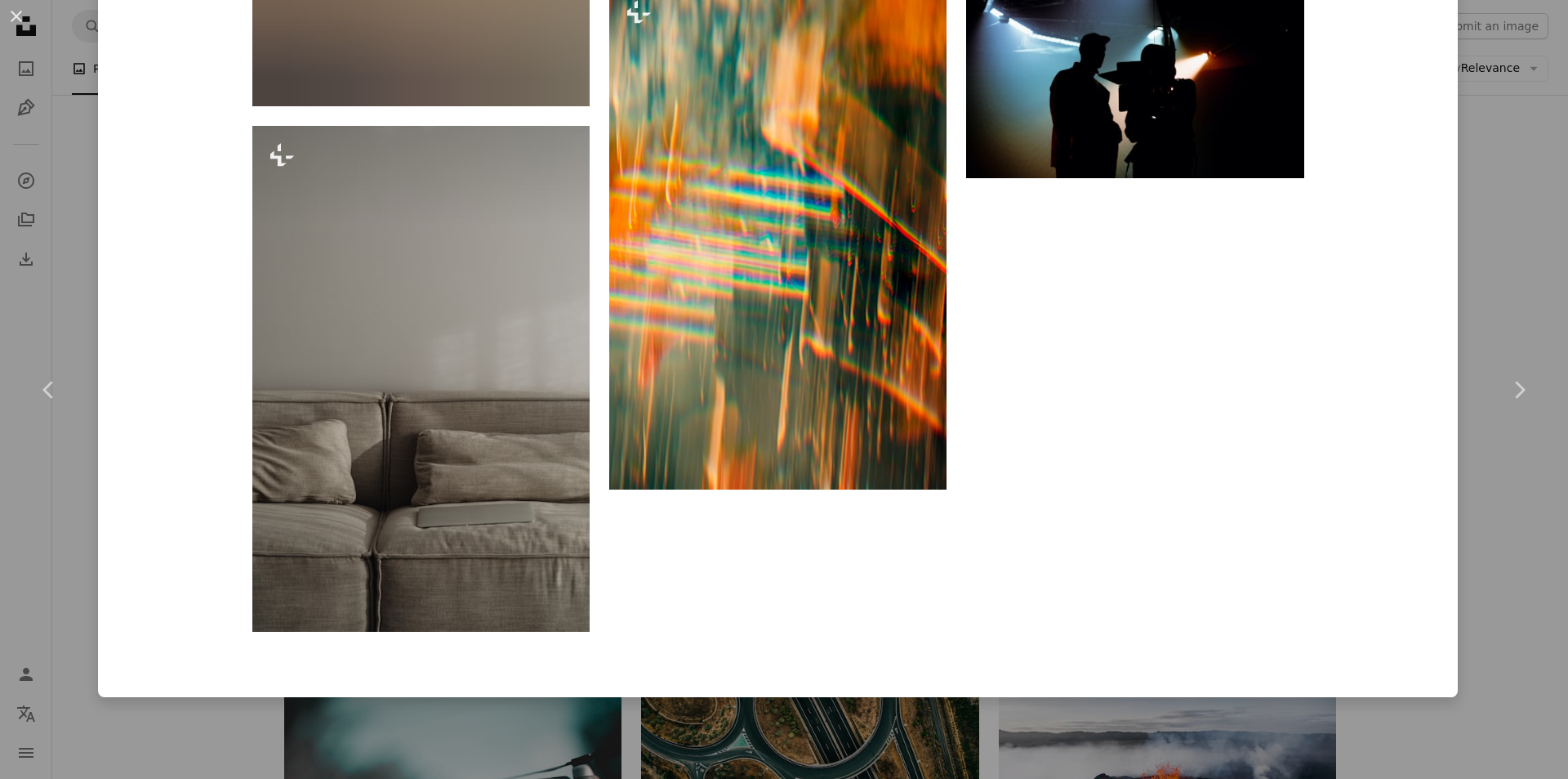
scroll to position [7590, 0]
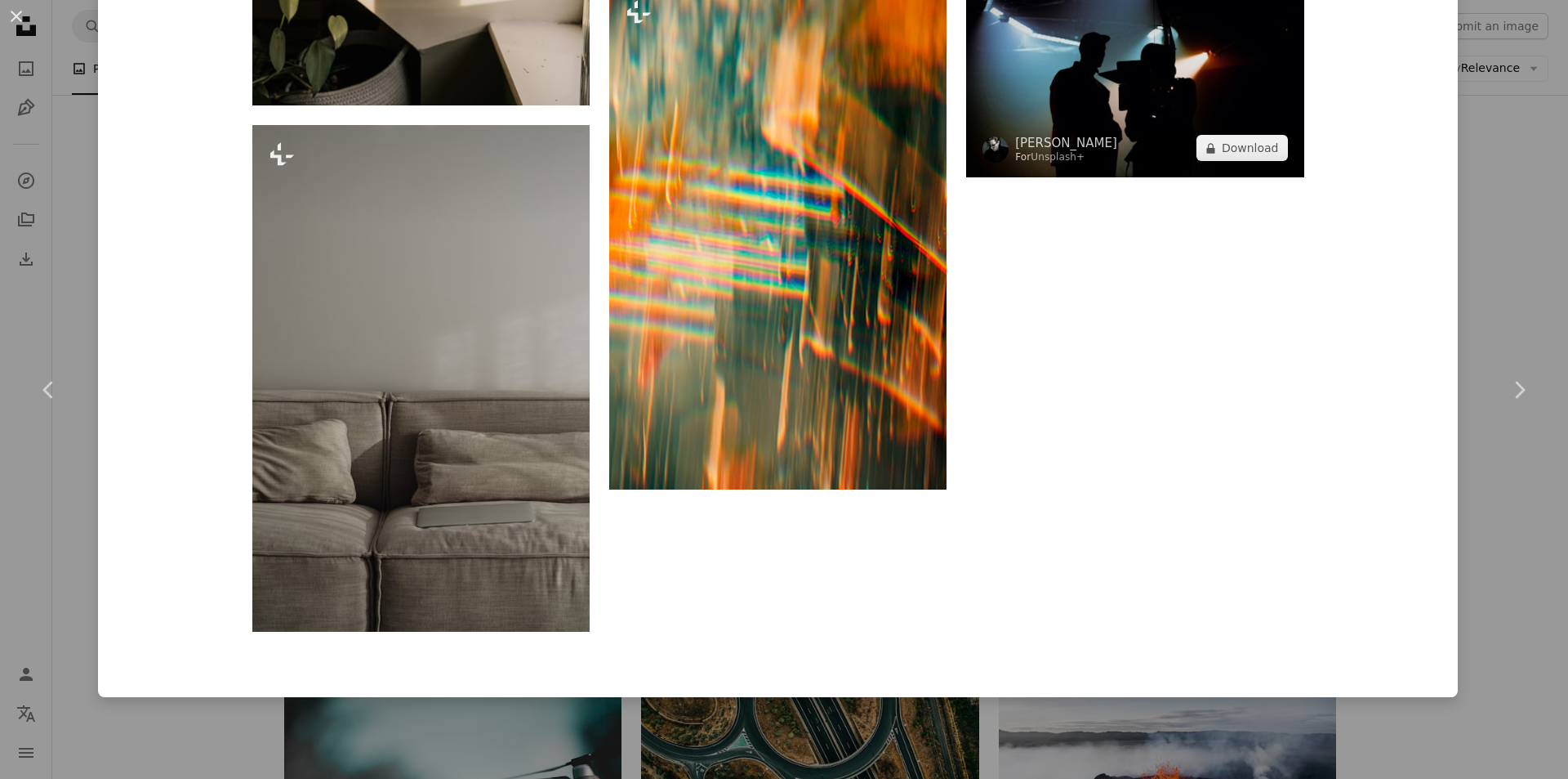
click at [1131, 115] on img at bounding box center [1135, 65] width 337 height 225
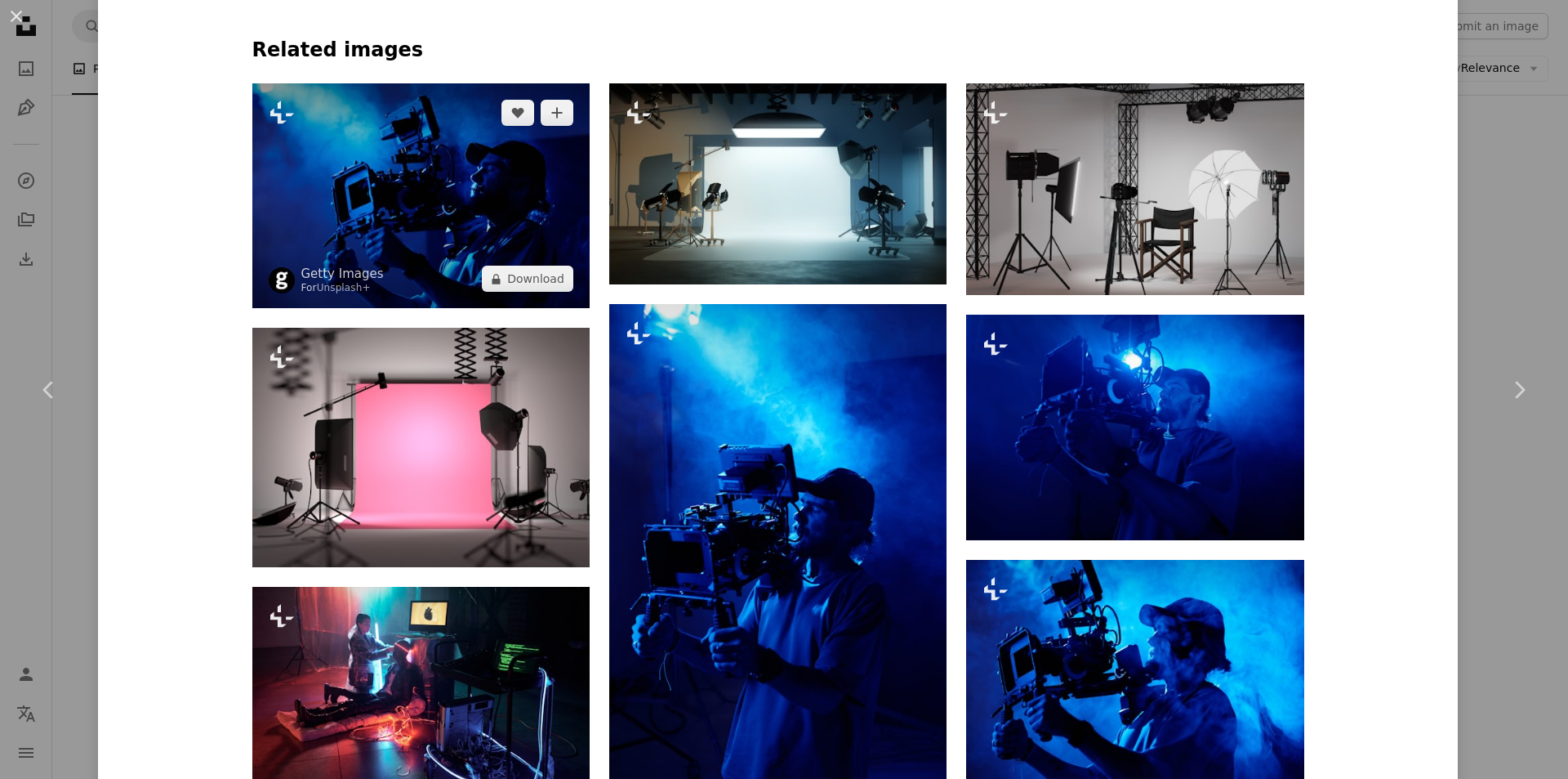
scroll to position [1307, 0]
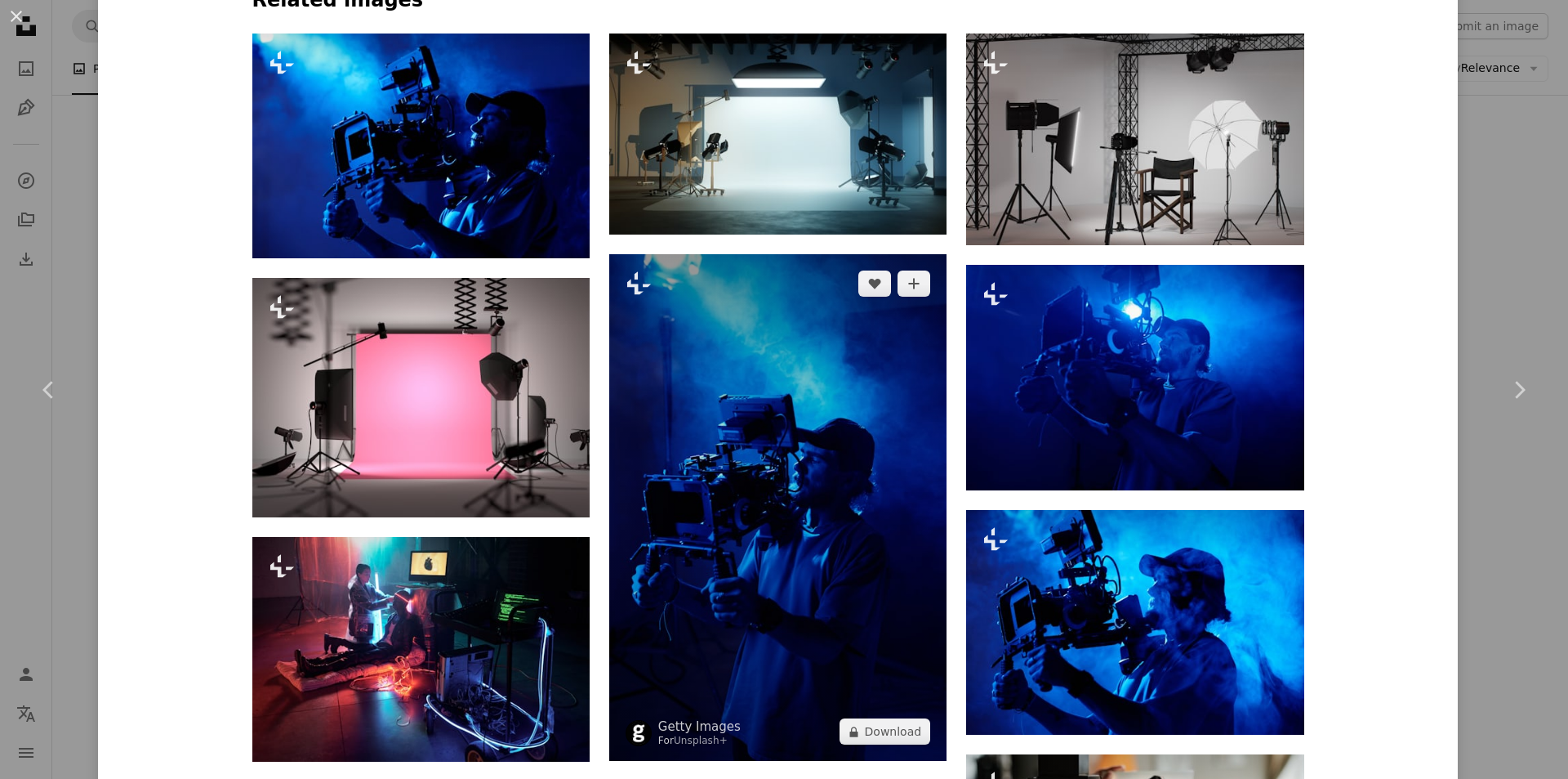
click at [830, 398] on img at bounding box center [778, 507] width 337 height 506
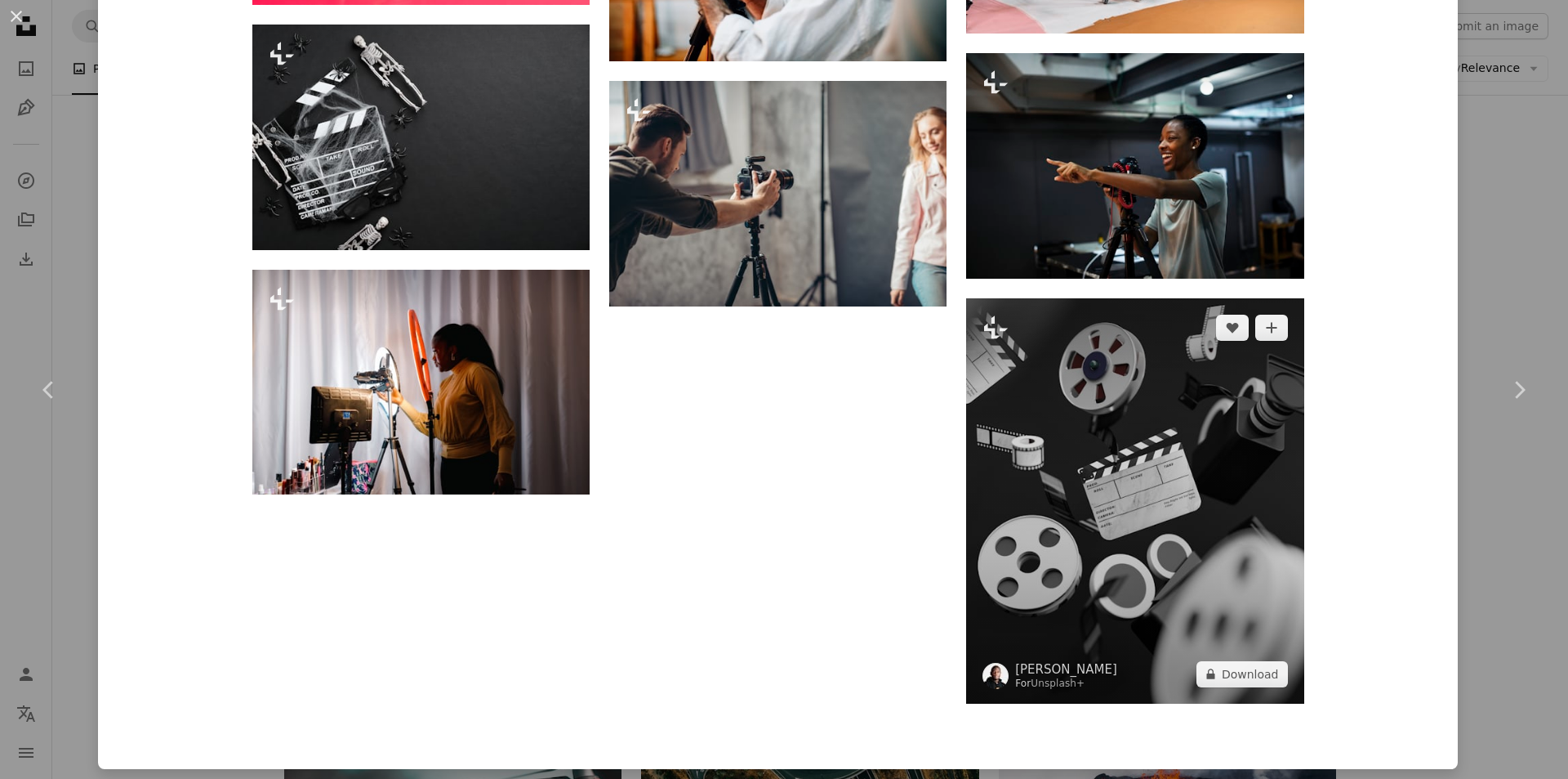
scroll to position [3285, 0]
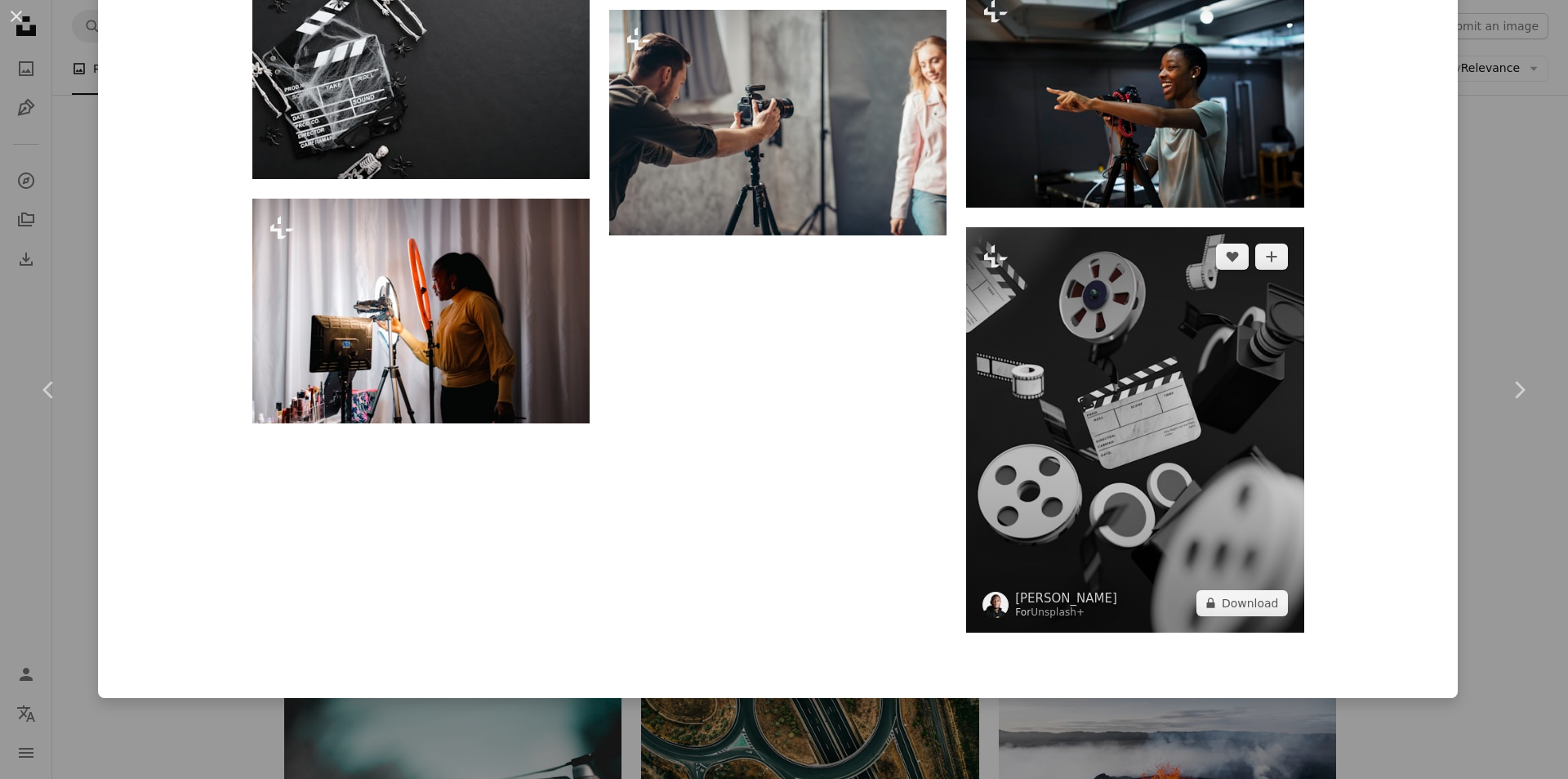
click at [1157, 444] on img at bounding box center [1135, 429] width 337 height 405
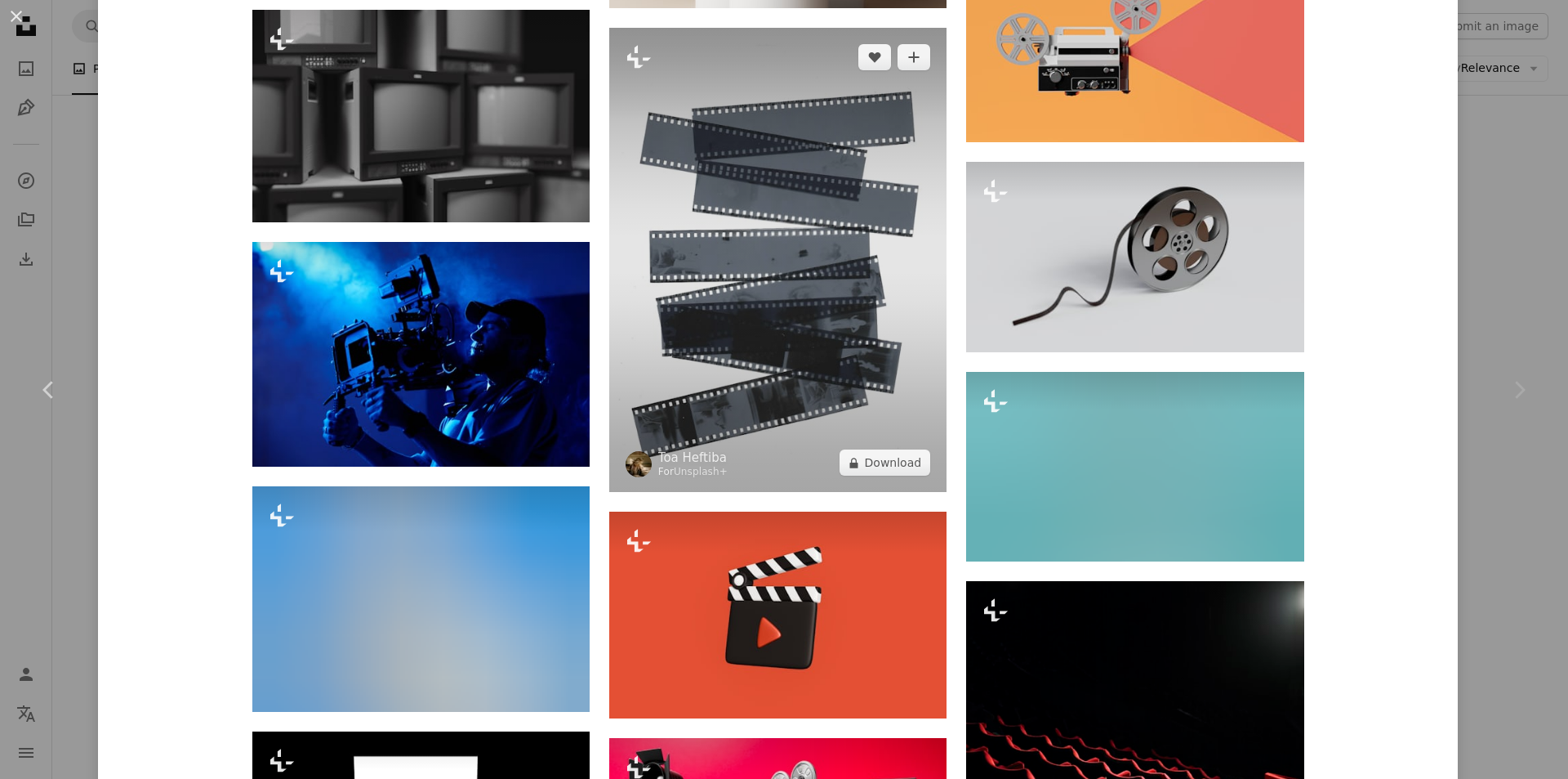
scroll to position [4330, 0]
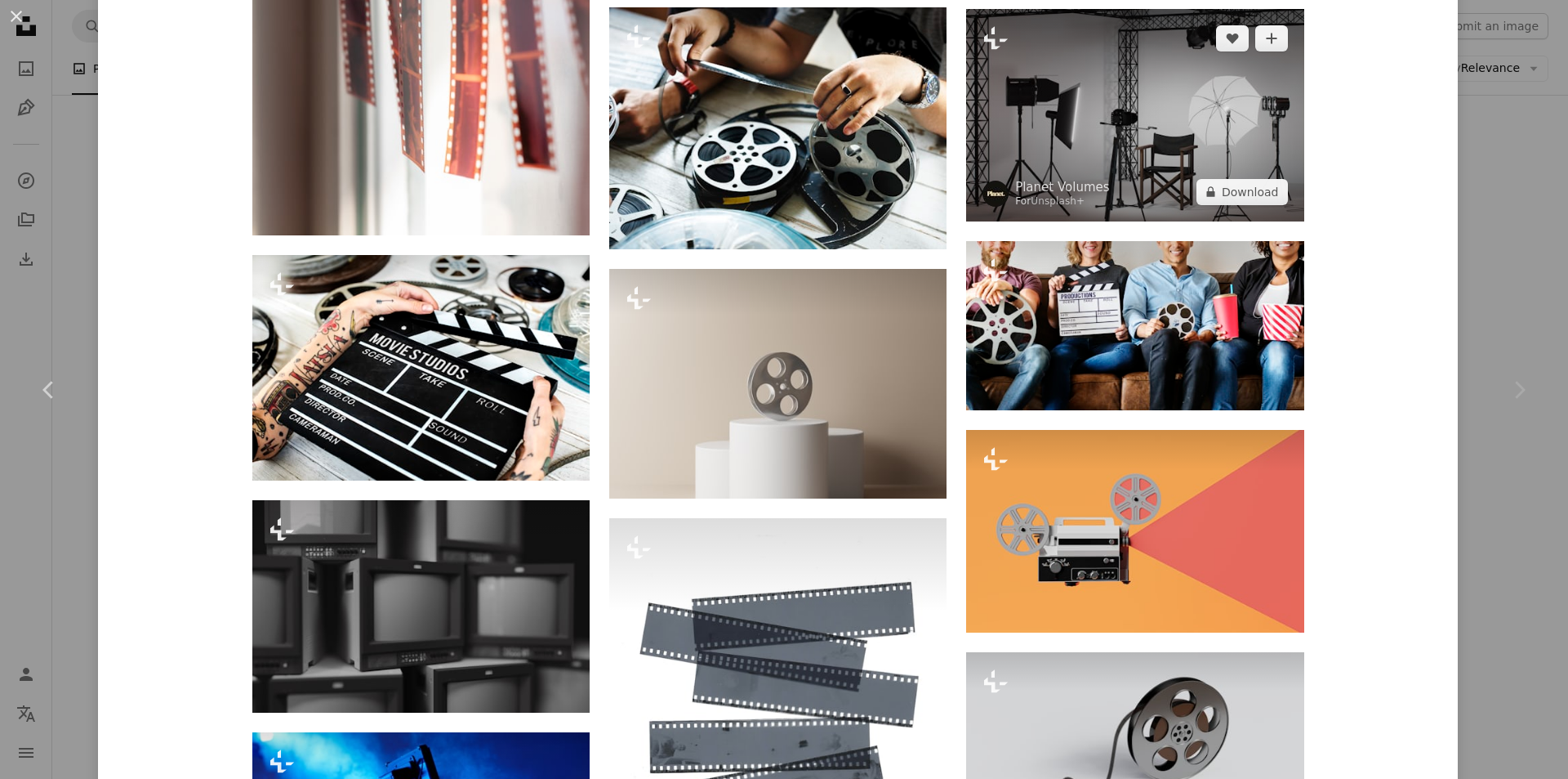
click at [1062, 103] on img at bounding box center [1135, 115] width 337 height 212
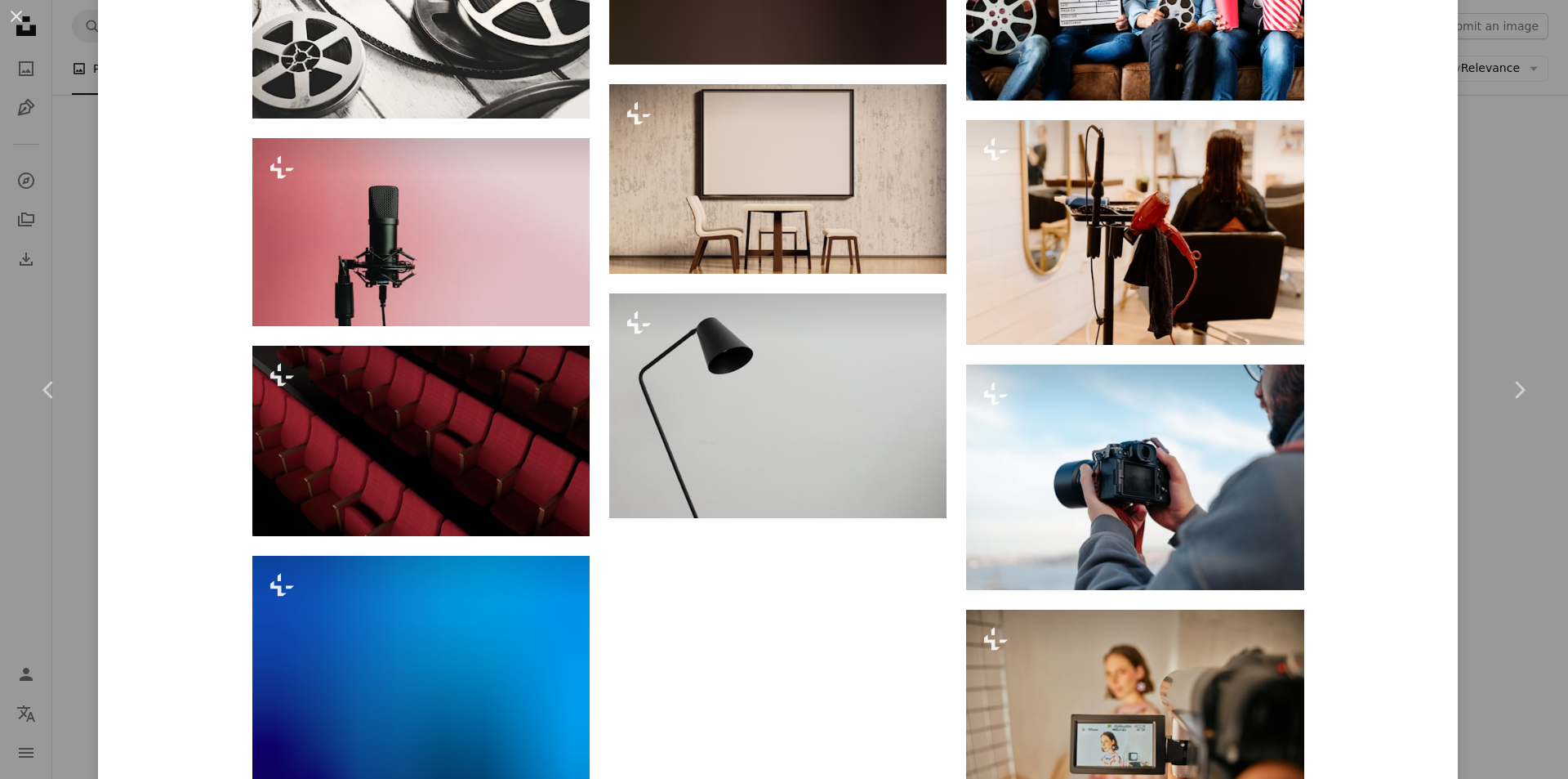
scroll to position [10848, 0]
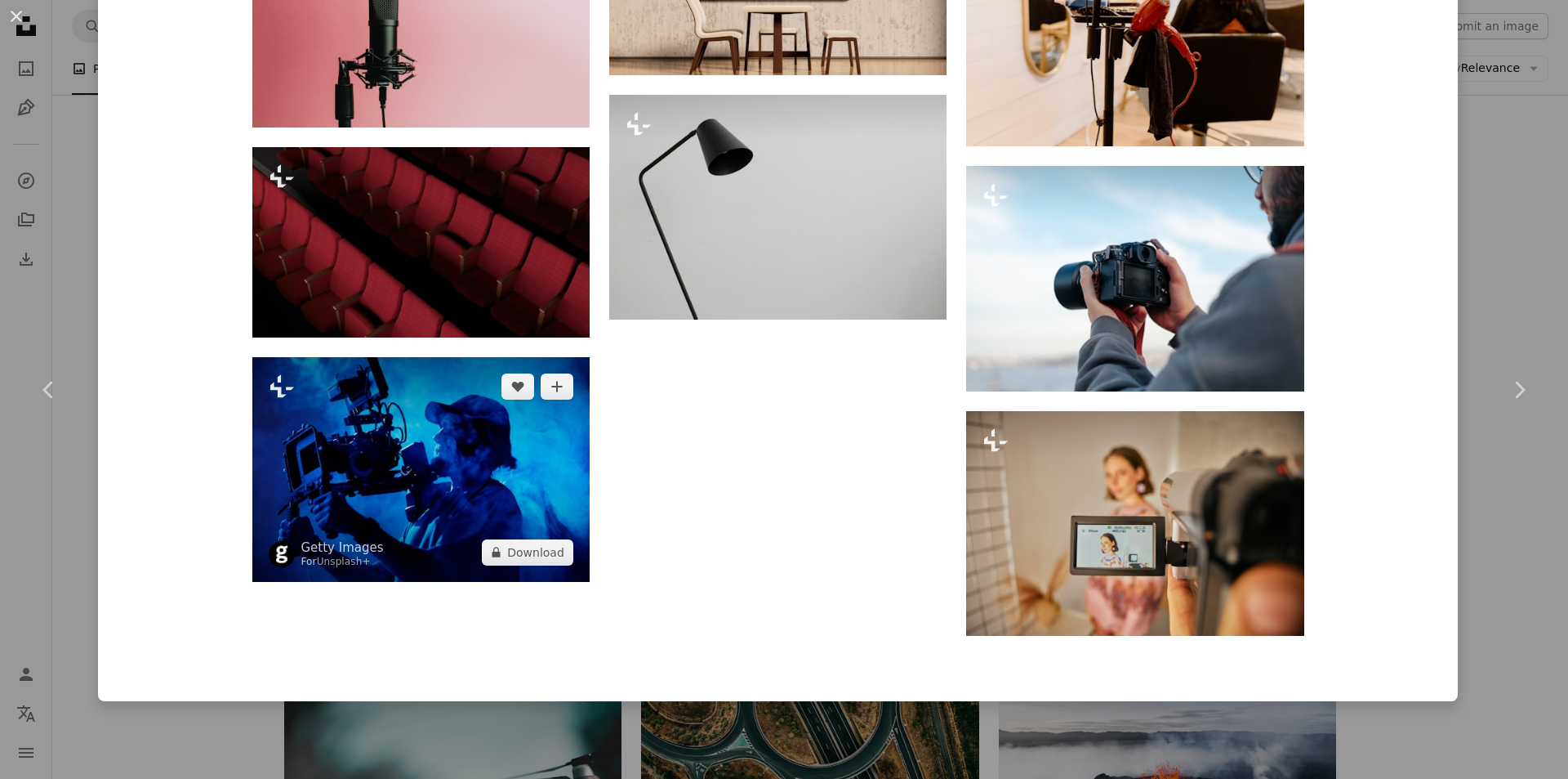
click at [465, 446] on img at bounding box center [421, 470] width 337 height 225
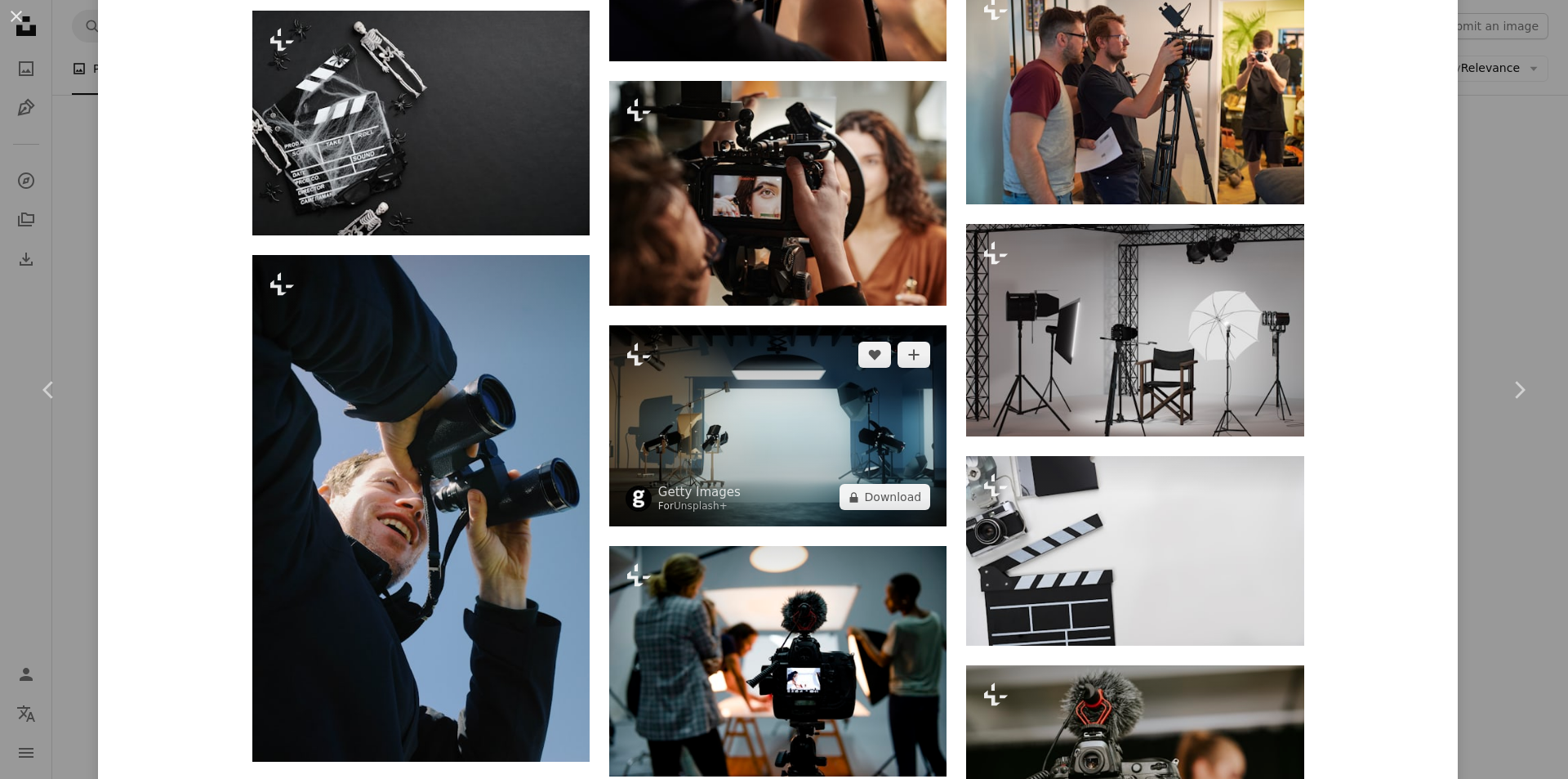
scroll to position [2795, 0]
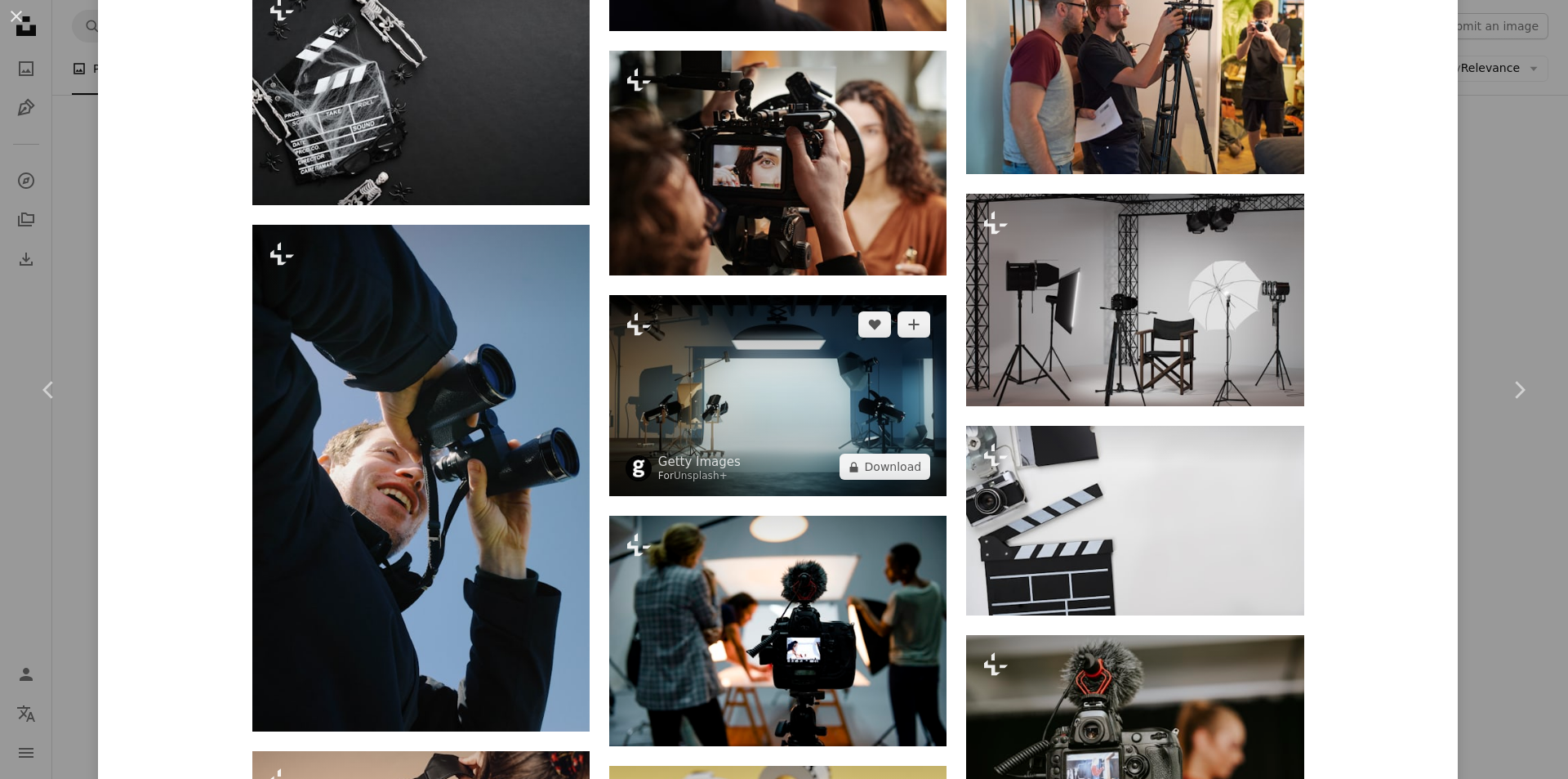
click at [770, 393] on img at bounding box center [778, 396] width 337 height 201
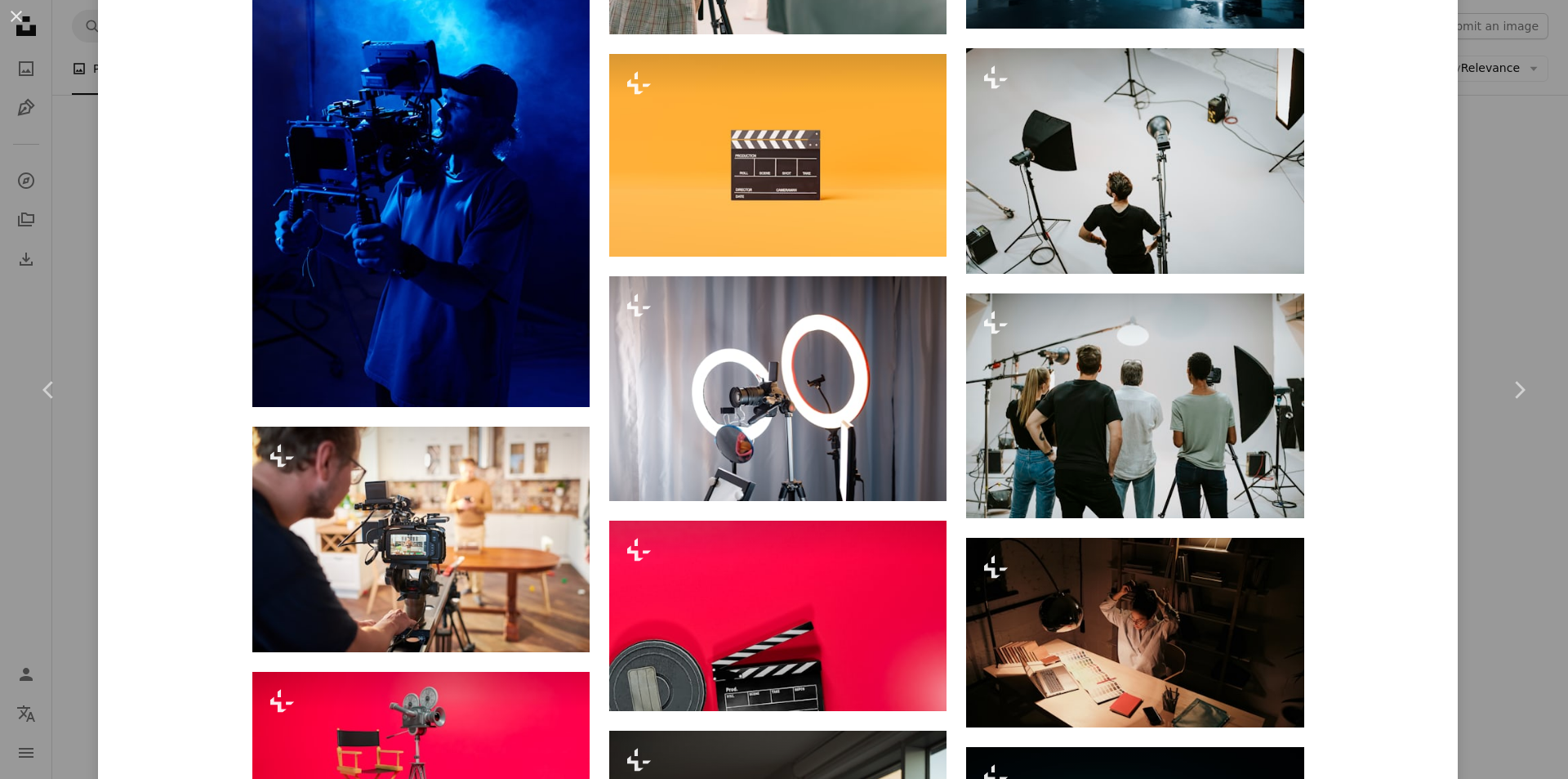
scroll to position [3758, 0]
